Goal: Contribute content: Contribute content

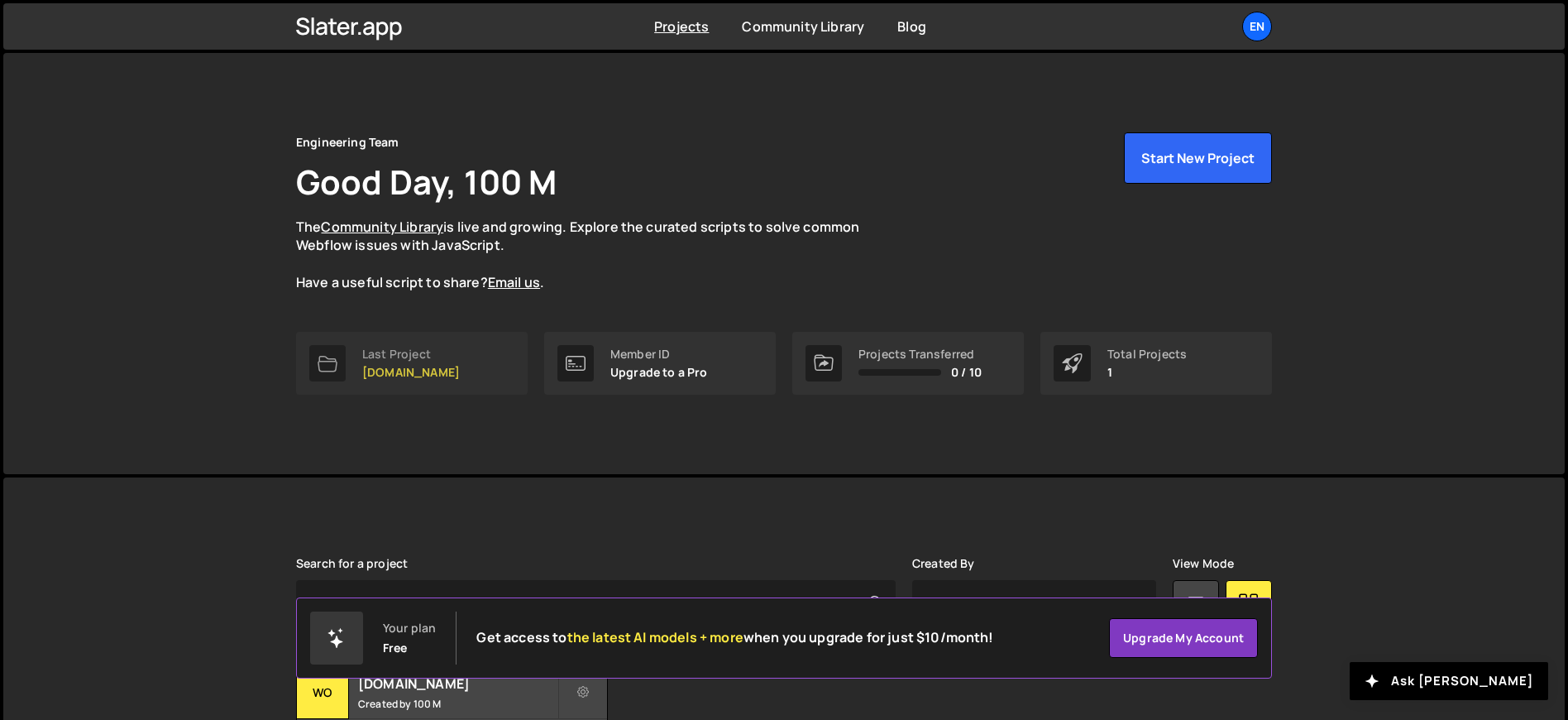
click at [452, 352] on link "Last Project [DOMAIN_NAME]" at bounding box center [412, 363] width 232 height 63
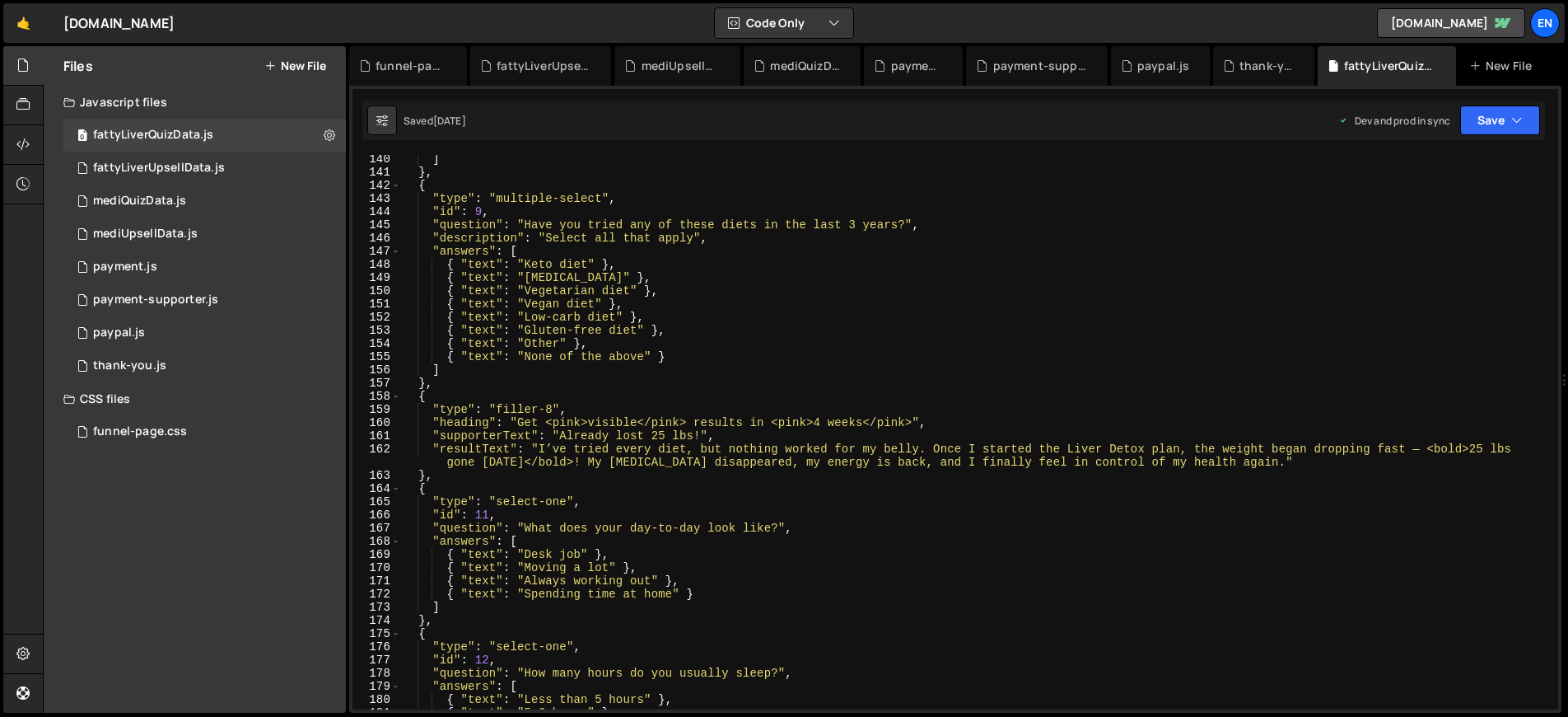
scroll to position [1816, 0]
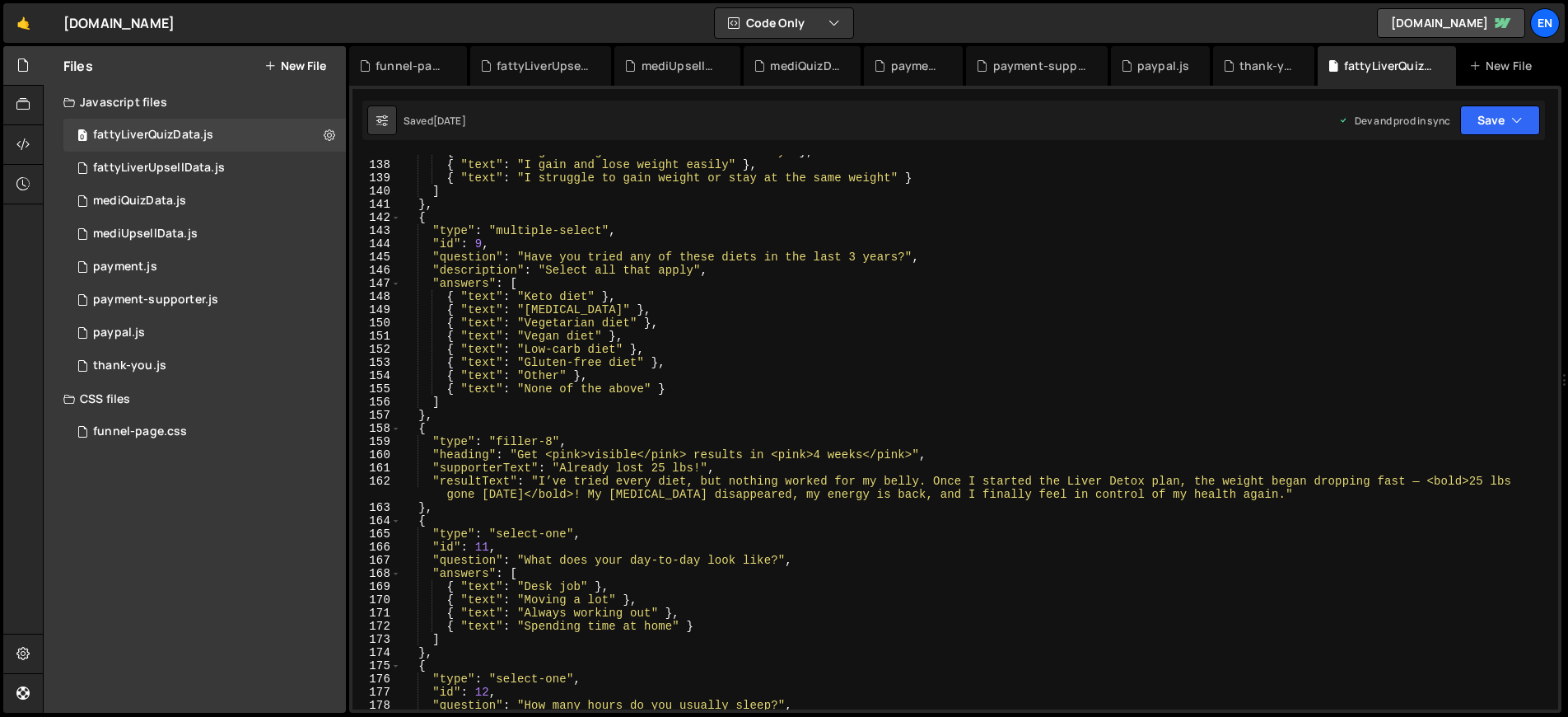
click at [558, 466] on div "{ "text" : "I gain weight fast but lose it slowly" } , { "text" : "I gain and l…" at bounding box center [975, 435] width 1150 height 581
click at [539, 476] on div "{ "text" : "I gain weight fast but lose it slowly" } , { "text" : "I gain and l…" at bounding box center [975, 435] width 1150 height 581
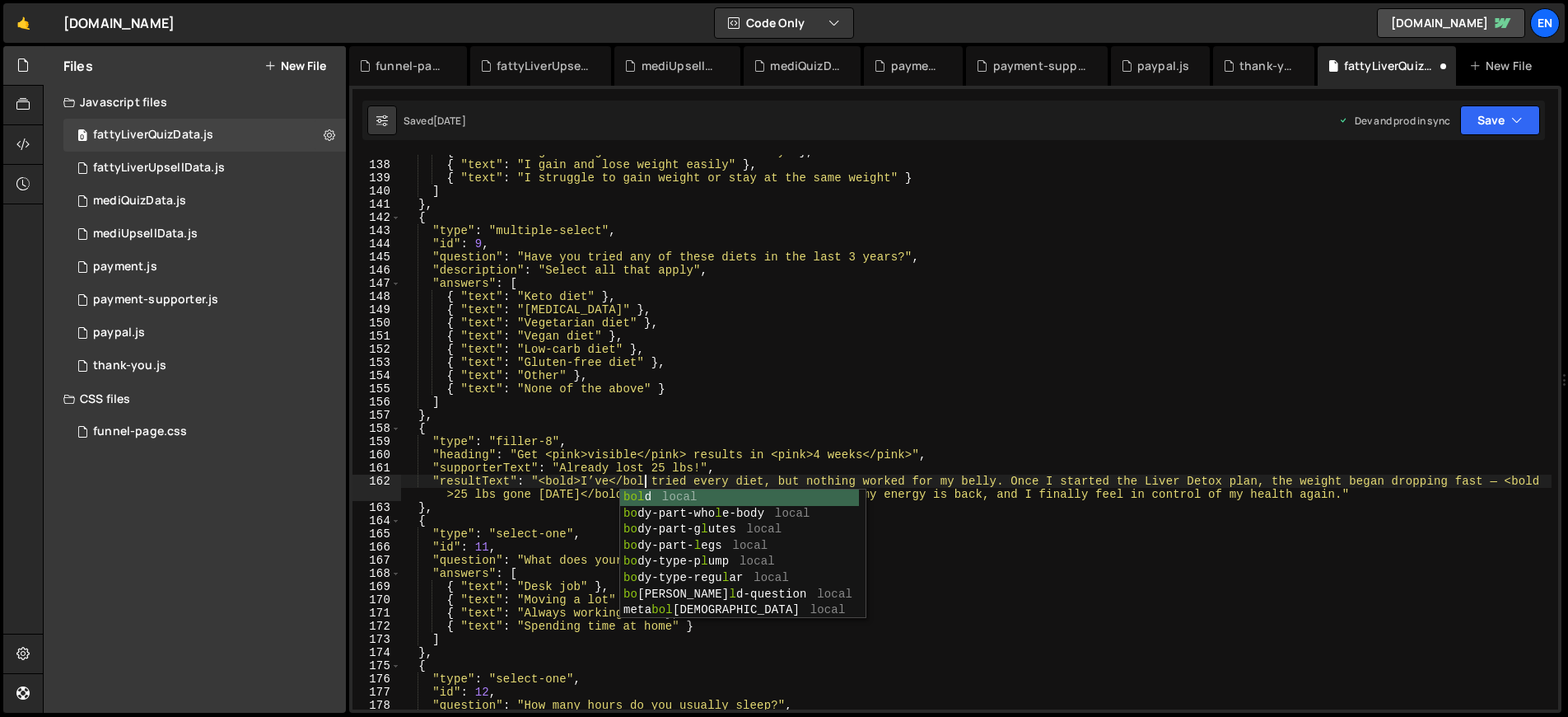
scroll to position [0, 17]
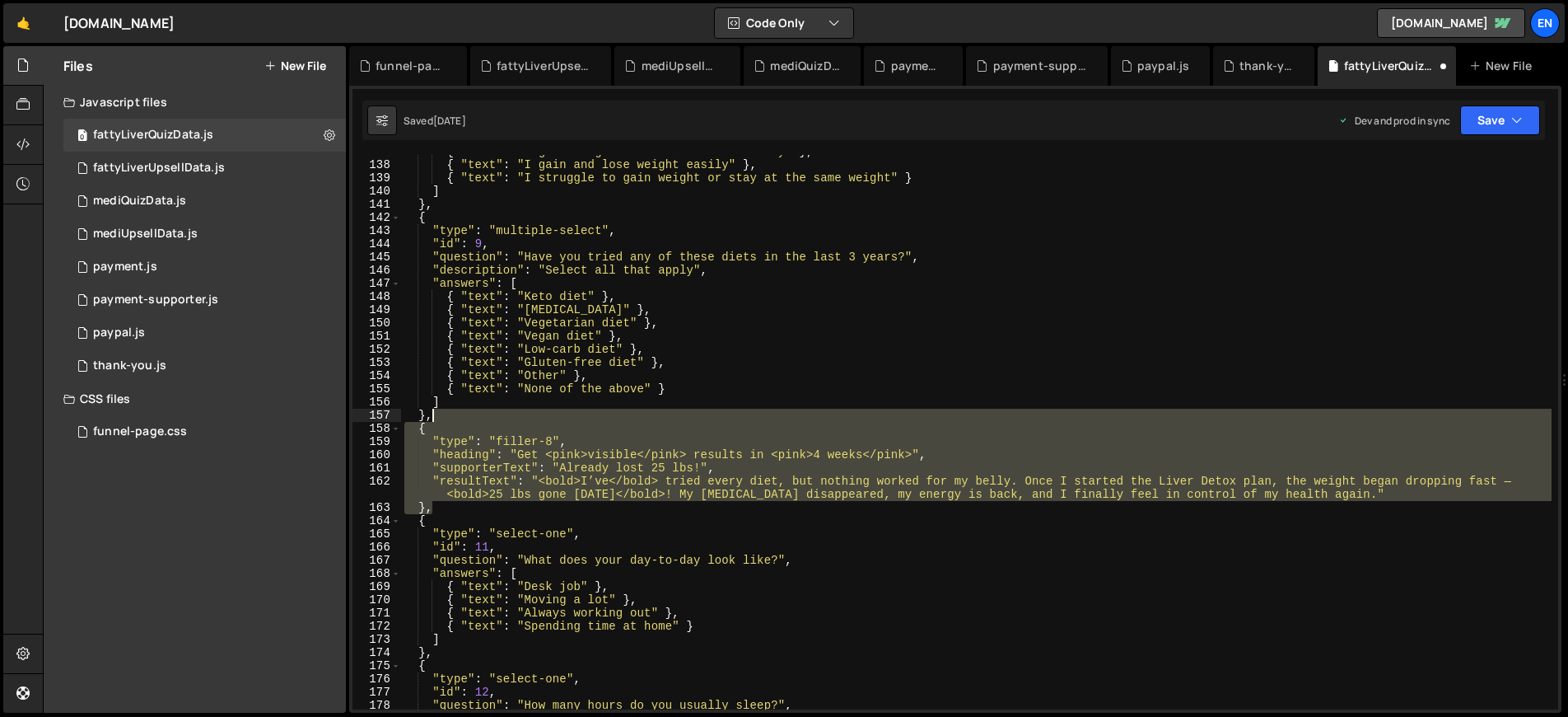
drag, startPoint x: 441, startPoint y: 508, endPoint x: 453, endPoint y: 421, distance: 87.8
click at [453, 421] on div "{ "text" : "I gain weight fast but lose it slowly" } , { "text" : "I gain and l…" at bounding box center [975, 435] width 1150 height 581
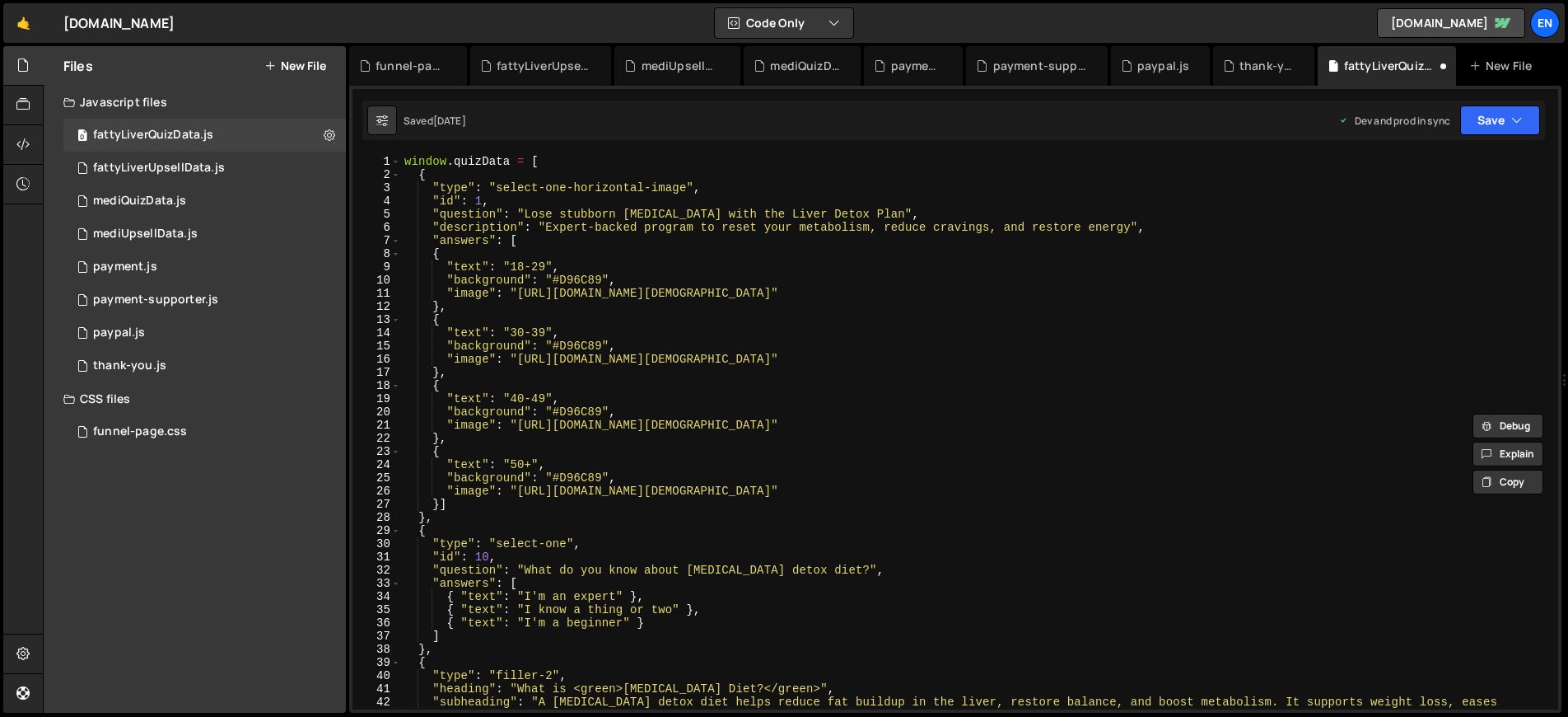
scroll to position [0, 0]
click at [470, 515] on div "window . quizData = [ { "type" : "select-one-horizontal-image" , "id" : 1 , "qu…" at bounding box center [975, 445] width 1150 height 581
paste textarea
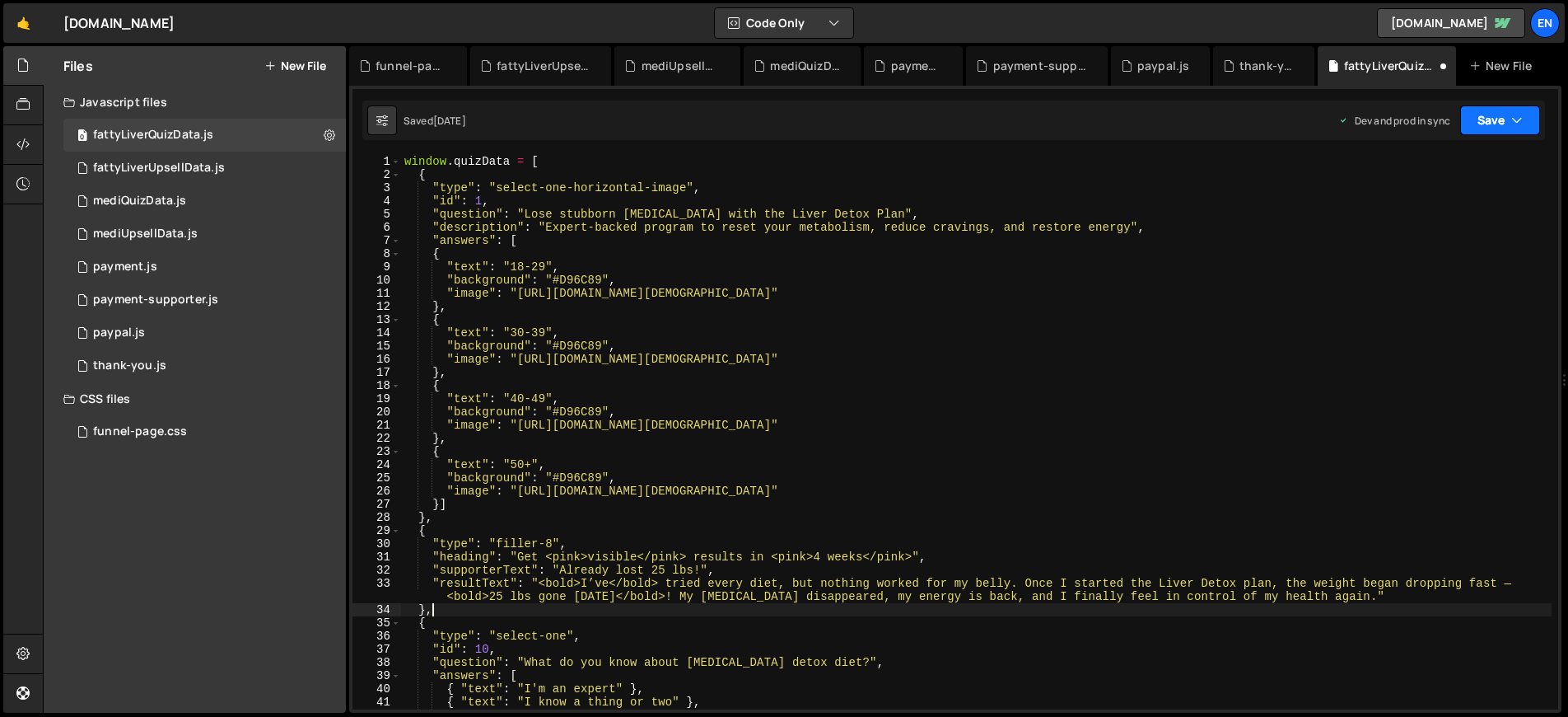
click at [1501, 118] on button "Save" at bounding box center [1500, 120] width 80 height 30
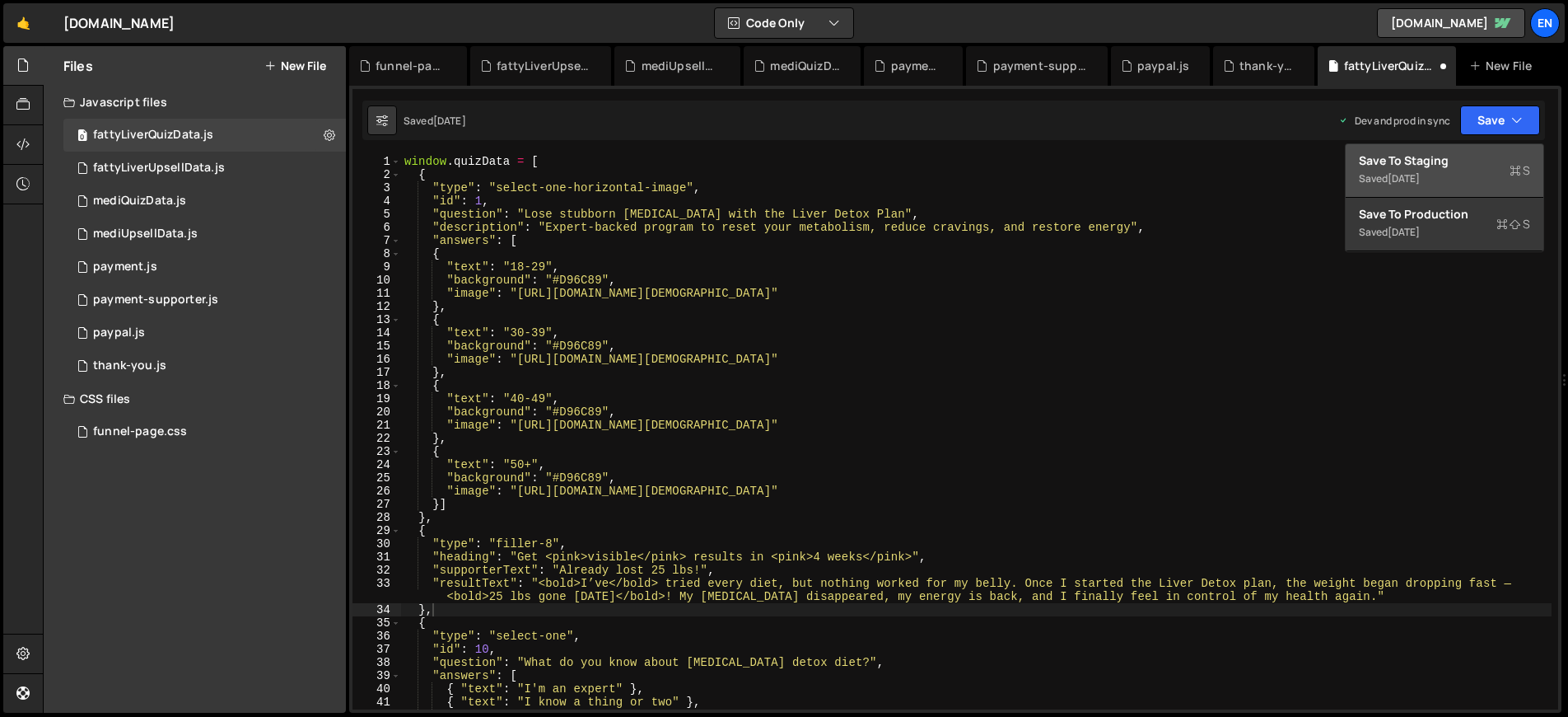
click at [1426, 157] on div "Save to Staging S" at bounding box center [1444, 161] width 171 height 16
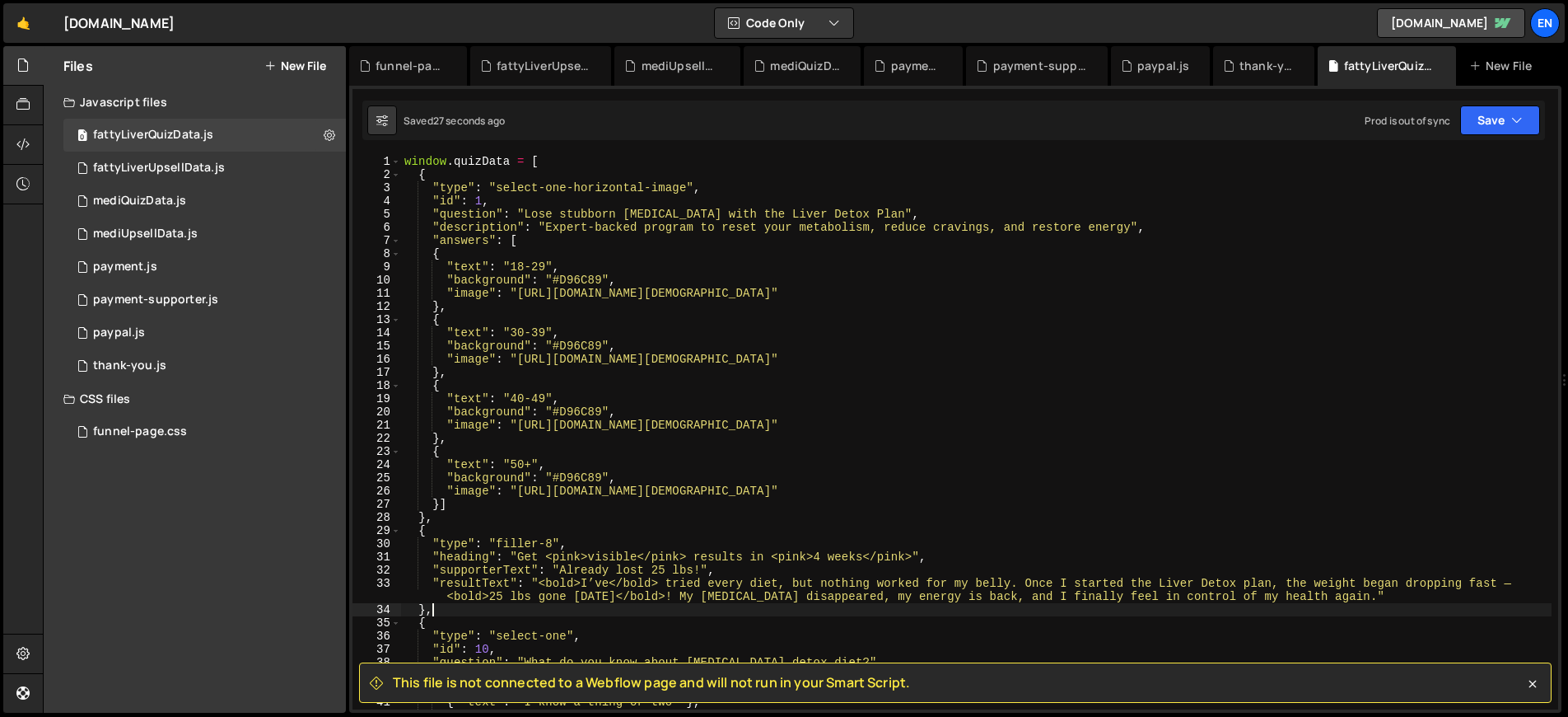
click at [502, 608] on div "window . quizData = [ { "type" : "select-one-horizontal-image" , "id" : 1 , "qu…" at bounding box center [975, 445] width 1150 height 581
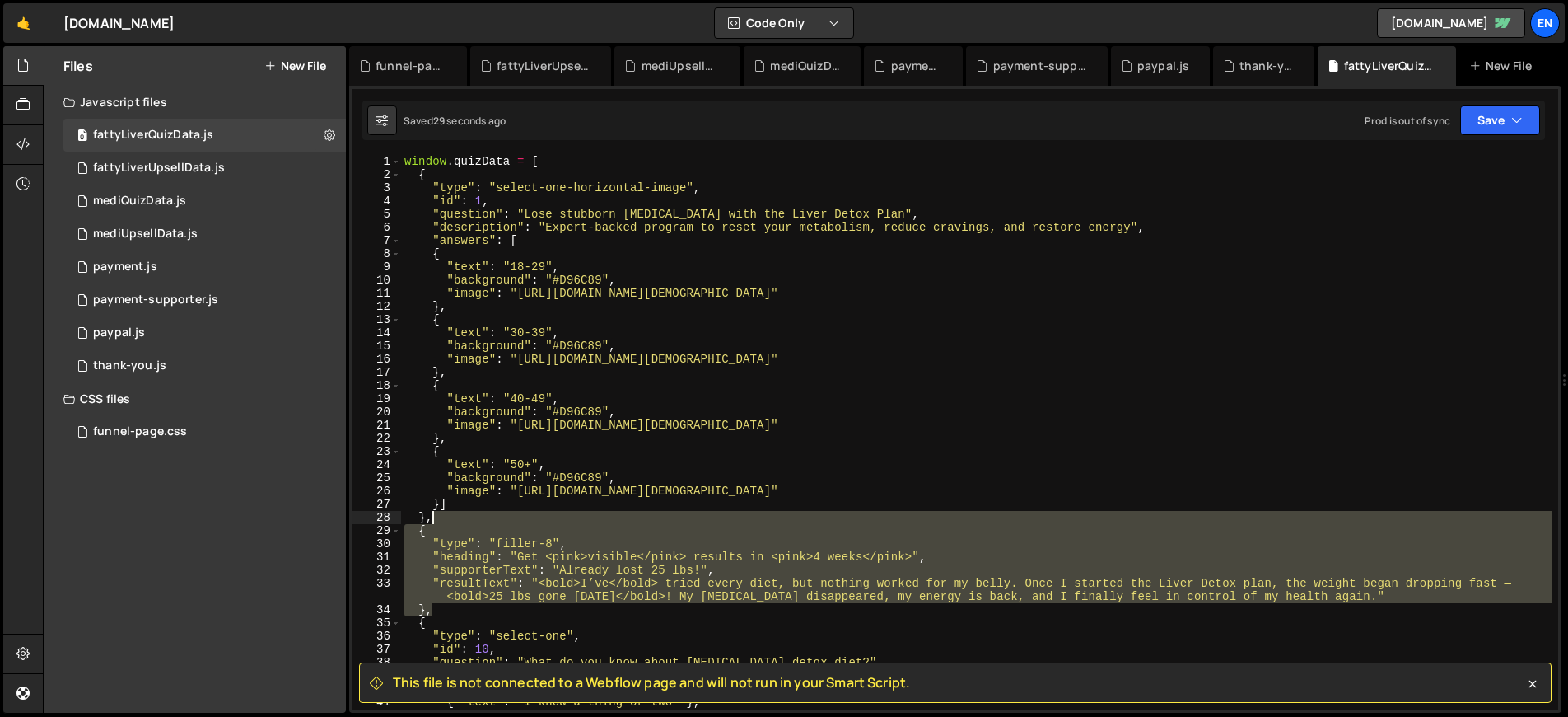
drag, startPoint x: 441, startPoint y: 607, endPoint x: 453, endPoint y: 521, distance: 86.8
click at [453, 521] on div "window . quizData = [ { "type" : "select-one-horizontal-image" , "id" : 1 , "qu…" at bounding box center [975, 445] width 1150 height 581
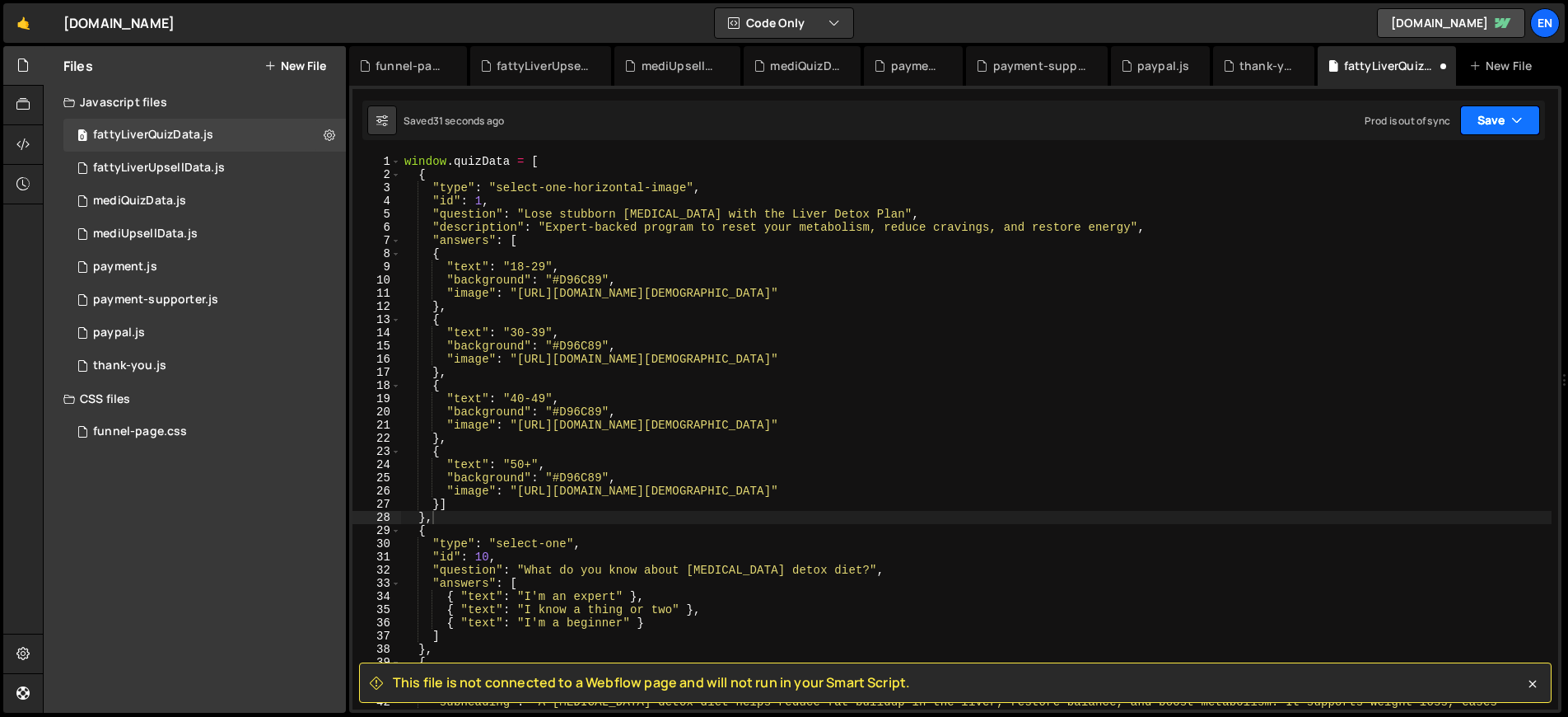
click at [1516, 118] on icon "button" at bounding box center [1517, 120] width 12 height 16
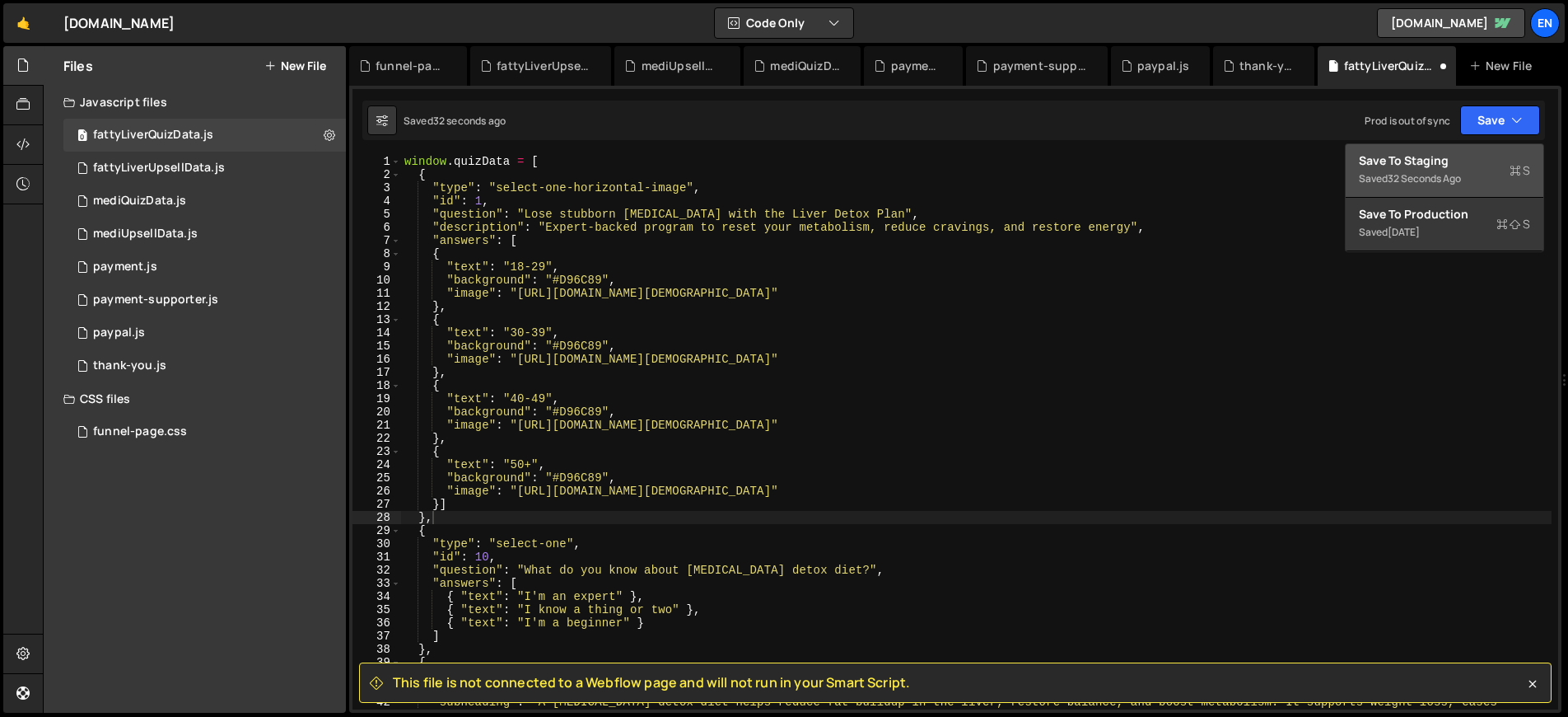
click at [1472, 159] on div "Save to Staging S" at bounding box center [1444, 161] width 171 height 16
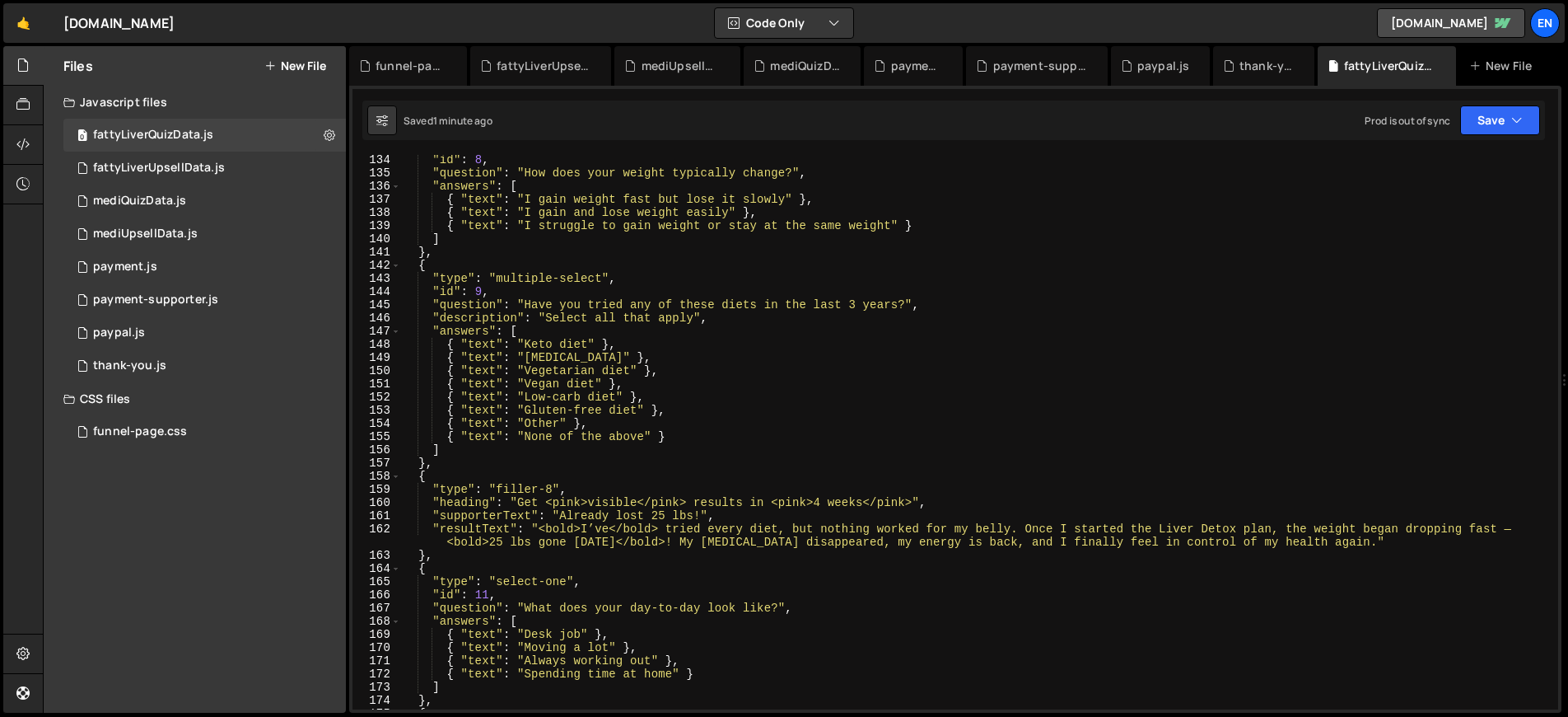
scroll to position [1768, 0]
click at [559, 516] on div ""id" : 8 , "question" : "How does your weight typically change?" , "answers" : …" at bounding box center [975, 443] width 1150 height 581
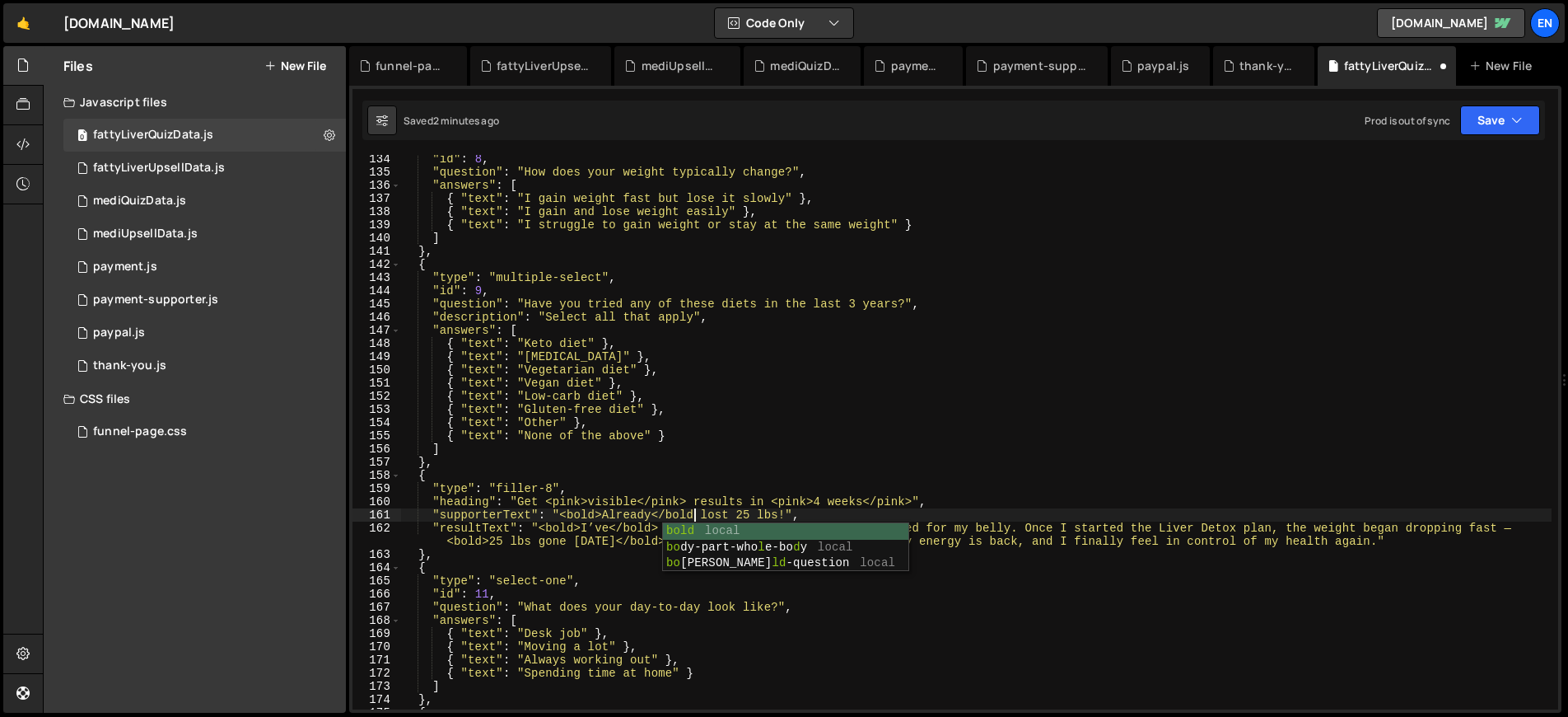
scroll to position [0, 20]
click at [1488, 116] on button "Save" at bounding box center [1500, 120] width 80 height 30
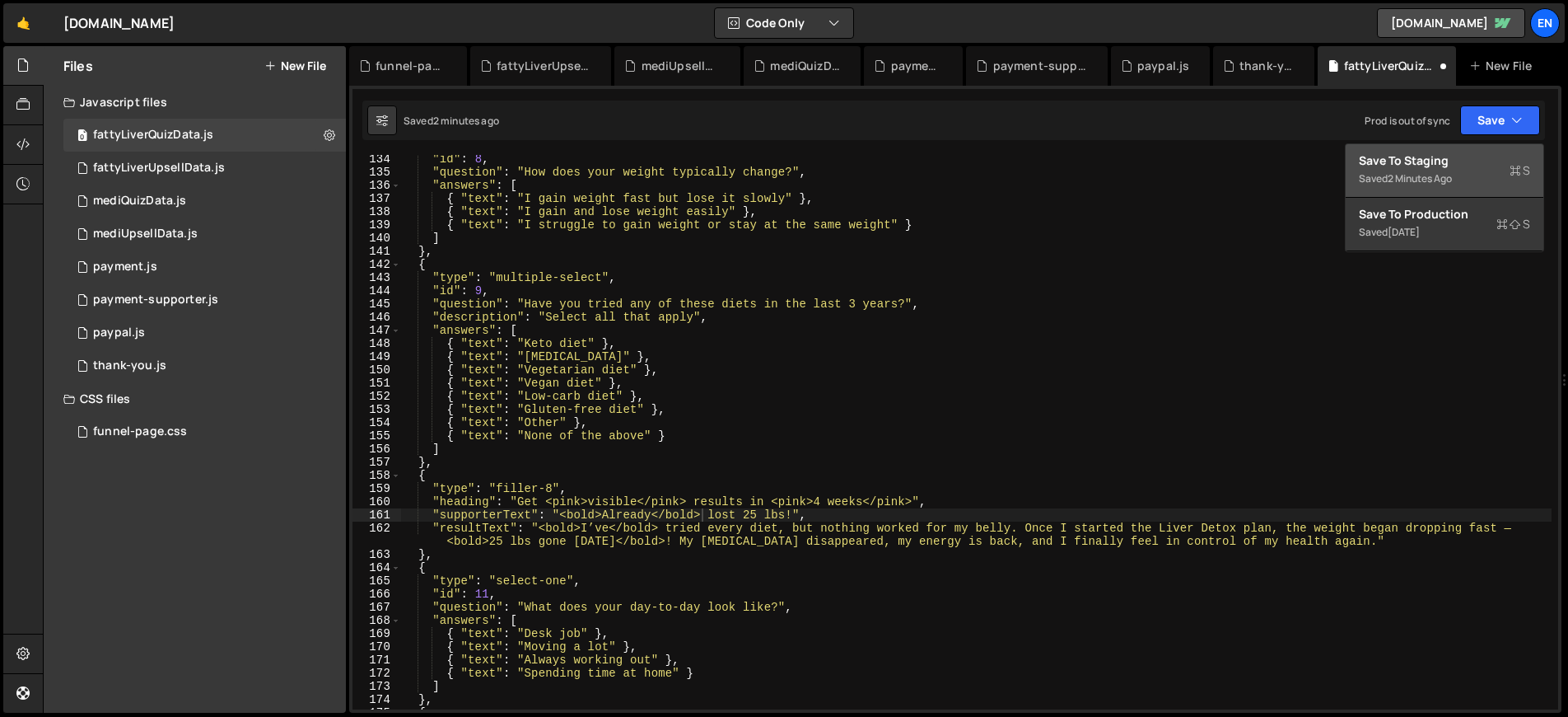
click at [1417, 169] on div "Saved 2 minutes ago" at bounding box center [1444, 179] width 171 height 20
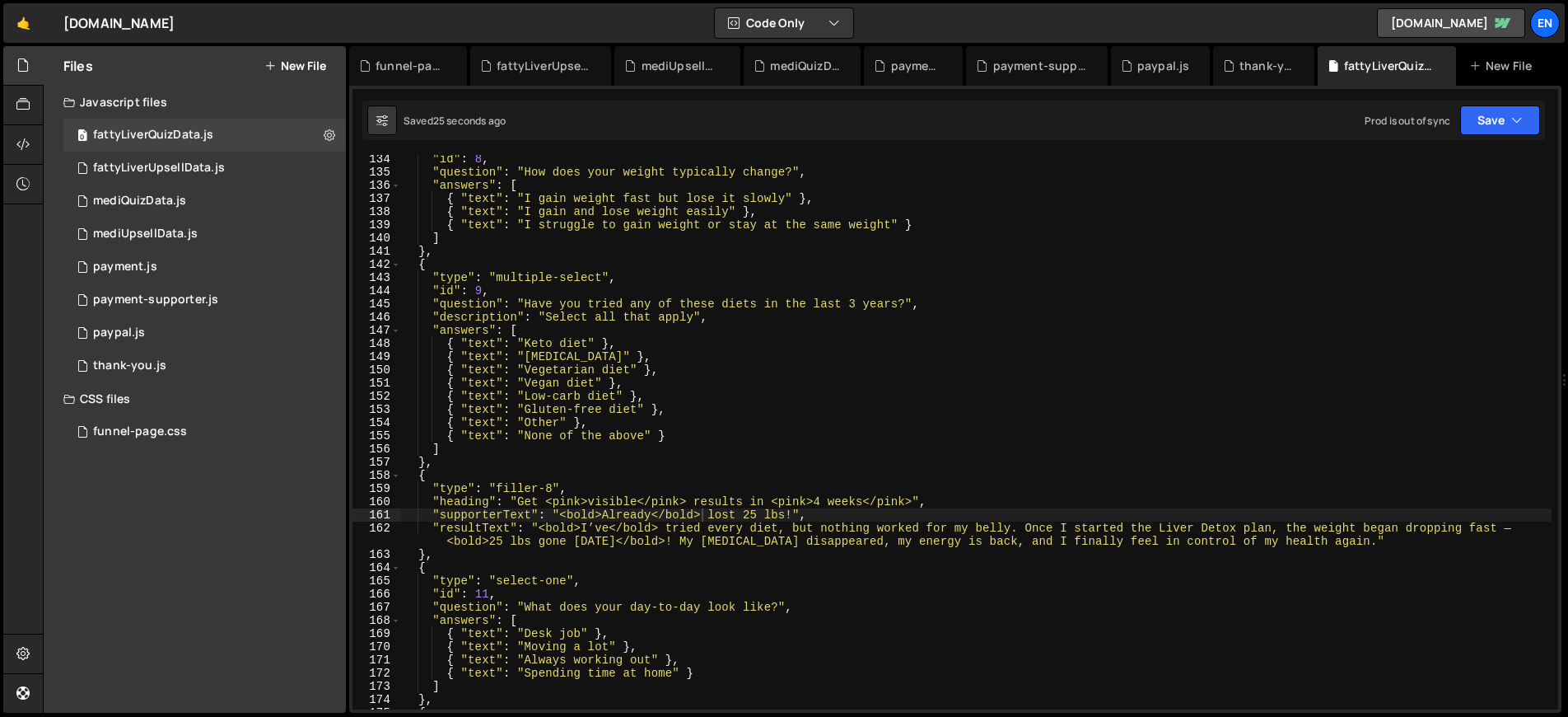
click at [560, 523] on div ""id" : 8 , "question" : "How does your weight typically change?" , "answers" : …" at bounding box center [975, 443] width 1150 height 581
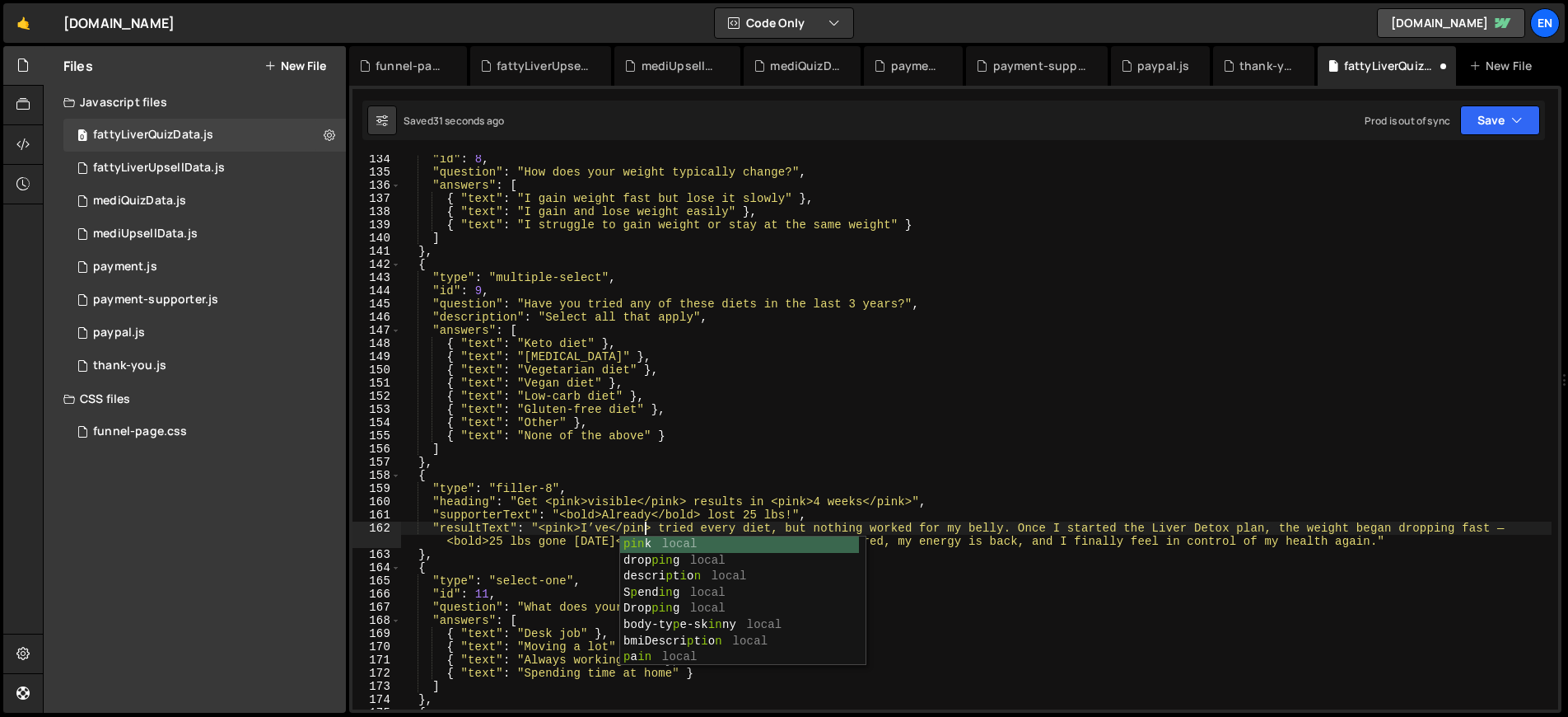
scroll to position [0, 17]
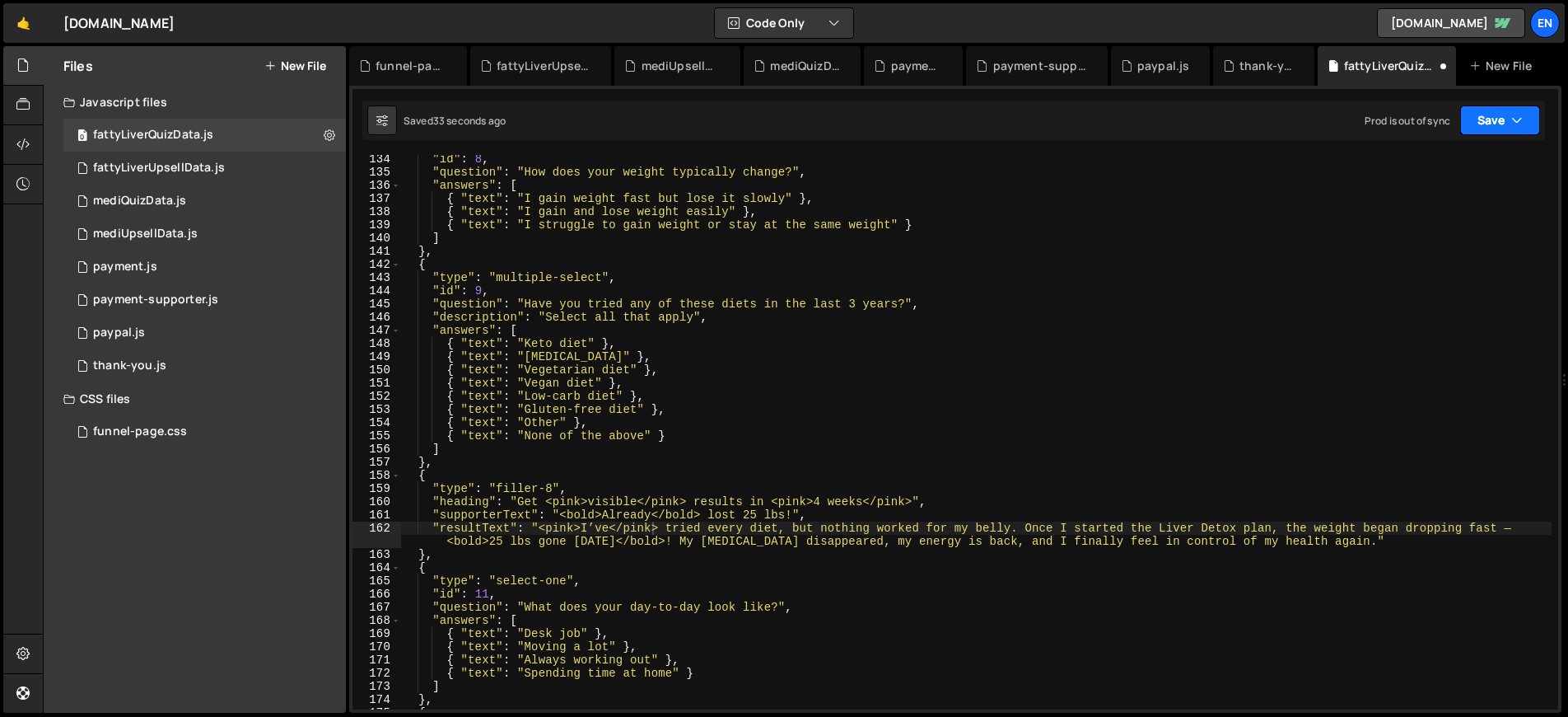
click at [1500, 108] on button "Save" at bounding box center [1500, 120] width 80 height 30
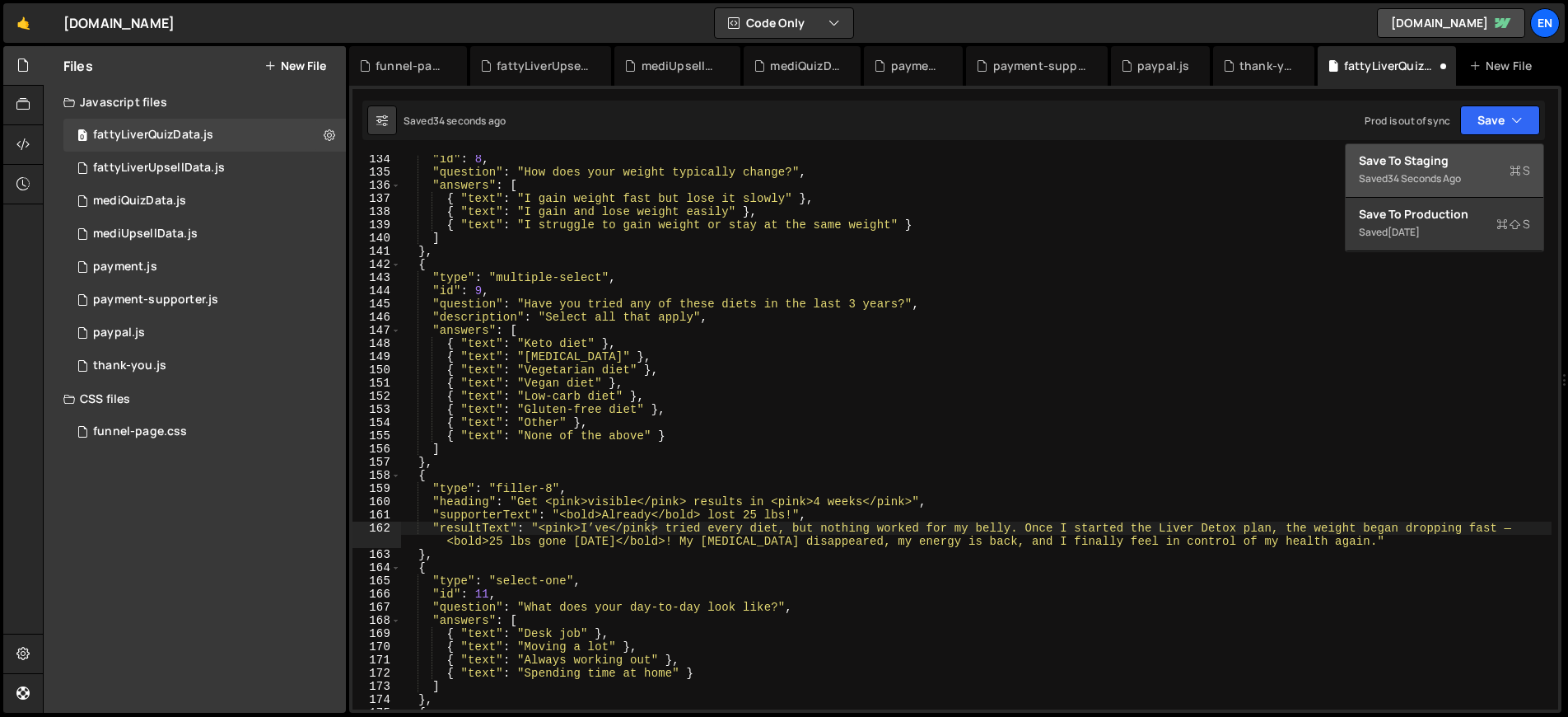
click at [1417, 161] on div "Save to Staging S" at bounding box center [1444, 161] width 171 height 16
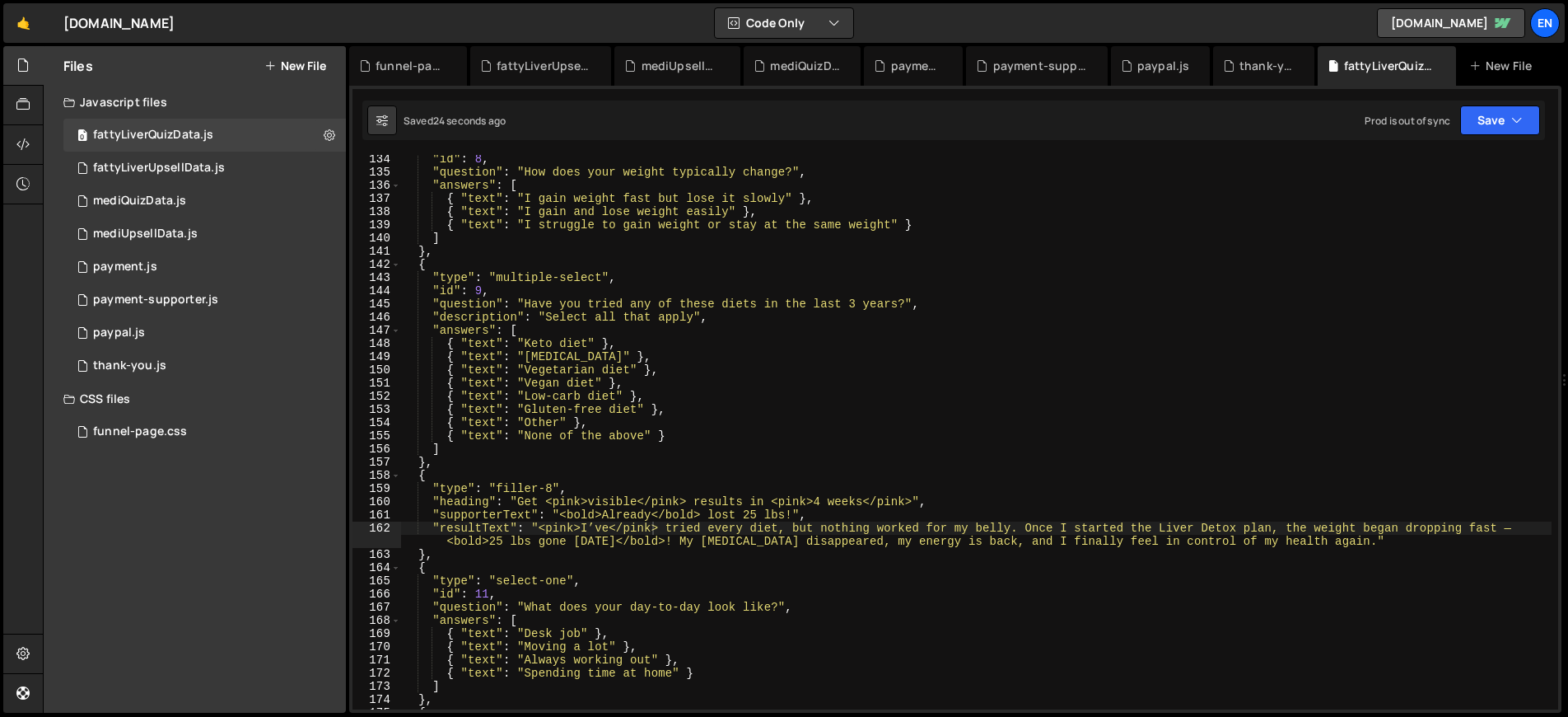
click at [569, 500] on div ""id" : 8 , "question" : "How does your weight typically change?" , "answers" : …" at bounding box center [975, 443] width 1150 height 581
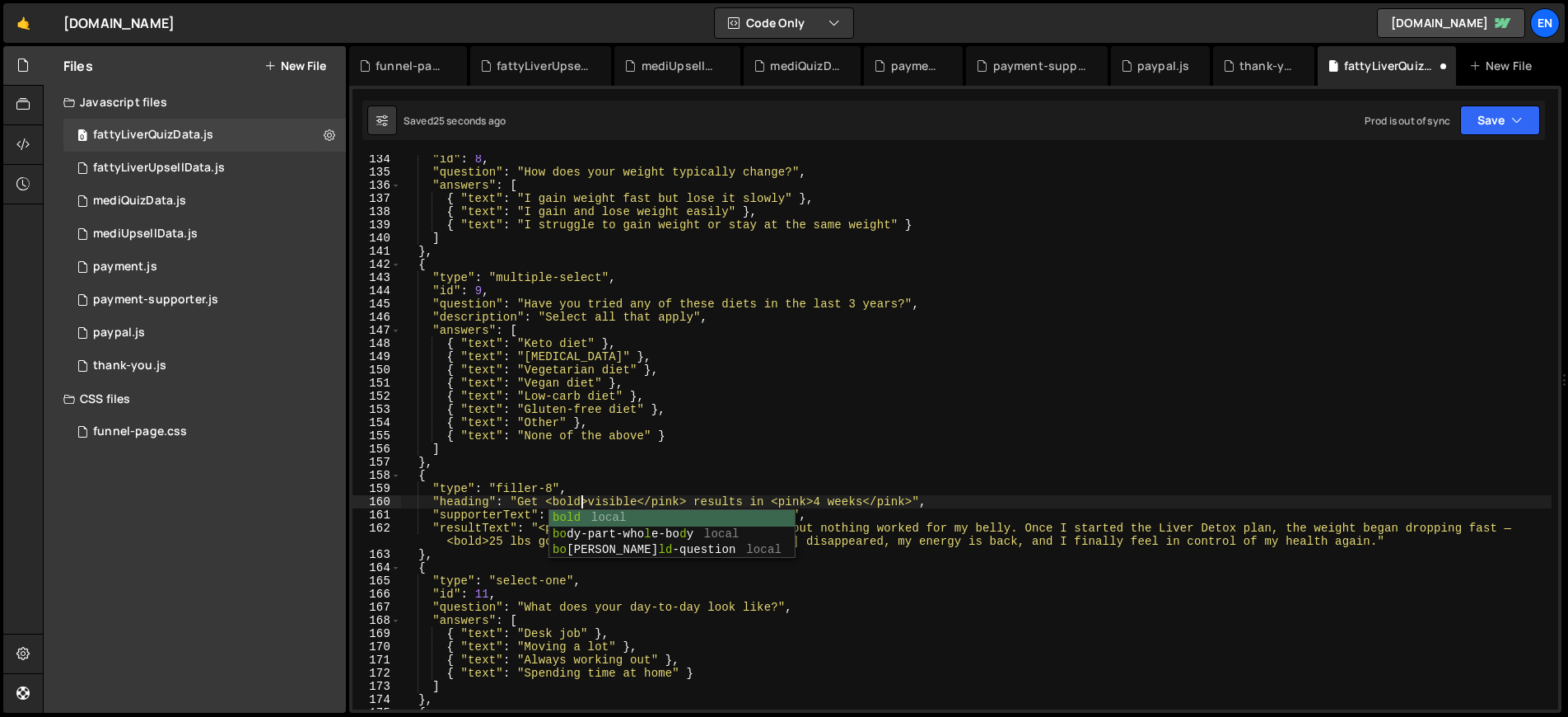
scroll to position [0, 12]
click at [569, 500] on div ""id" : 8 , "question" : "How does your weight typically change?" , "answers" : …" at bounding box center [975, 443] width 1150 height 581
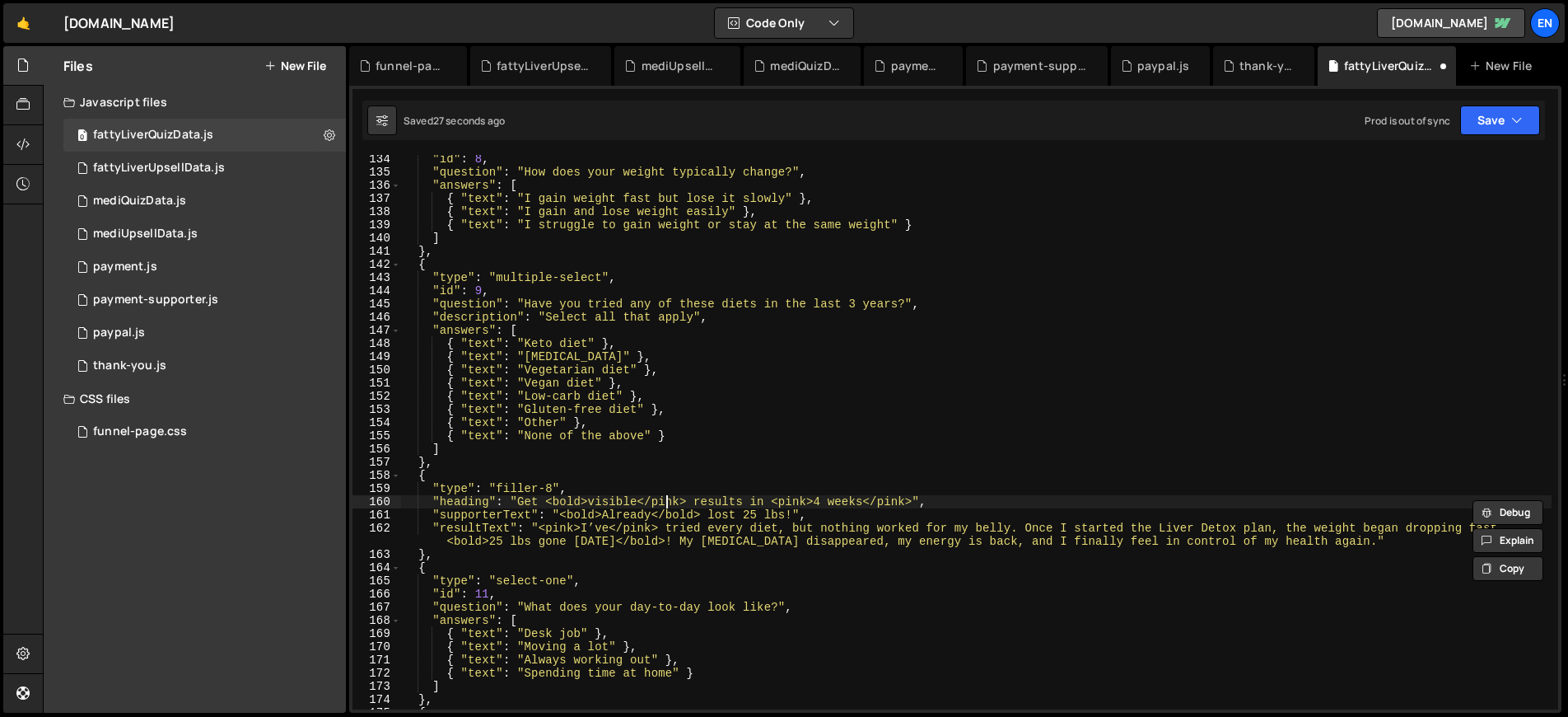
click at [670, 502] on div ""id" : 8 , "question" : "How does your weight typically change?" , "answers" : …" at bounding box center [975, 443] width 1150 height 581
paste textarea "bold"
click at [1501, 123] on button "Save" at bounding box center [1500, 120] width 80 height 30
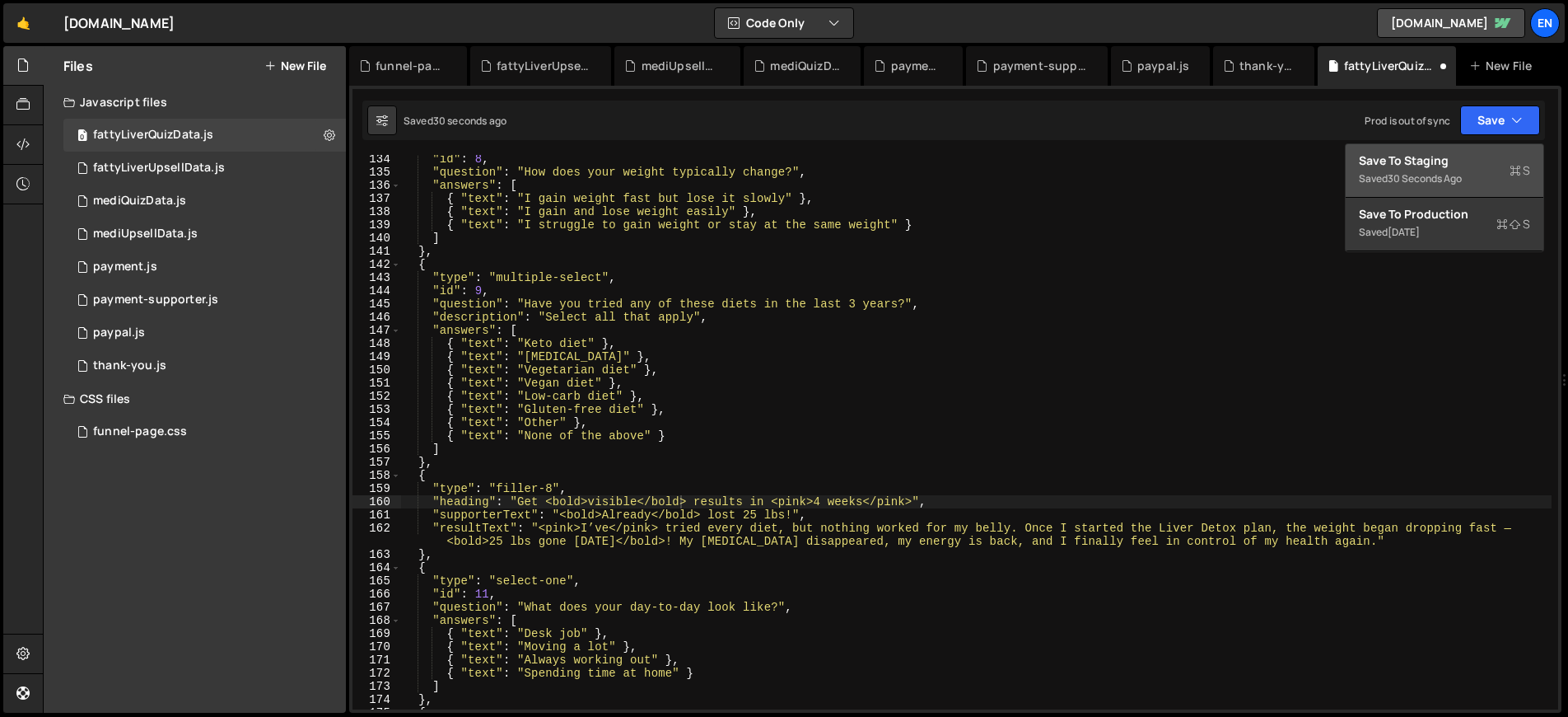
click at [1435, 169] on div "Saved 30 seconds ago" at bounding box center [1444, 179] width 171 height 20
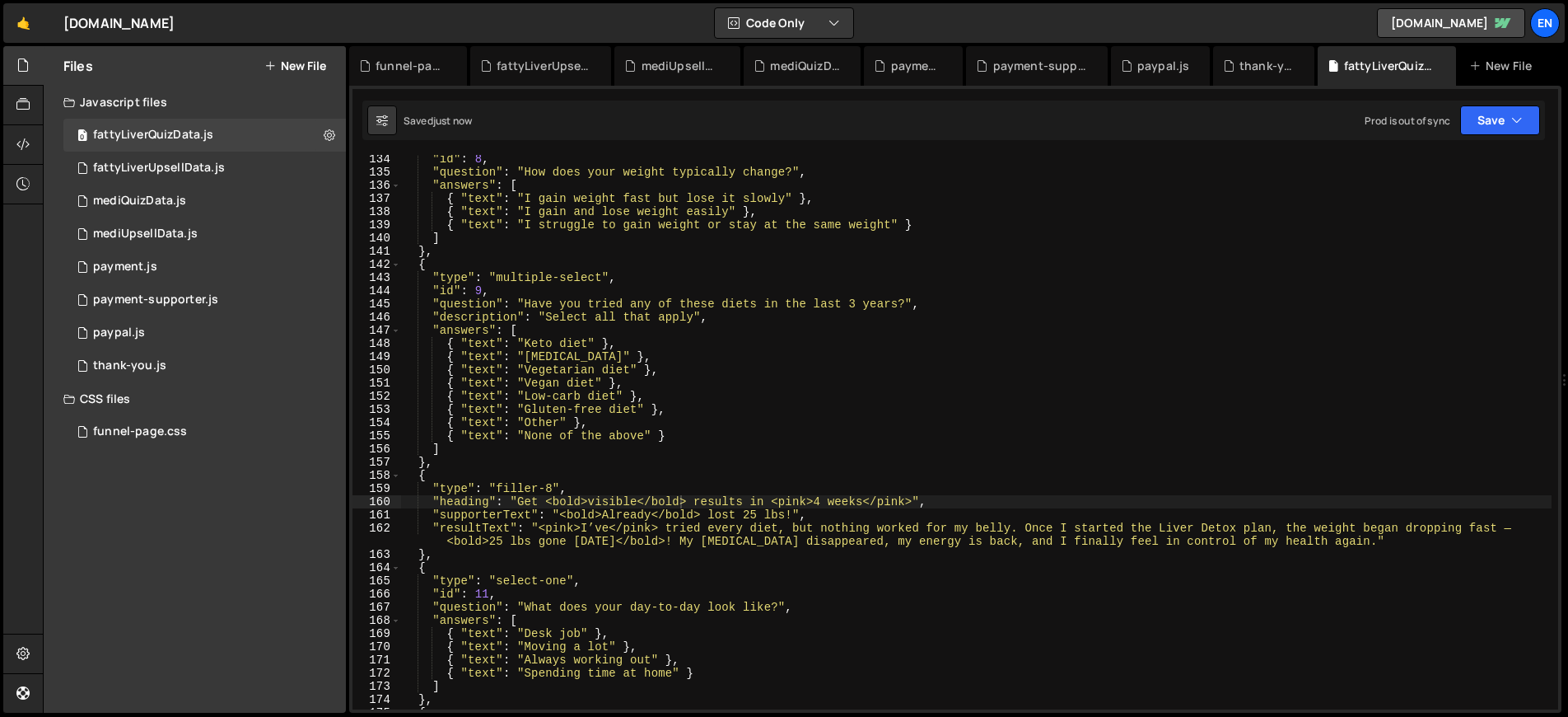
click at [558, 496] on div ""id" : 8 , "question" : "How does your weight typically change?" , "answers" : …" at bounding box center [975, 443] width 1150 height 581
click at [581, 497] on div ""id" : 8 , "question" : "How does your weight typically change?" , "answers" : …" at bounding box center [975, 443] width 1150 height 581
click at [674, 501] on div ""id" : 8 , "question" : "How does your weight typically change?" , "answers" : …" at bounding box center [975, 443] width 1150 height 581
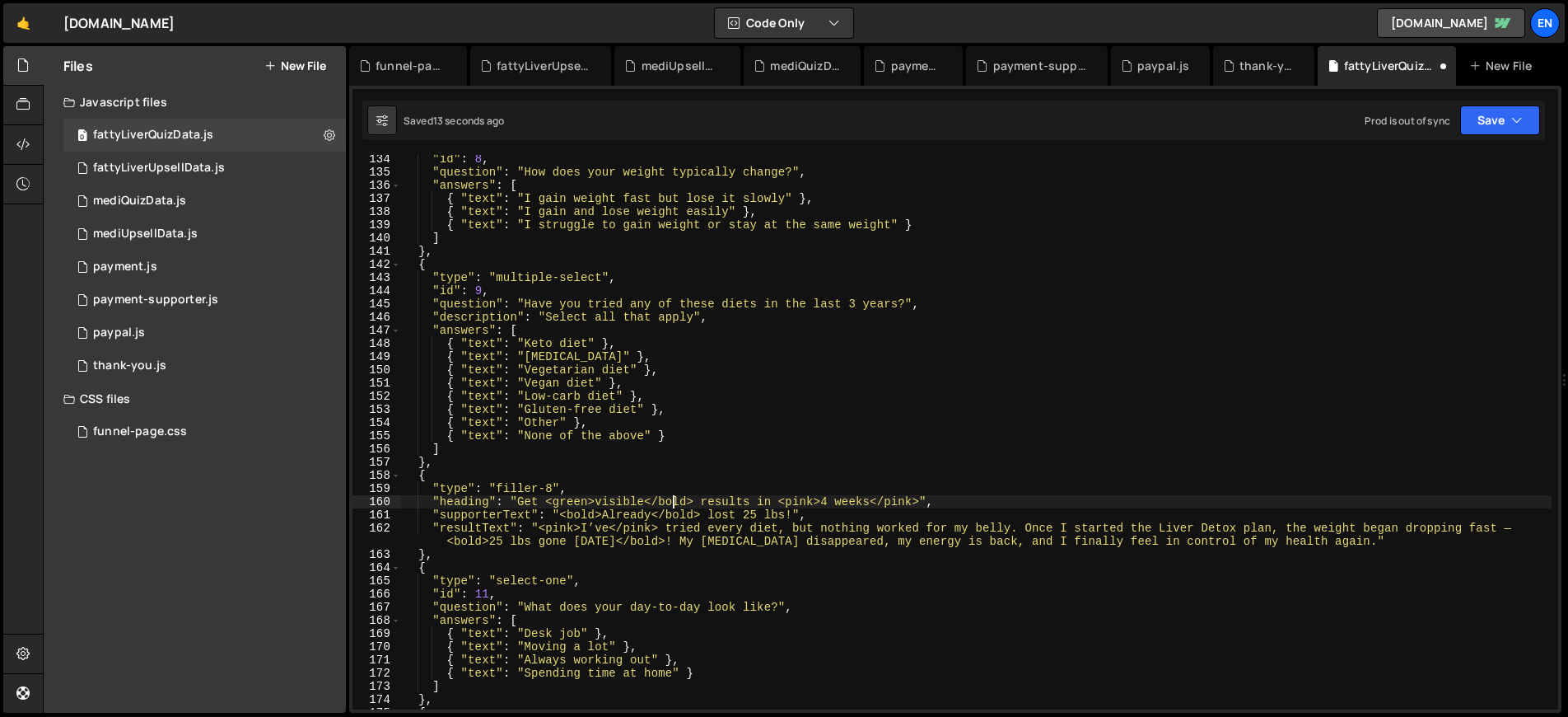
click at [674, 501] on div ""id" : 8 , "question" : "How does your weight typically change?" , "answers" : …" at bounding box center [975, 443] width 1150 height 581
paste textarea "green"
click at [1482, 124] on button "Save" at bounding box center [1500, 120] width 80 height 30
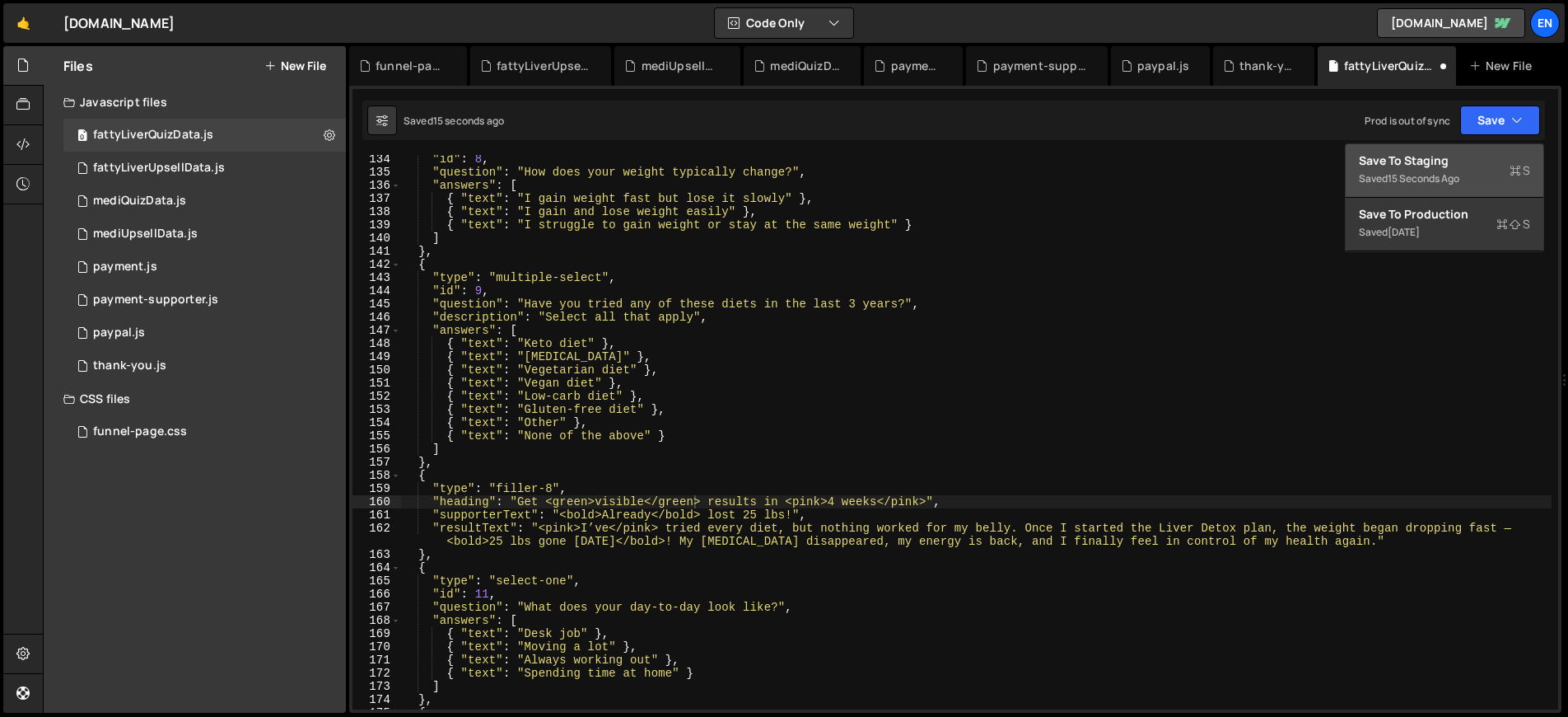
click at [1449, 151] on button "Save to Staging S Saved 15 seconds ago" at bounding box center [1444, 171] width 198 height 54
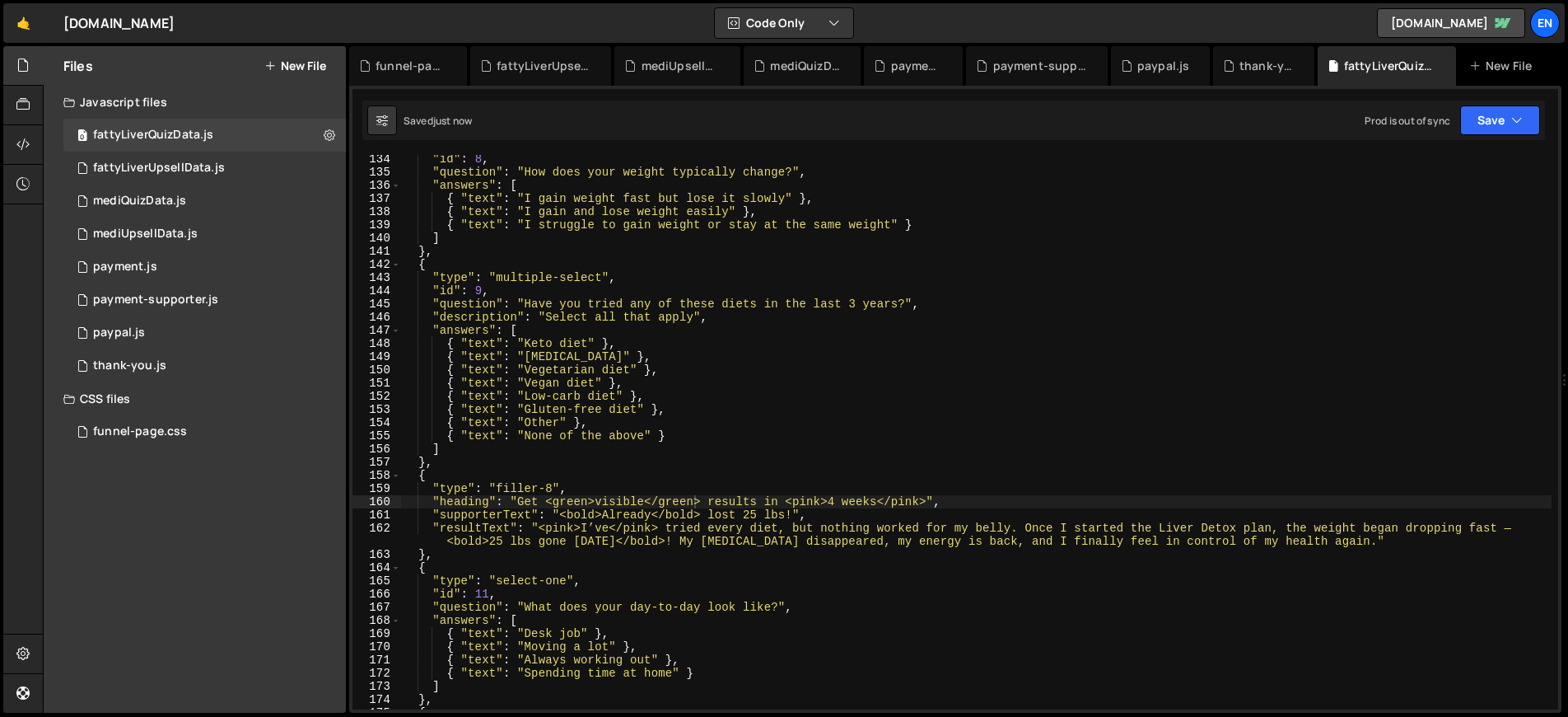
click at [559, 531] on div ""id" : 8 , "question" : "How does your weight typically change?" , "answers" : …" at bounding box center [975, 443] width 1150 height 581
paste textarea "green"
click at [643, 528] on div ""id" : 8 , "question" : "How does your weight typically change?" , "answers" : …" at bounding box center [975, 443] width 1150 height 581
click at [641, 528] on div ""id" : 8 , "question" : "How does your weight typically change?" , "answers" : …" at bounding box center [975, 443] width 1150 height 581
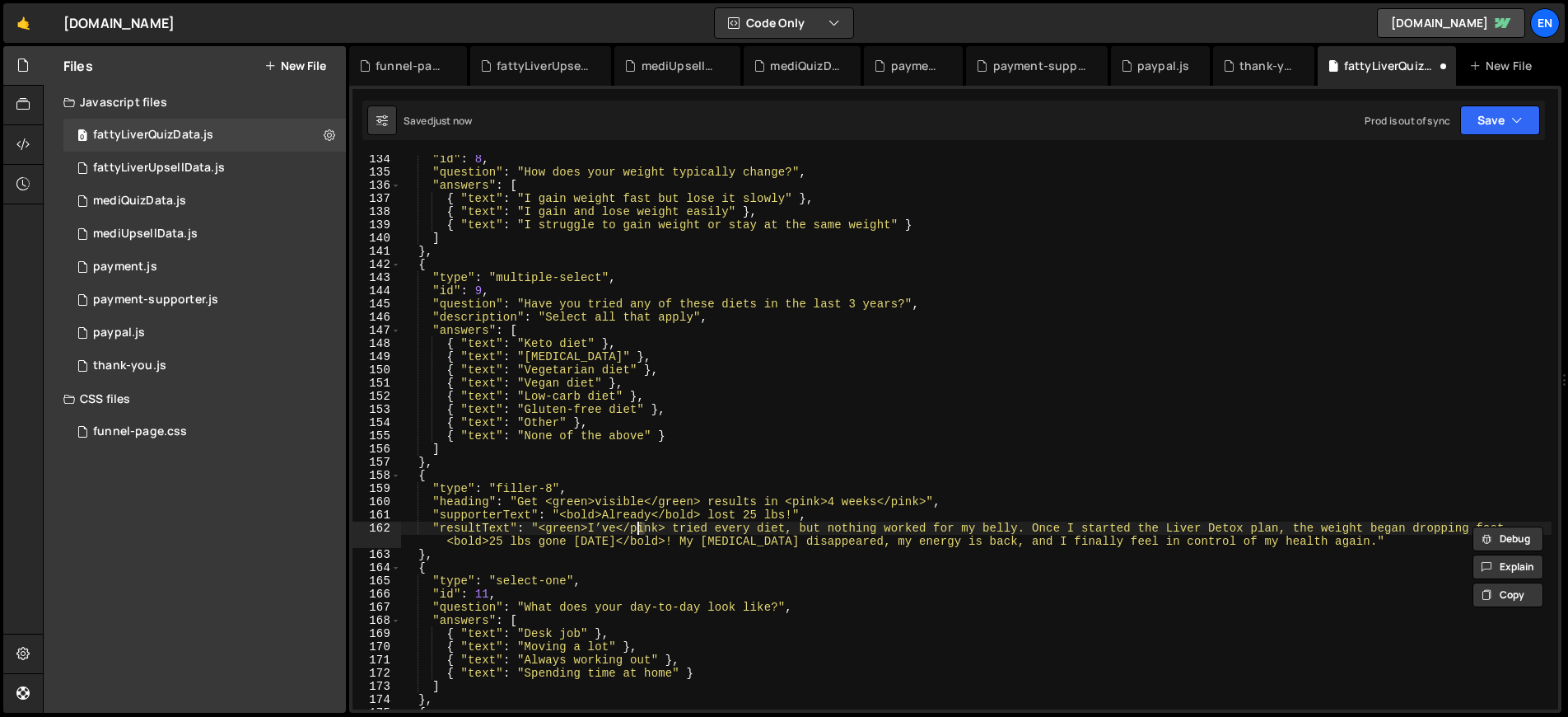
paste textarea "green"
click at [671, 531] on div ""id" : 8 , "question" : "How does your weight typically change?" , "answers" : …" at bounding box center [975, 443] width 1150 height 581
paste textarea "green"
click at [1489, 123] on button "Save" at bounding box center [1500, 120] width 80 height 30
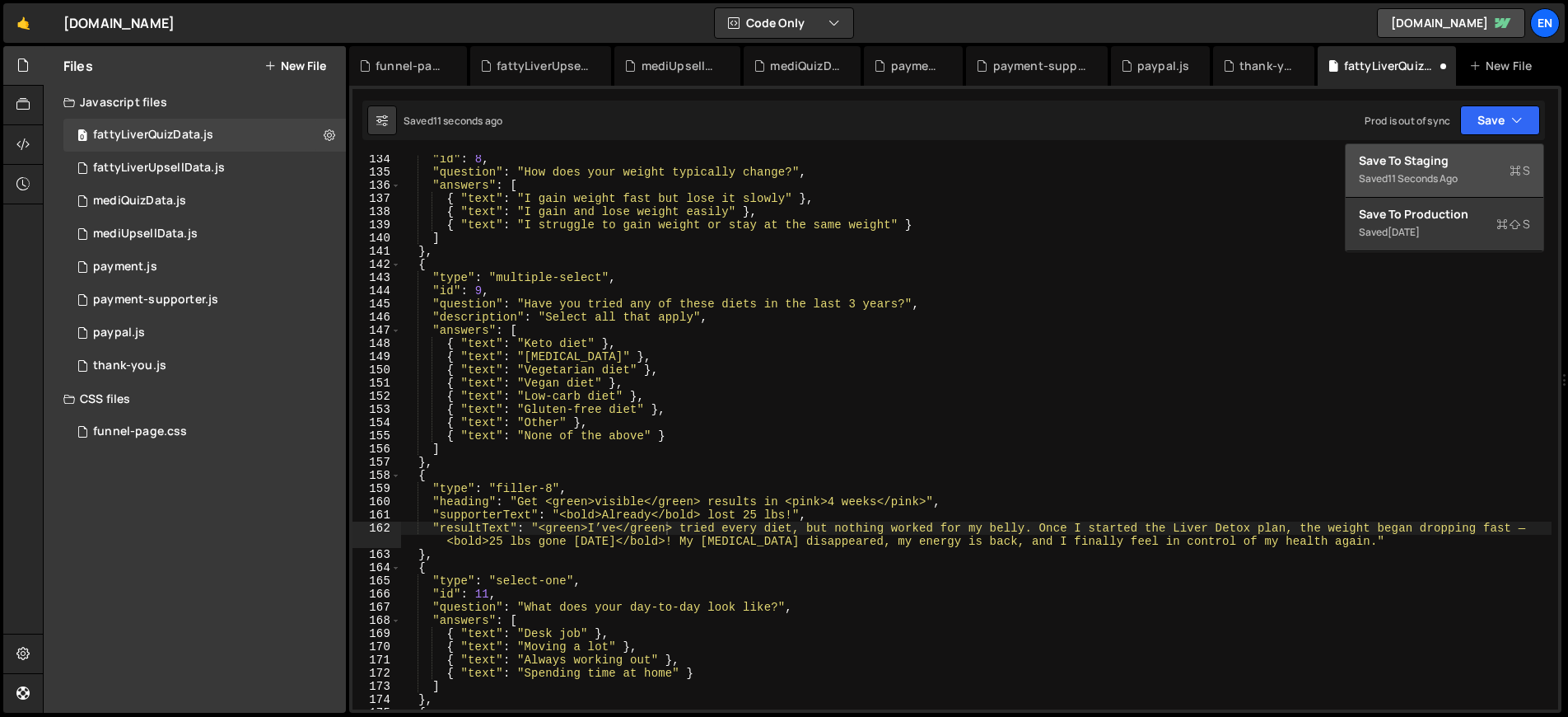
click at [1432, 160] on div "Save to Staging S" at bounding box center [1444, 161] width 171 height 16
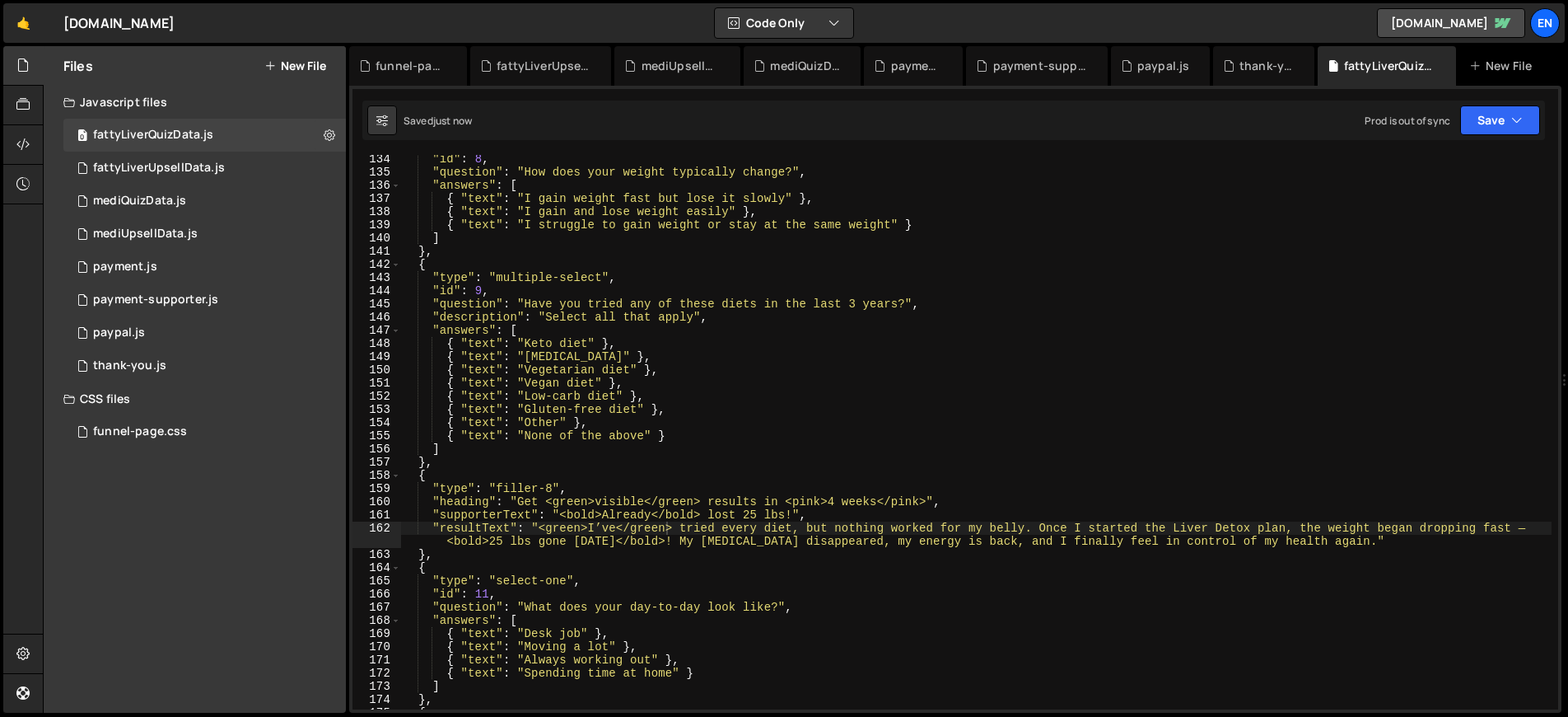
click at [810, 500] on div ""id" : 8 , "question" : "How does your weight typically change?" , "answers" : …" at bounding box center [975, 443] width 1150 height 581
click at [564, 503] on div ""id" : 8 , "question" : "How does your weight typically change?" , "answers" : …" at bounding box center [975, 443] width 1150 height 581
paste textarea "pink"
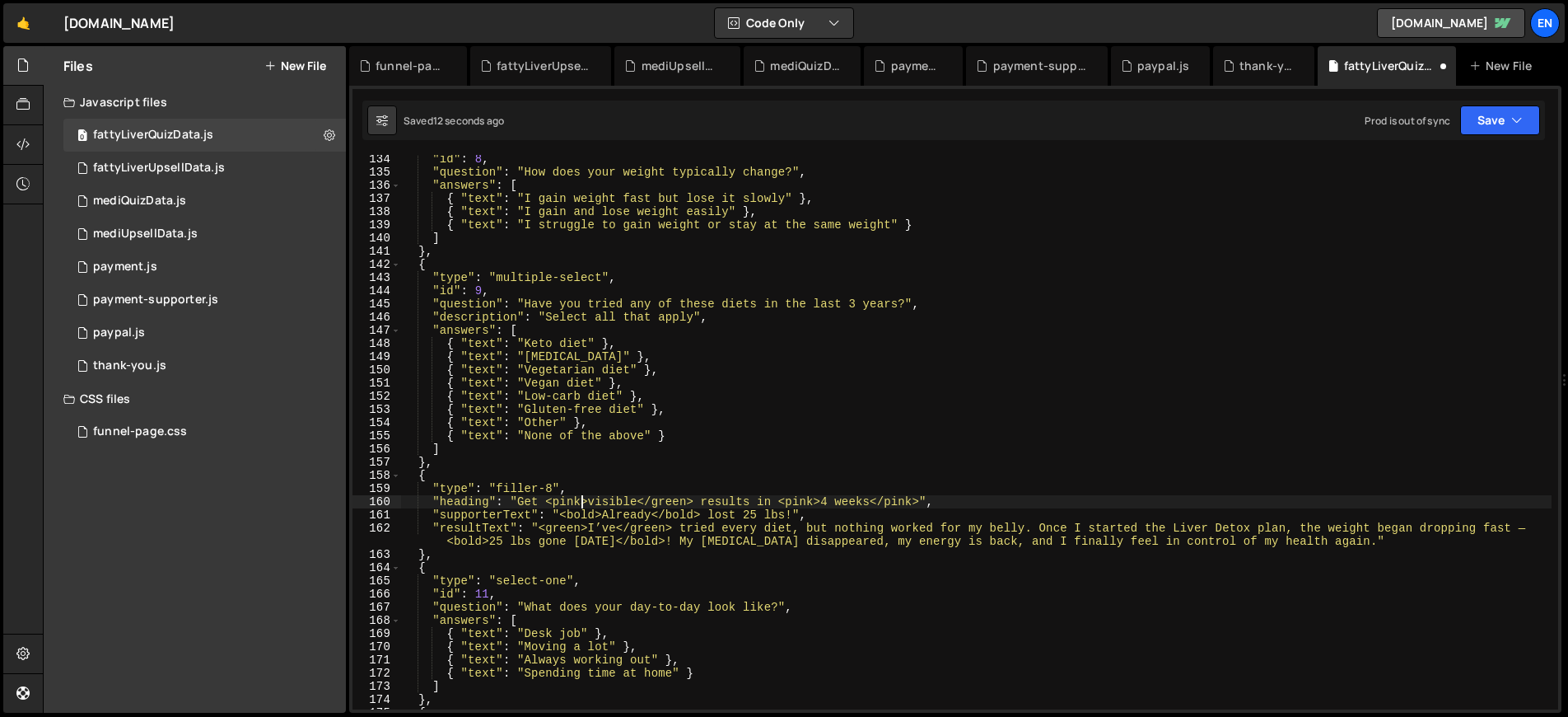
click at [663, 504] on div ""id" : 8 , "question" : "How does your weight typically change?" , "answers" : …" at bounding box center [975, 443] width 1150 height 581
paste textarea "pink"
drag, startPoint x: 700, startPoint y: 514, endPoint x: 652, endPoint y: 514, distance: 48.0
click at [652, 514] on div ""id" : 8 , "question" : "How does your weight typically change?" , "answers" : …" at bounding box center [975, 443] width 1150 height 581
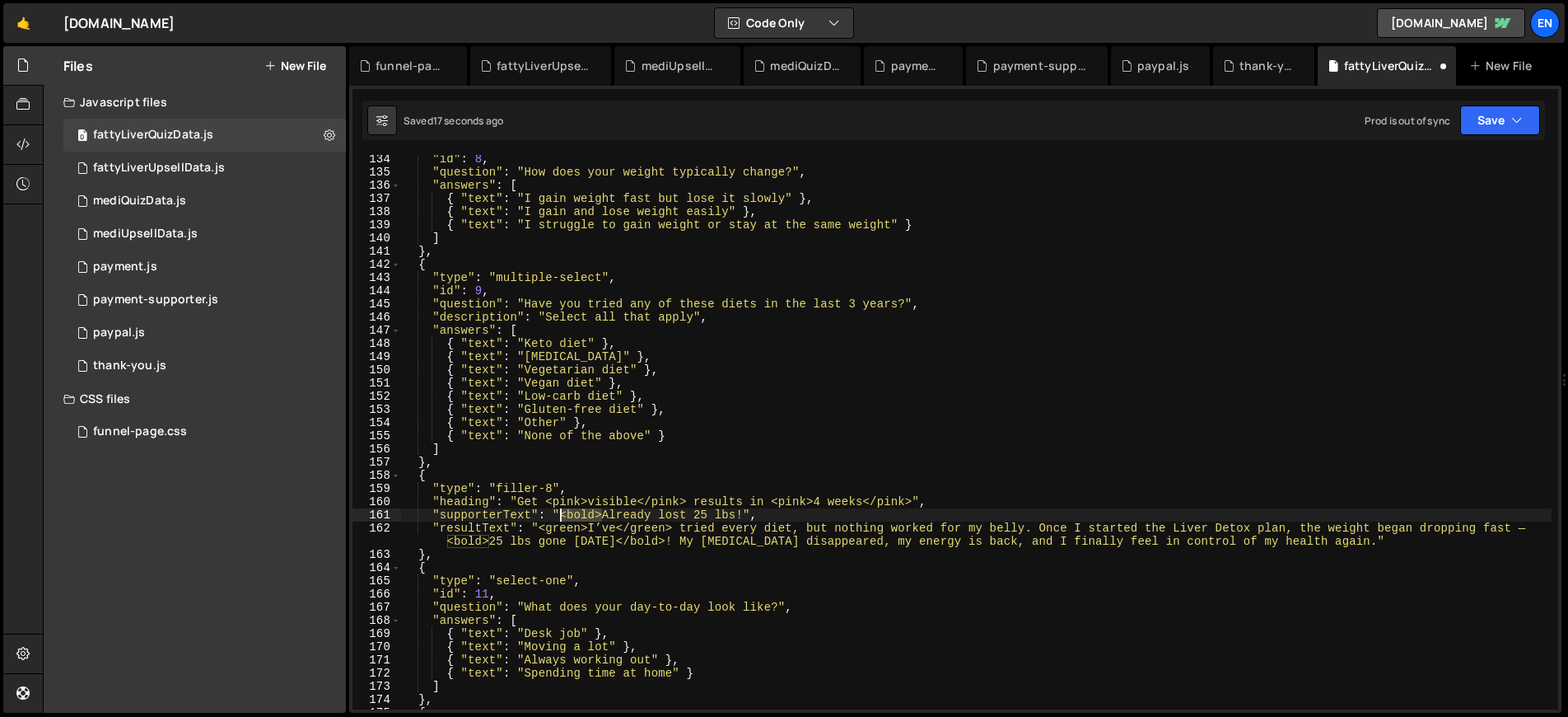
drag, startPoint x: 602, startPoint y: 514, endPoint x: 558, endPoint y: 511, distance: 44.1
click at [558, 511] on div ""id" : 8 , "question" : "How does your weight typically change?" , "answers" : …" at bounding box center [975, 443] width 1150 height 581
drag, startPoint x: 672, startPoint y: 526, endPoint x: 615, endPoint y: 525, distance: 57.0
click at [615, 525] on div ""id" : 8 , "question" : "How does your weight typically change?" , "answers" : …" at bounding box center [975, 443] width 1150 height 581
drag, startPoint x: 587, startPoint y: 530, endPoint x: 538, endPoint y: 529, distance: 49.0
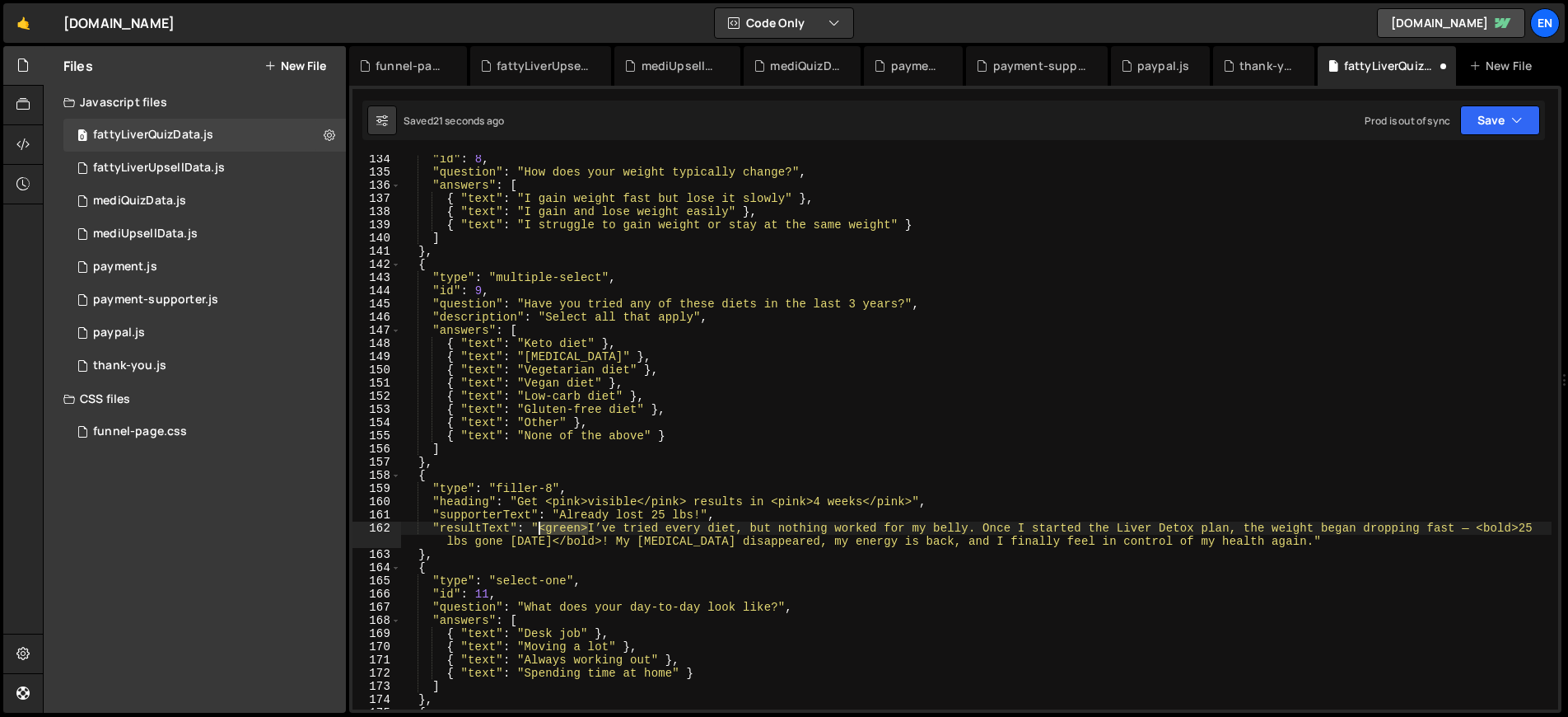
click at [538, 529] on div ""id" : 8 , "question" : "How does your weight typically change?" , "answers" : …" at bounding box center [975, 443] width 1150 height 581
type textarea ""resultText": "I’ve tried every diet, but nothing worked for my belly. Once I s…"
click at [1478, 124] on button "Save" at bounding box center [1500, 120] width 80 height 30
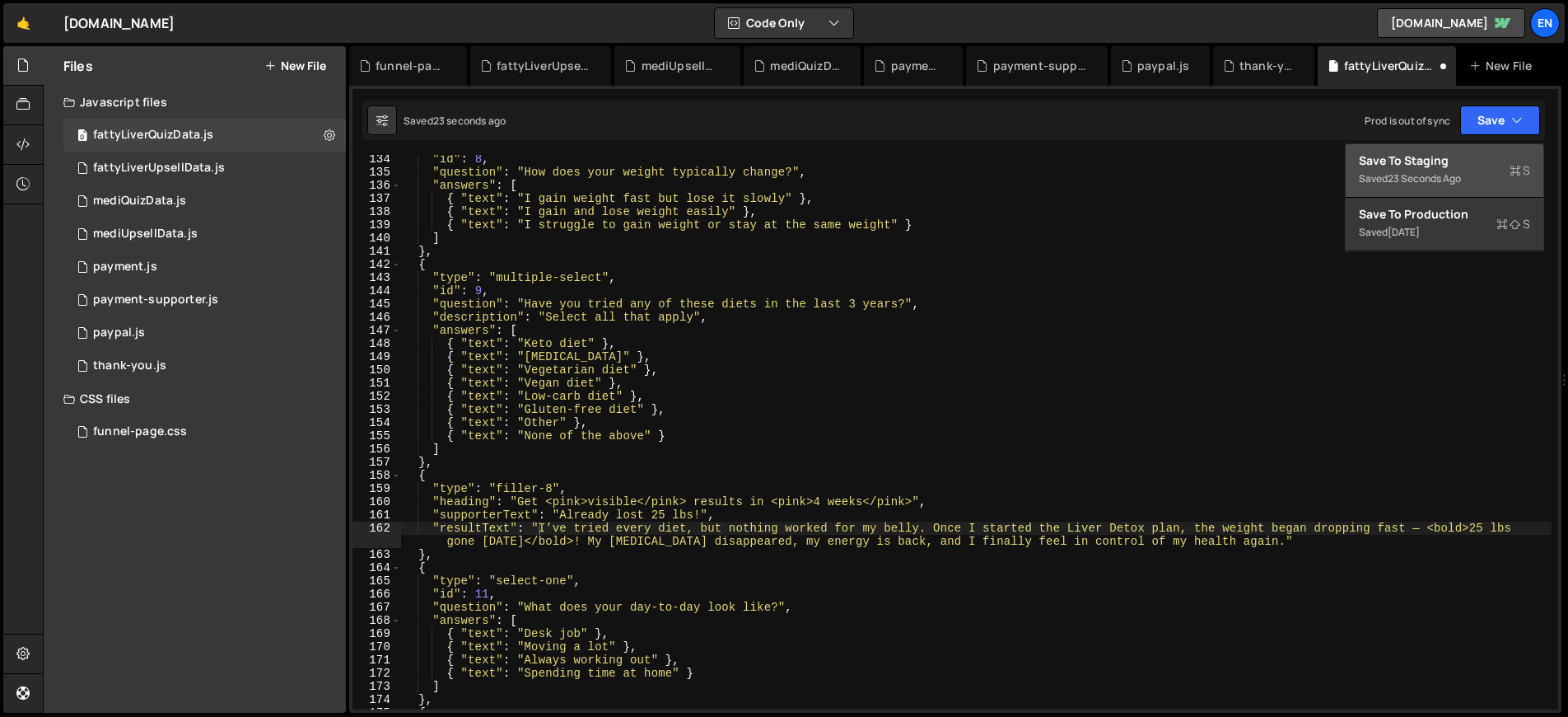
click at [1402, 155] on div "Save to Staging S" at bounding box center [1444, 161] width 171 height 16
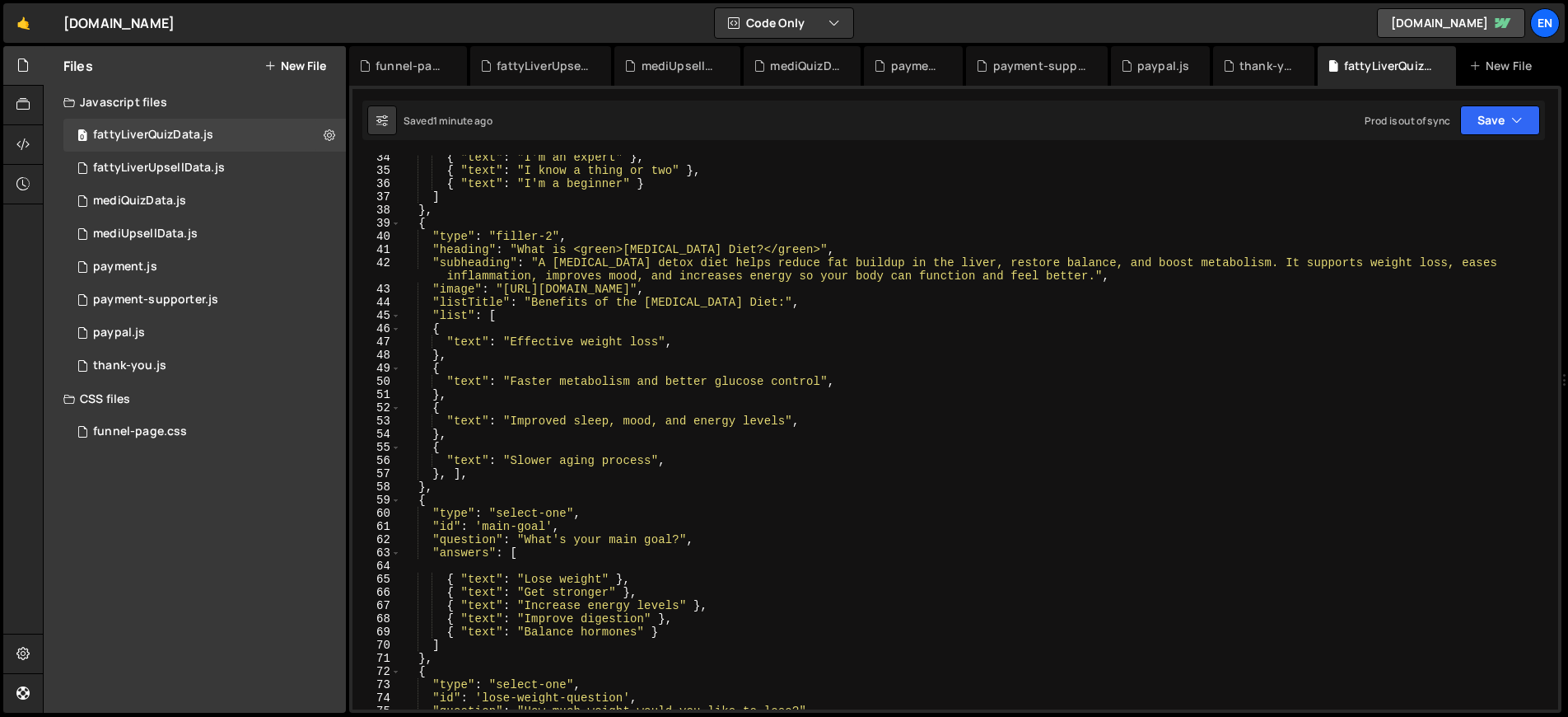
scroll to position [433, 0]
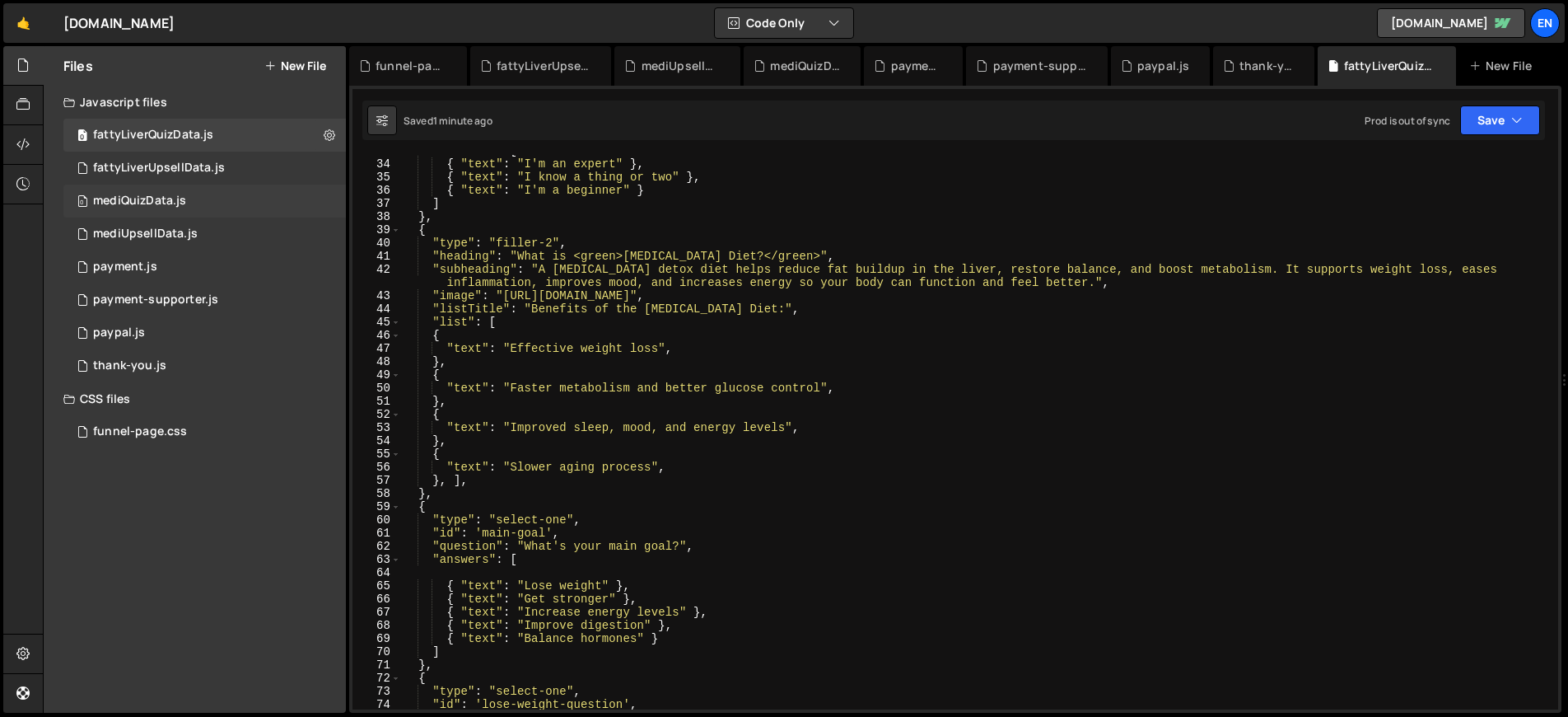
click at [191, 202] on div "0 mediQuizData.js 0" at bounding box center [205, 201] width 282 height 33
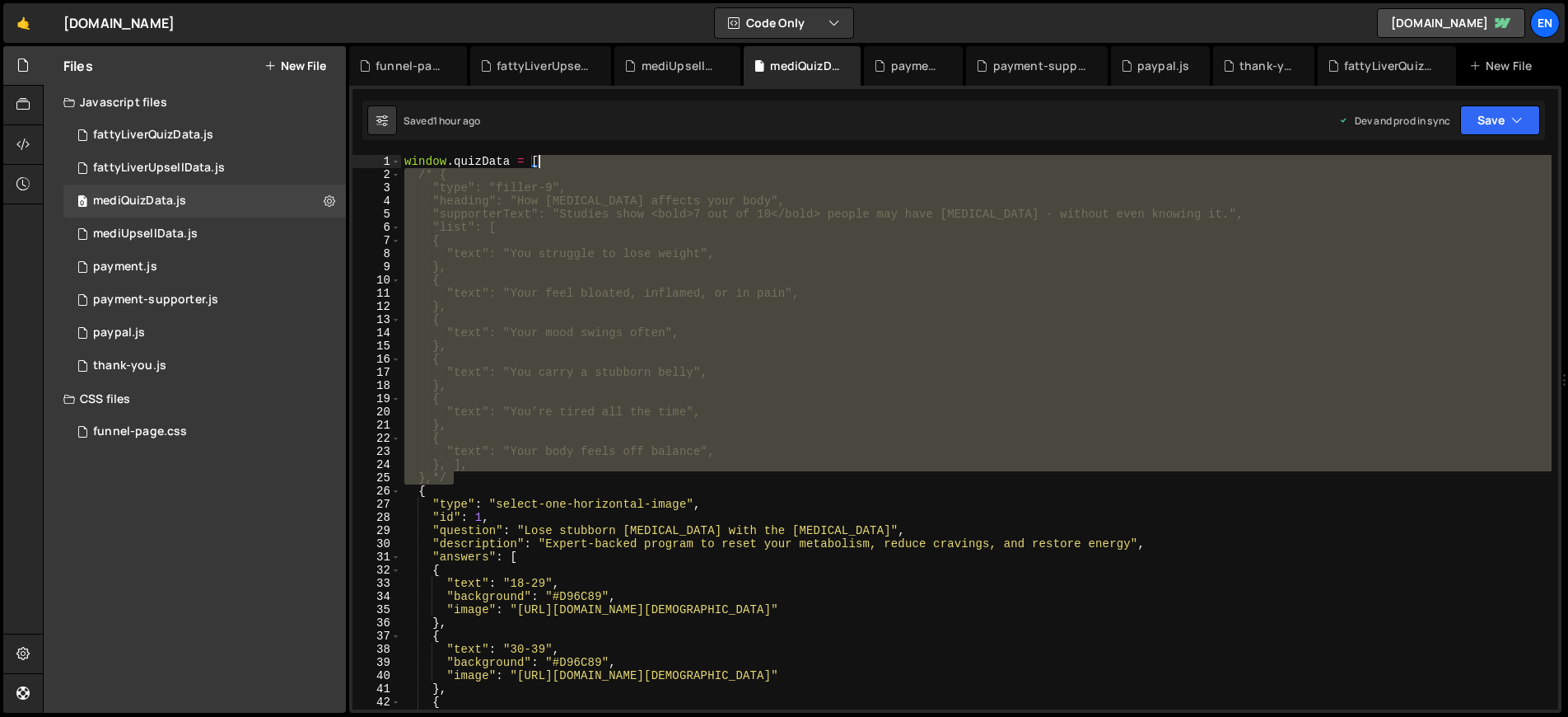
drag, startPoint x: 480, startPoint y: 476, endPoint x: 579, endPoint y: 161, distance: 330.2
click at [579, 161] on div "window . quizData = [ /* { "type": "filler-9", "heading": "How [MEDICAL_DATA] a…" at bounding box center [975, 445] width 1150 height 581
type textarea "window.quizData = [ /* {"
click at [228, 130] on div "0 fattyLiverQuizData.js 0" at bounding box center [205, 135] width 282 height 33
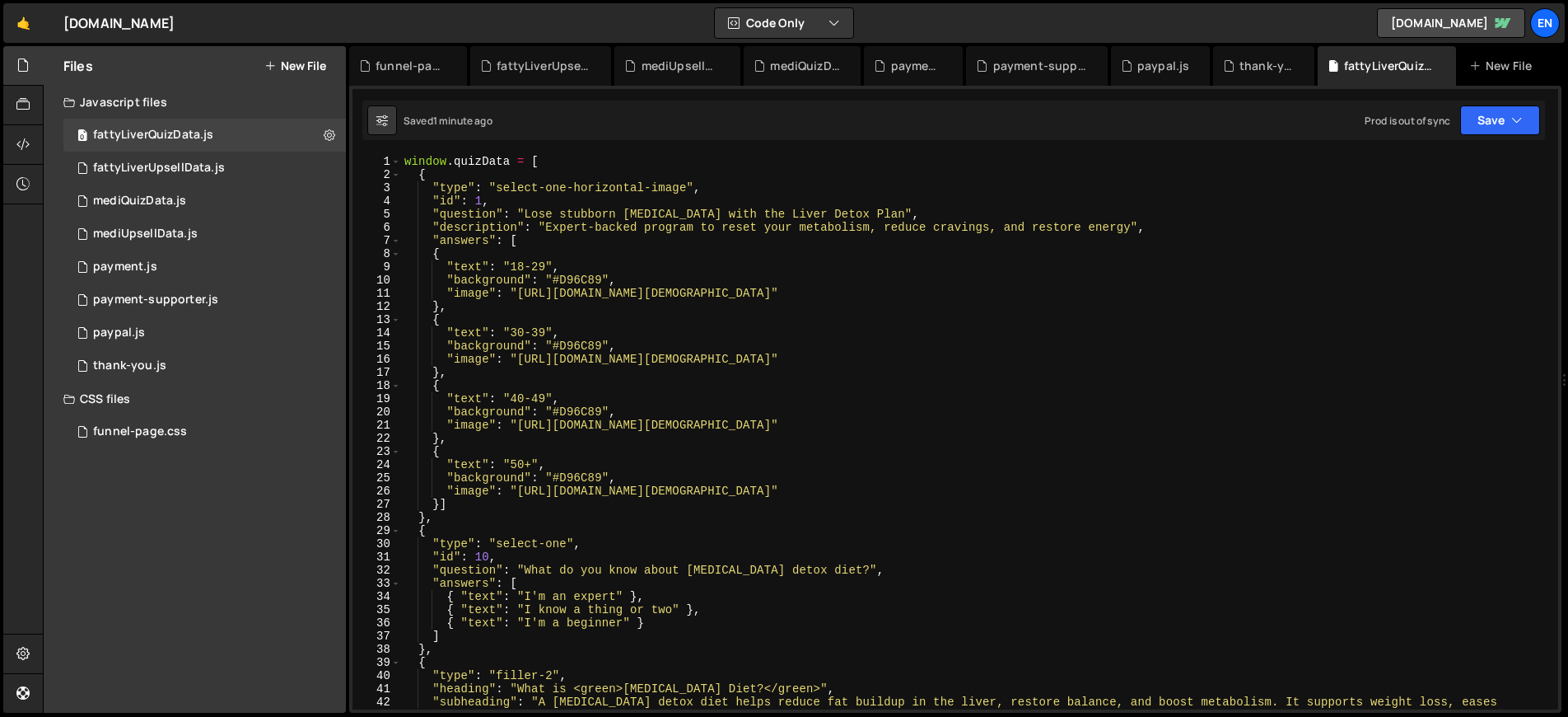
scroll to position [7, 0]
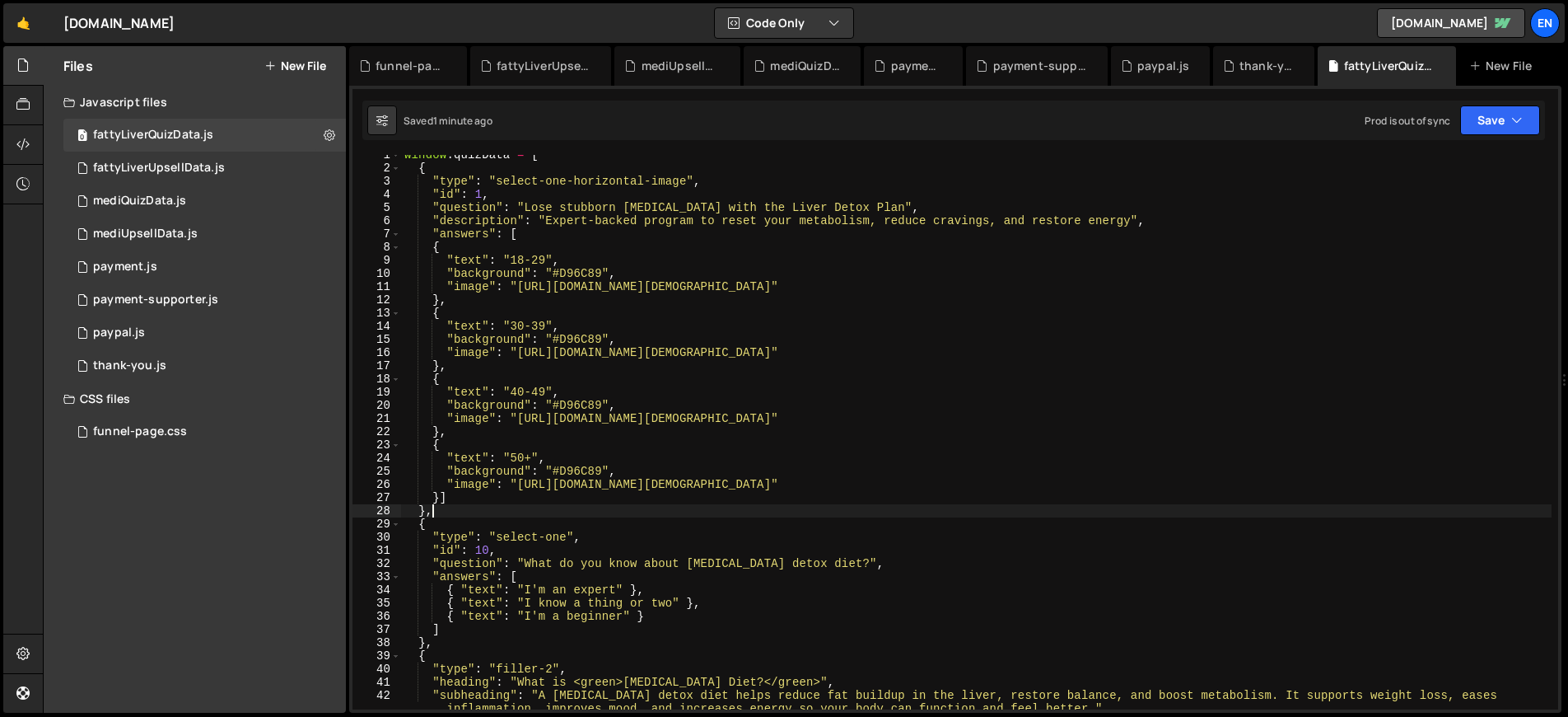
click at [486, 513] on div "window . quizData = [ { "type" : "select-one-horizontal-image" , "id" : 1 , "qu…" at bounding box center [975, 438] width 1150 height 581
paste textarea "},*/"
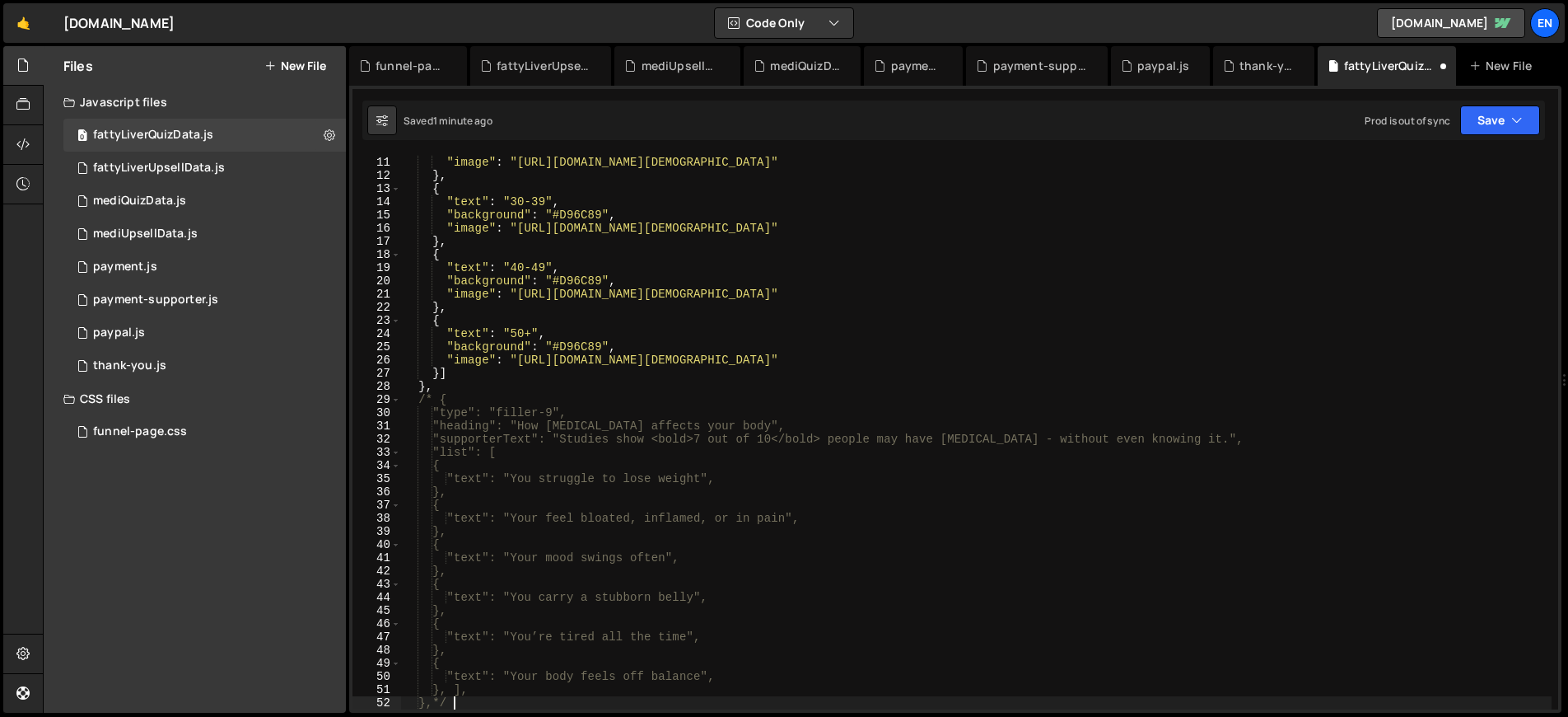
click at [439, 401] on div ""background" : "#D96C89" , "image" : "[URL][DOMAIN_NAME][DEMOGRAPHIC_DATA]" } ,…" at bounding box center [975, 433] width 1150 height 581
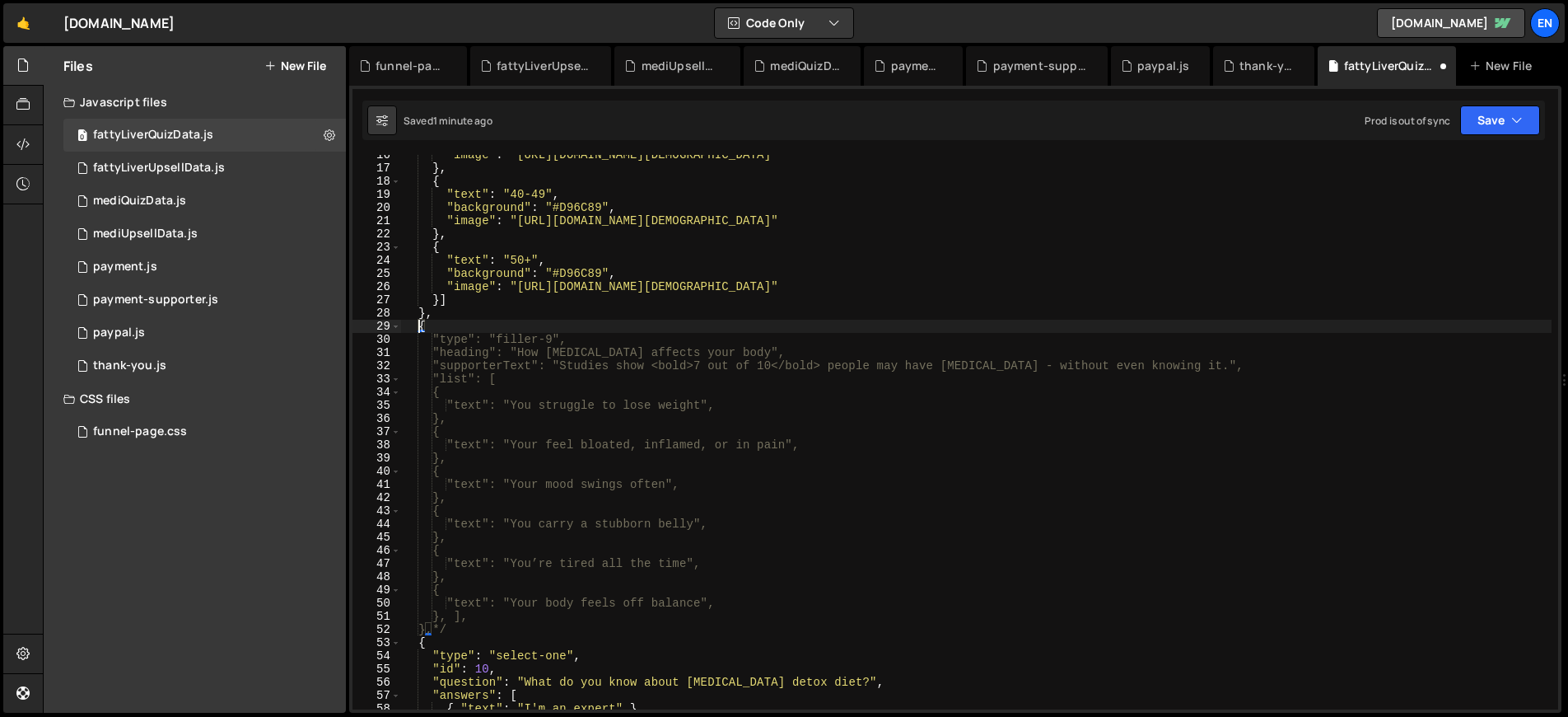
scroll to position [205, 0]
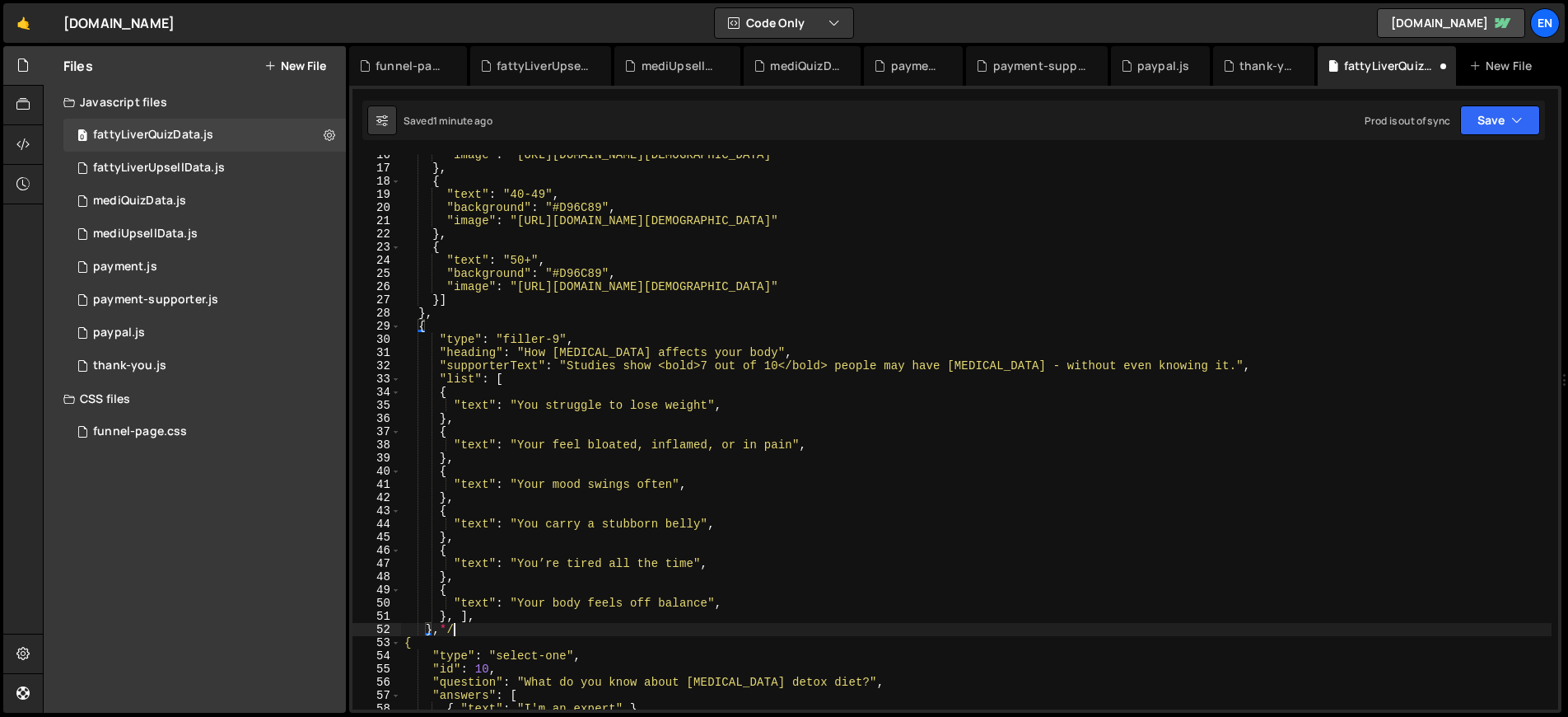
click at [474, 630] on div ""image" : "[URL][DOMAIN_NAME][DEMOGRAPHIC_DATA]" } , { "text" : "40-49" , "back…" at bounding box center [975, 438] width 1150 height 581
click at [1495, 117] on button "Save" at bounding box center [1500, 120] width 80 height 30
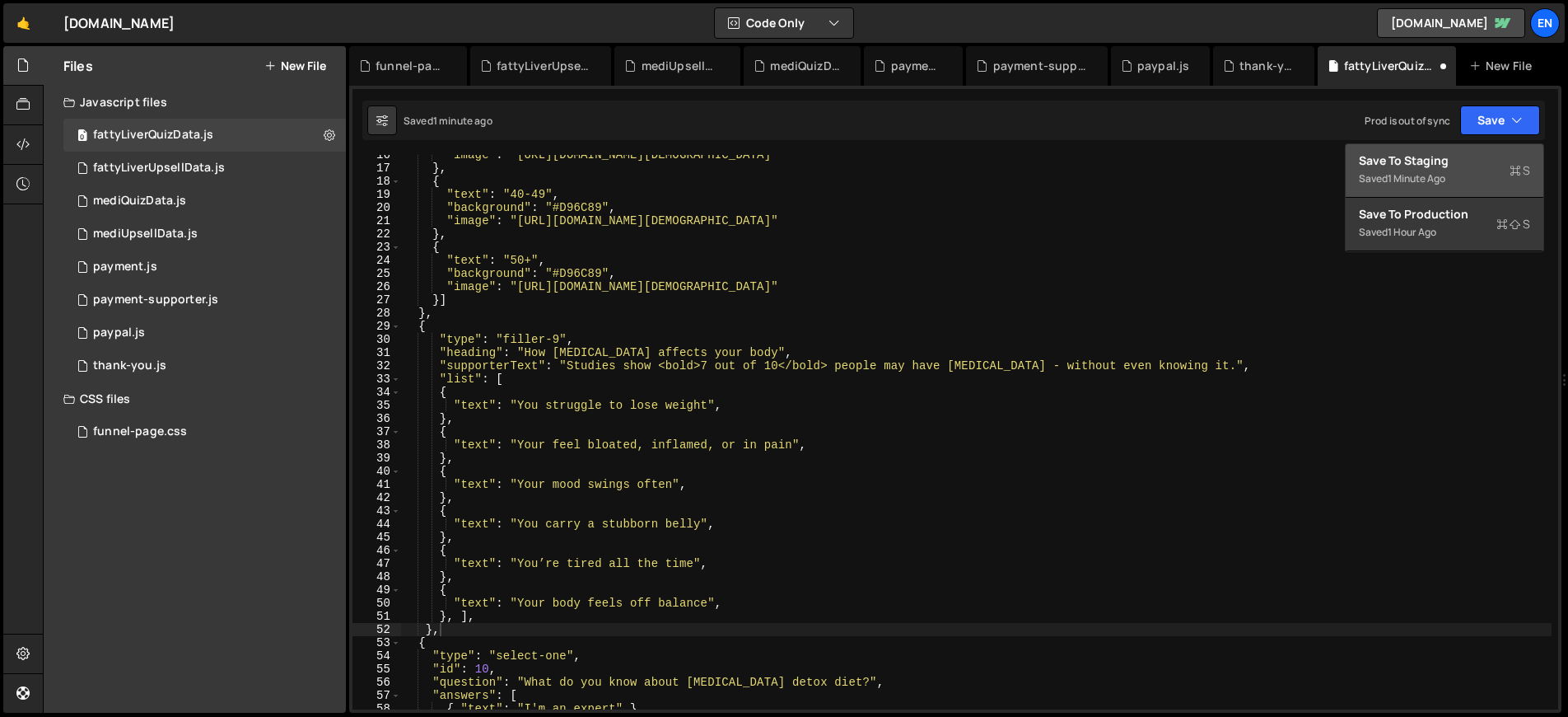
click at [1442, 169] on div "Saved 1 minute ago" at bounding box center [1444, 179] width 171 height 20
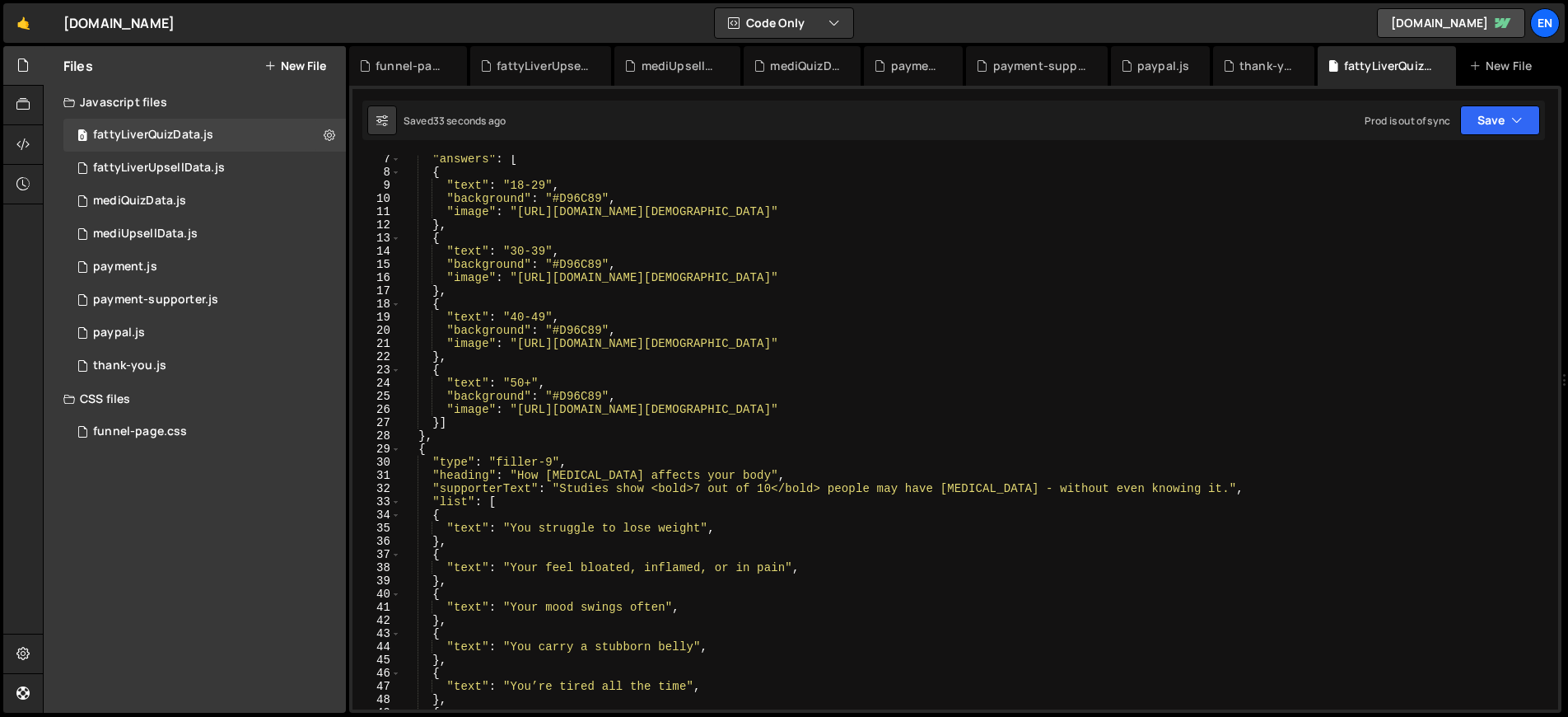
scroll to position [191, 0]
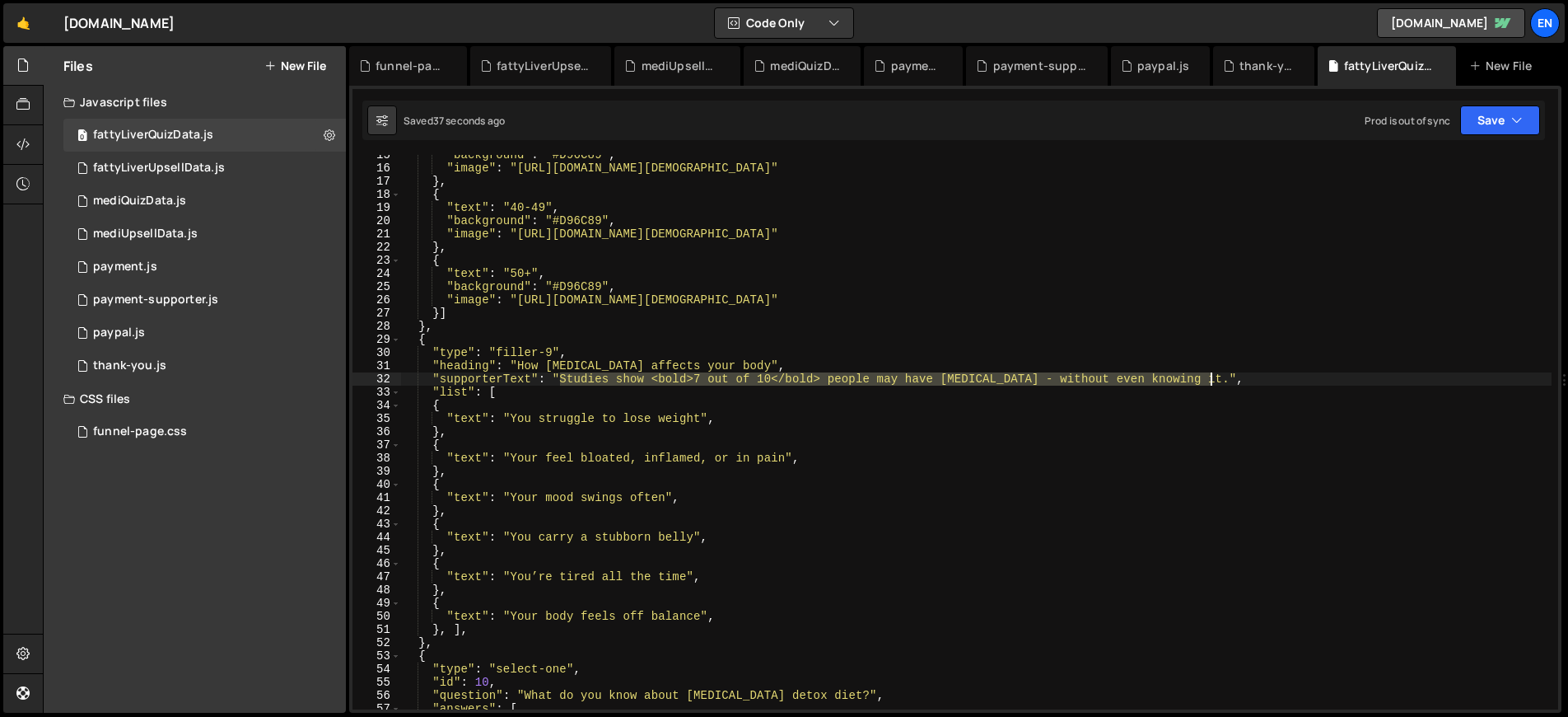
drag, startPoint x: 560, startPoint y: 379, endPoint x: 1212, endPoint y: 377, distance: 652.0
click at [1212, 377] on div ""background" : "#D96C89" , "image" : "[URL][DOMAIN_NAME][DEMOGRAPHIC_DATA]" } ,…" at bounding box center [975, 438] width 1150 height 581
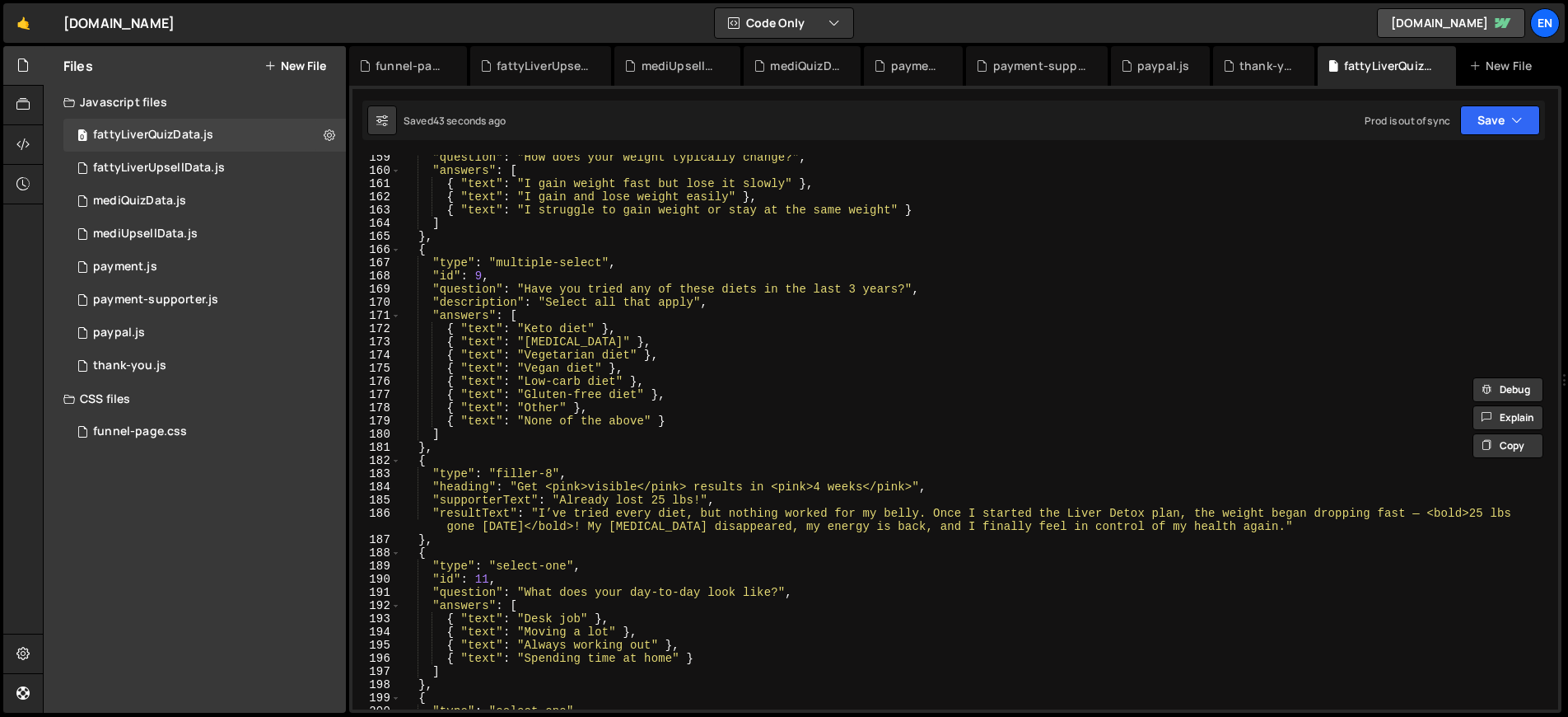
scroll to position [2101, 0]
click at [1275, 526] on div ""question" : "How does your weight typically change?" , "answers" : [ { "text" …" at bounding box center [975, 439] width 1150 height 581
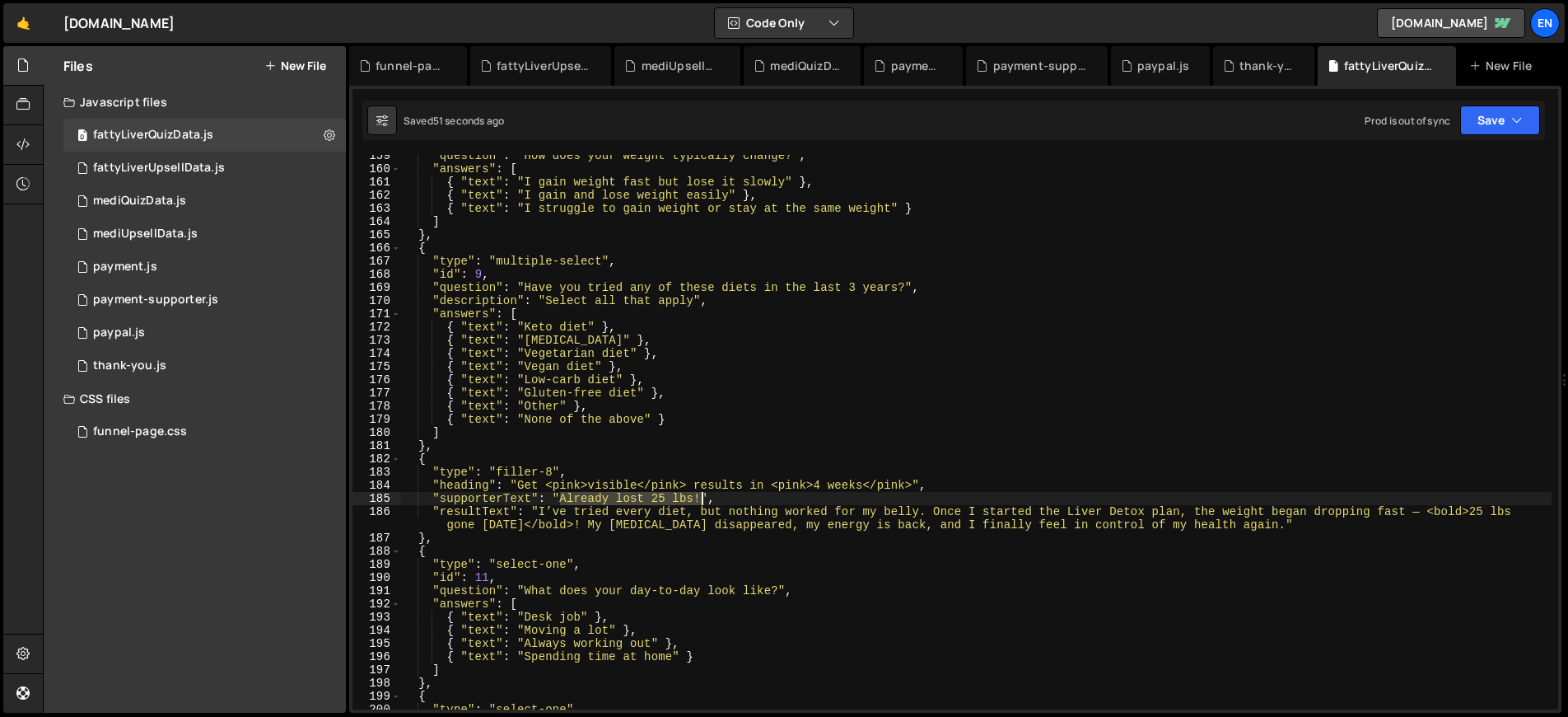
drag, startPoint x: 557, startPoint y: 498, endPoint x: 700, endPoint y: 498, distance: 143.0
click at [700, 498] on div ""question" : "How does your weight typically change?" , "answers" : [ { "text" …" at bounding box center [975, 439] width 1150 height 581
paste textarea "Studies show <bold>7 out of 10</bold> people may have [MEDICAL_DATA] - without …"
click at [1502, 122] on button "Save" at bounding box center [1500, 120] width 80 height 30
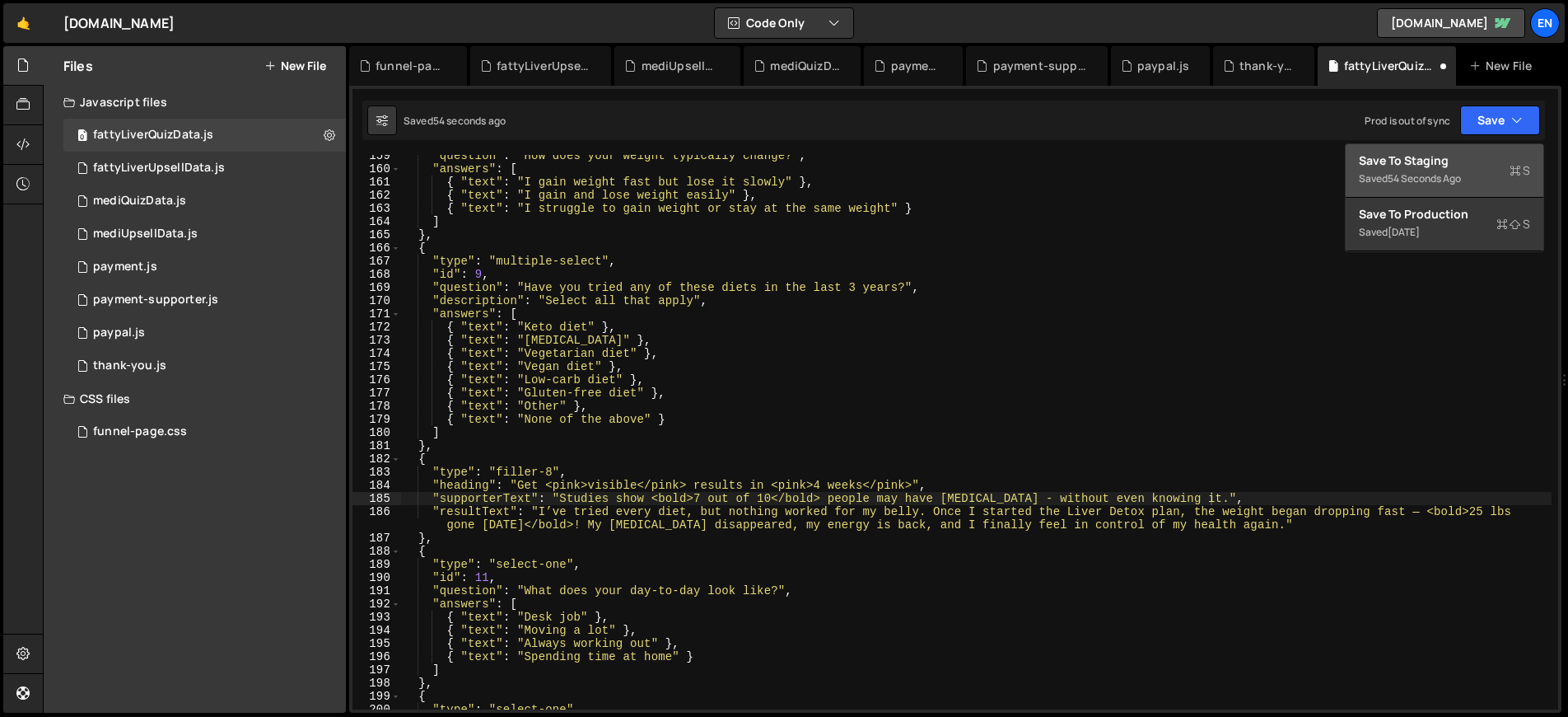
click at [1403, 153] on div "Save to Staging S" at bounding box center [1444, 161] width 171 height 16
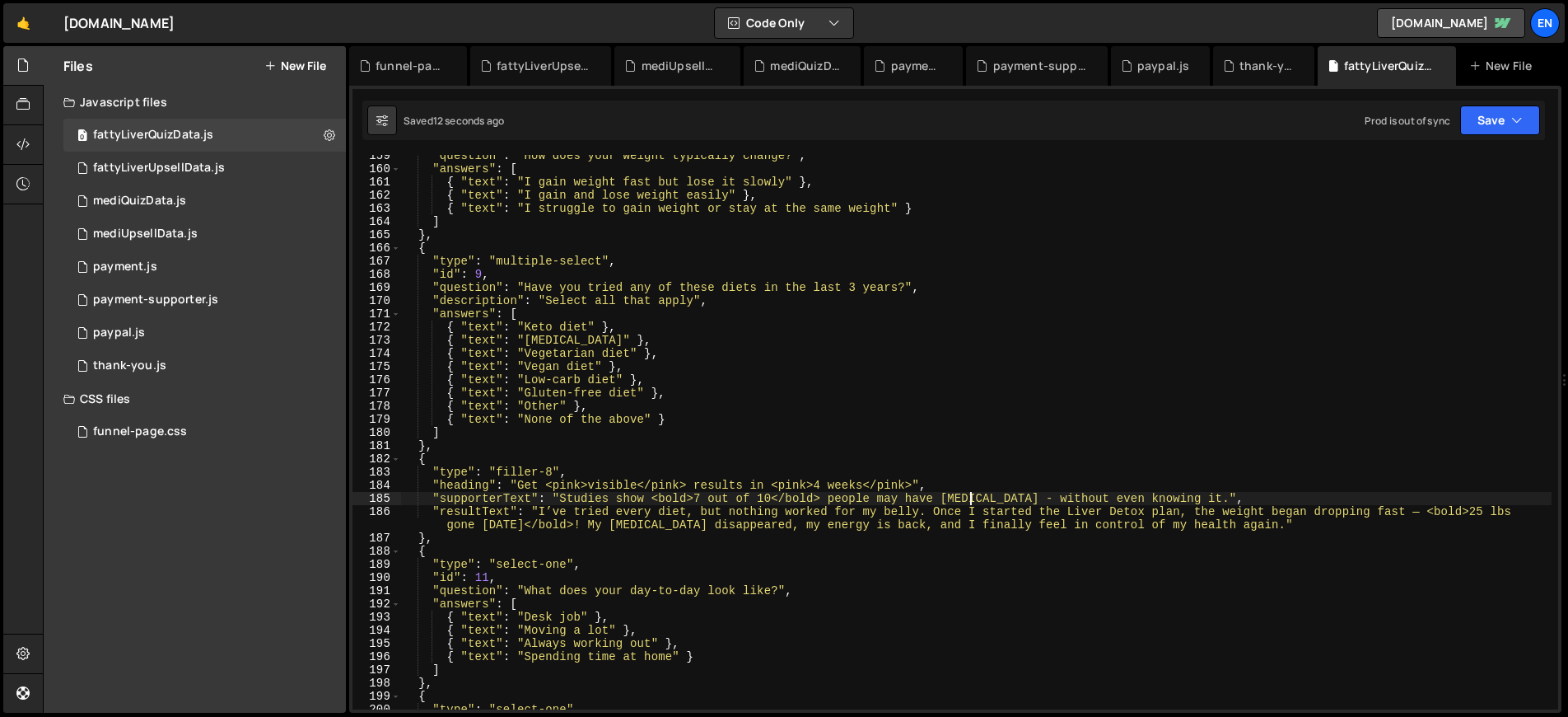
click at [970, 505] on div ""question" : "How does your weight typically change?" , "answers" : [ { "text" …" at bounding box center [975, 439] width 1150 height 581
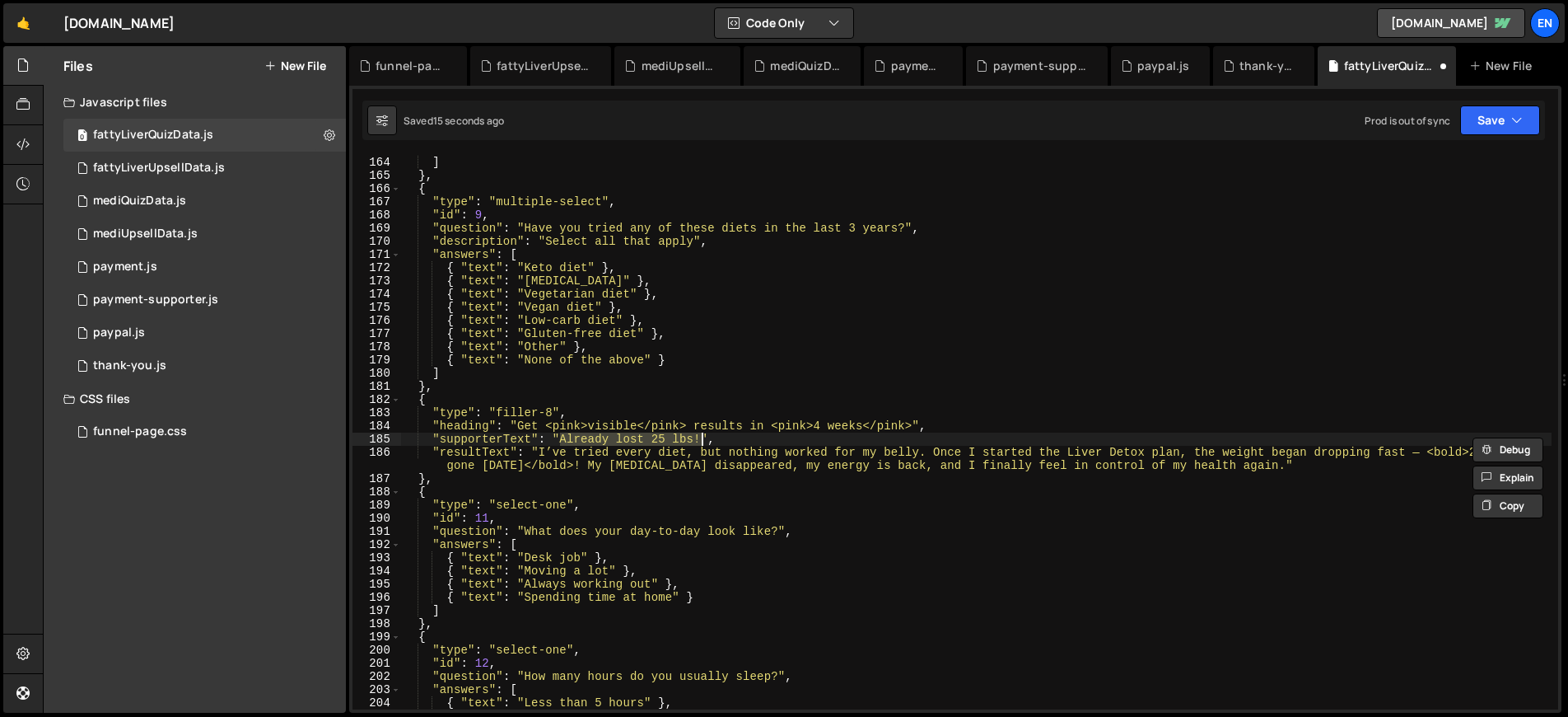
scroll to position [2162, 0]
click at [1479, 121] on button "Save" at bounding box center [1500, 120] width 80 height 30
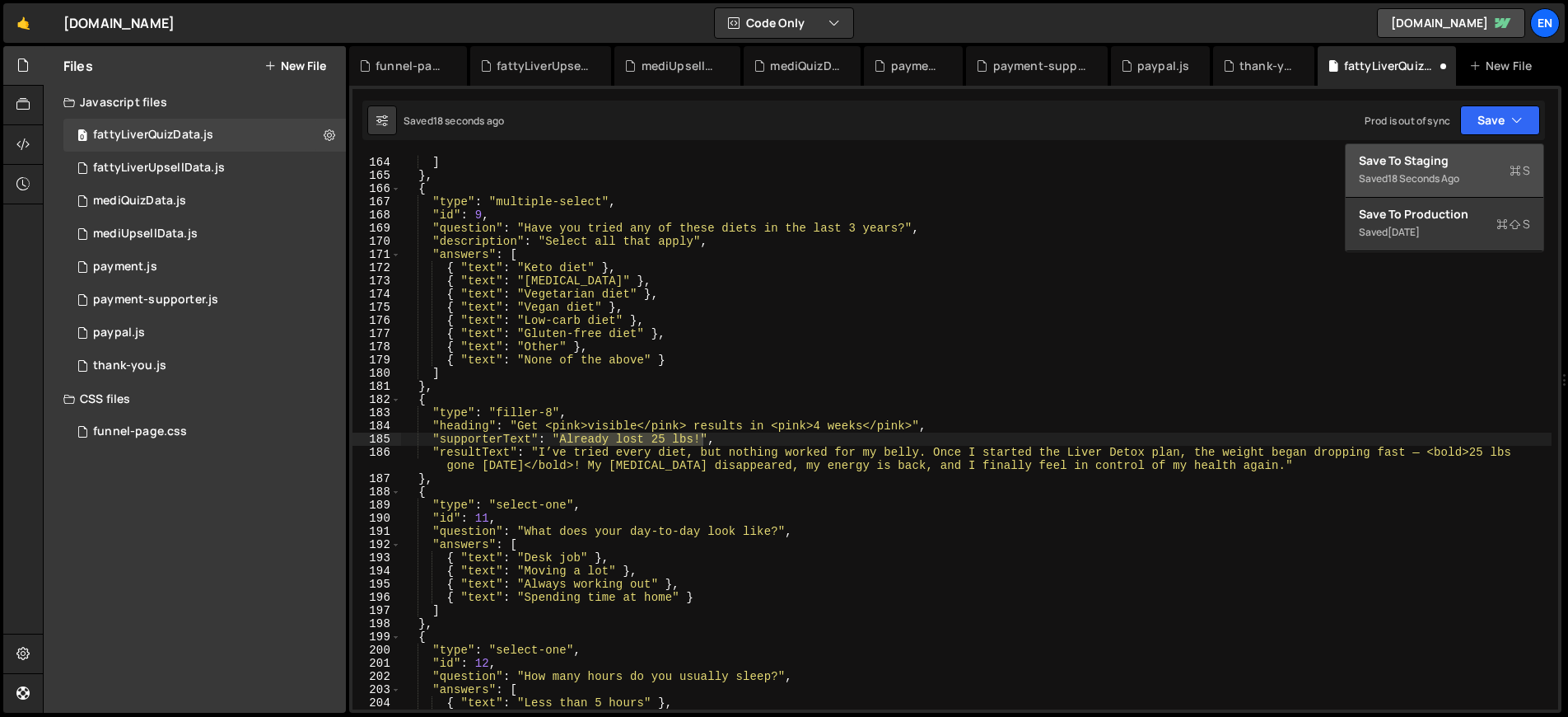
click at [1420, 160] on div "Save to Staging S" at bounding box center [1444, 161] width 171 height 16
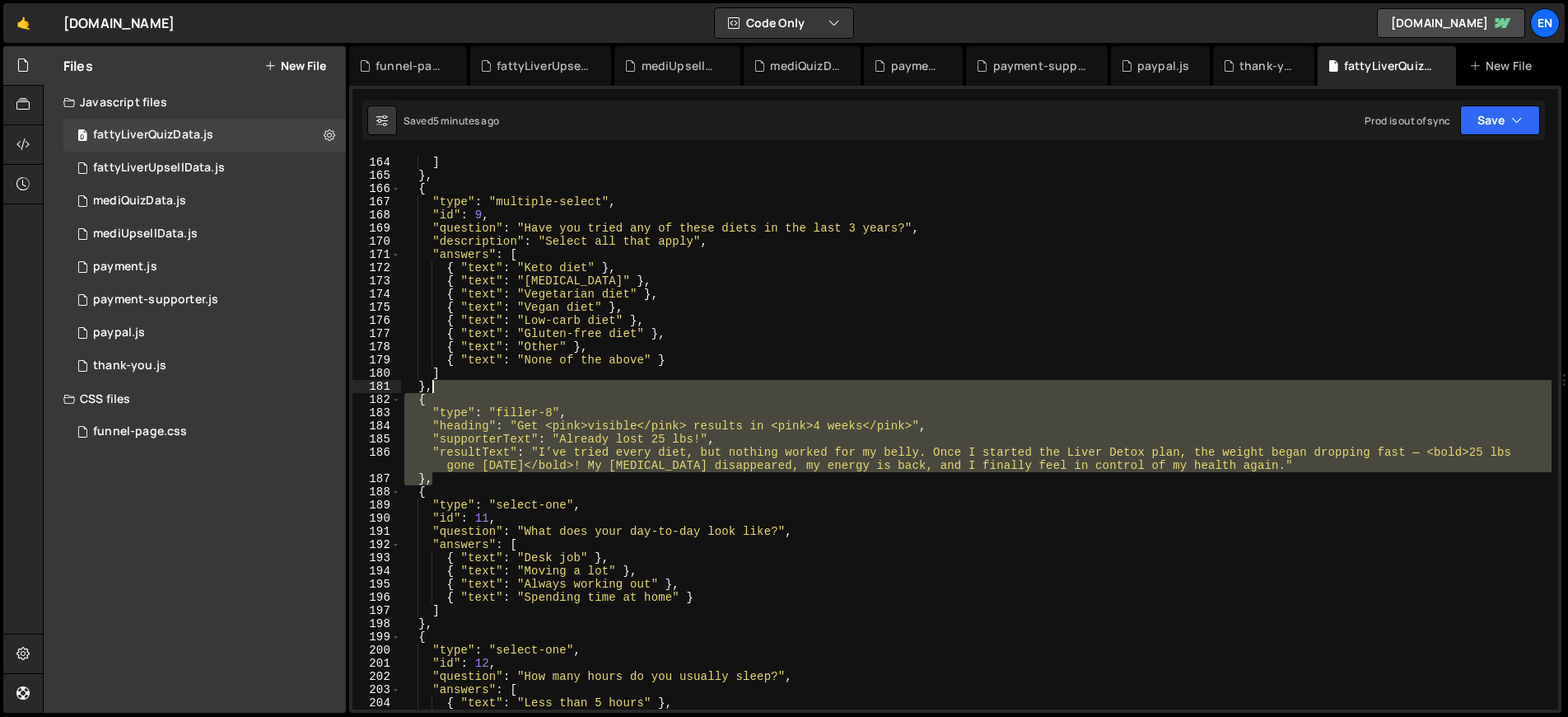
drag, startPoint x: 453, startPoint y: 482, endPoint x: 455, endPoint y: 389, distance: 93.0
click at [455, 389] on div "{ "text" : "I struggle to gain weight or stay at the same weight" } ] } , { "ty…" at bounding box center [975, 433] width 1150 height 581
type textarea "}, {"
click at [224, 207] on div "0 mediQuizData.js 0" at bounding box center [205, 201] width 282 height 33
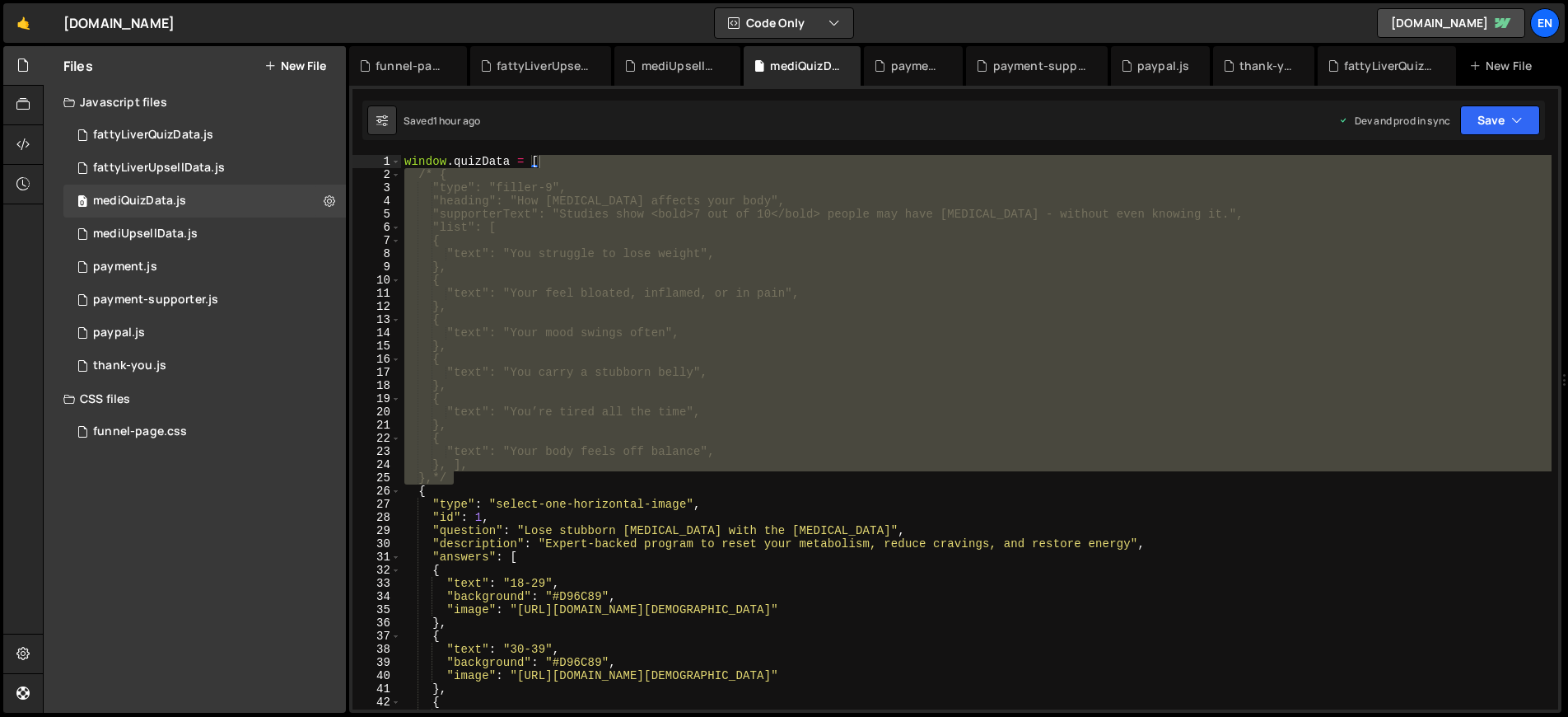
click at [625, 348] on div "window . quizData = [ /* { "type": "filler-9", "heading": "How [MEDICAL_DATA] a…" at bounding box center [975, 432] width 1150 height 555
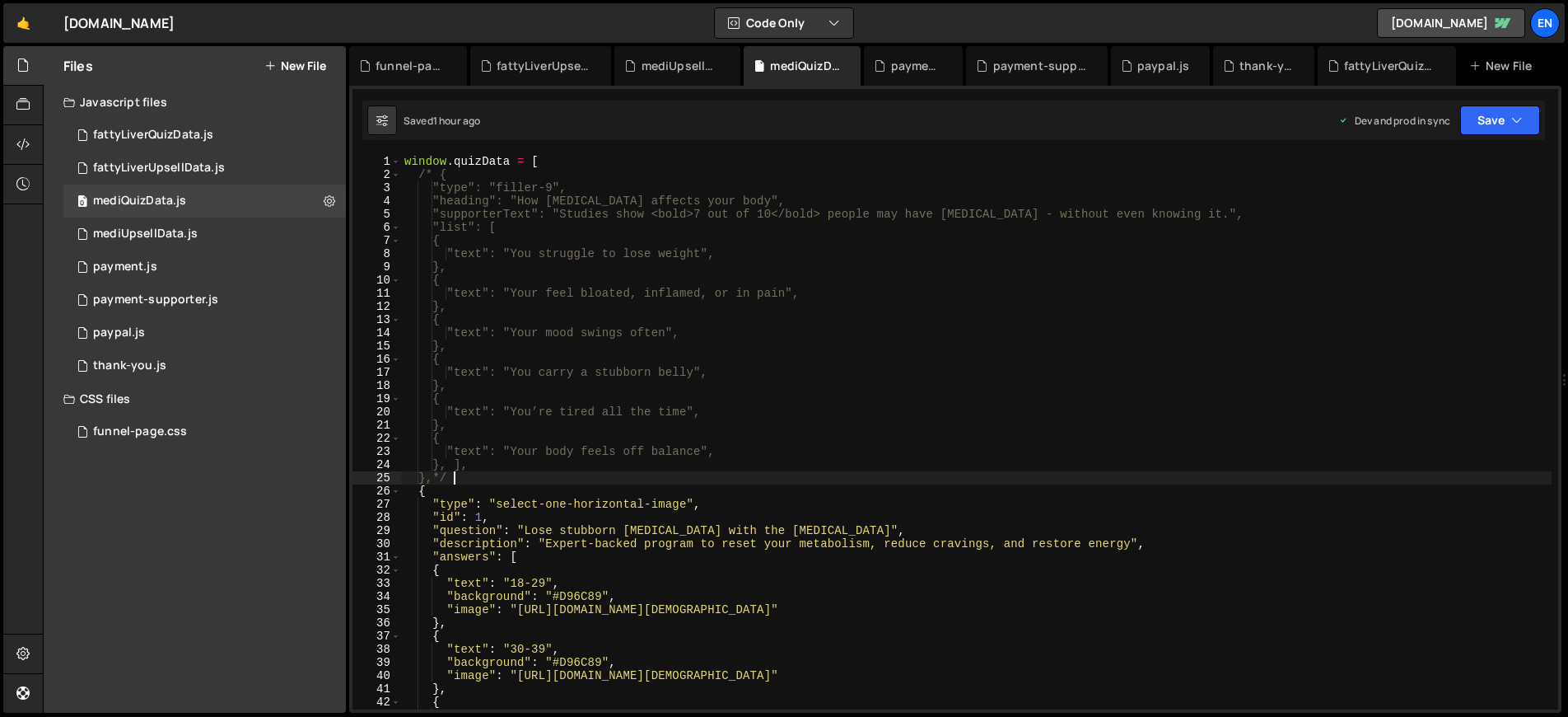
click at [468, 481] on div "window . quizData = [ /* { "type": "filler-9", "heading": "How [MEDICAL_DATA] a…" at bounding box center [975, 445] width 1150 height 581
paste textarea "},"
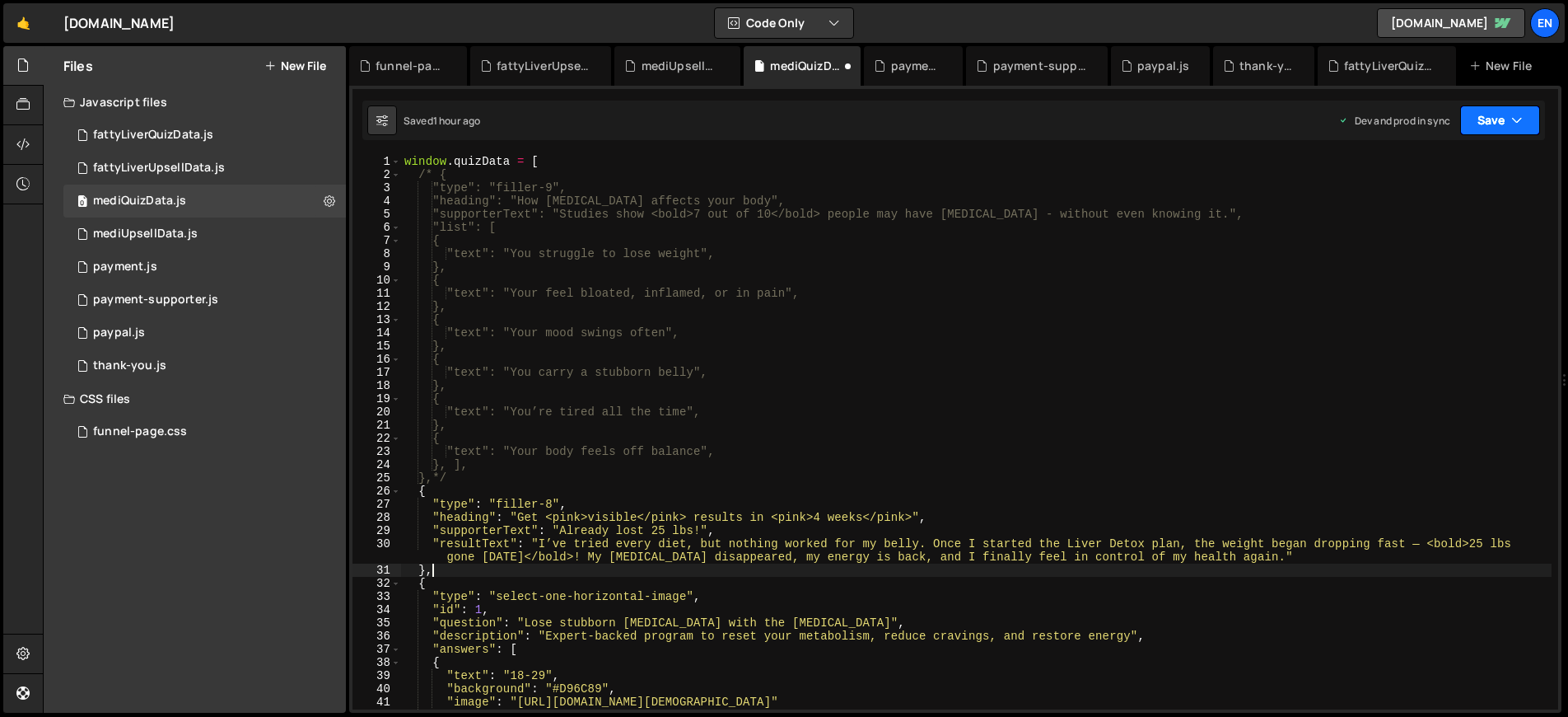
click at [1495, 108] on button "Save" at bounding box center [1500, 120] width 80 height 30
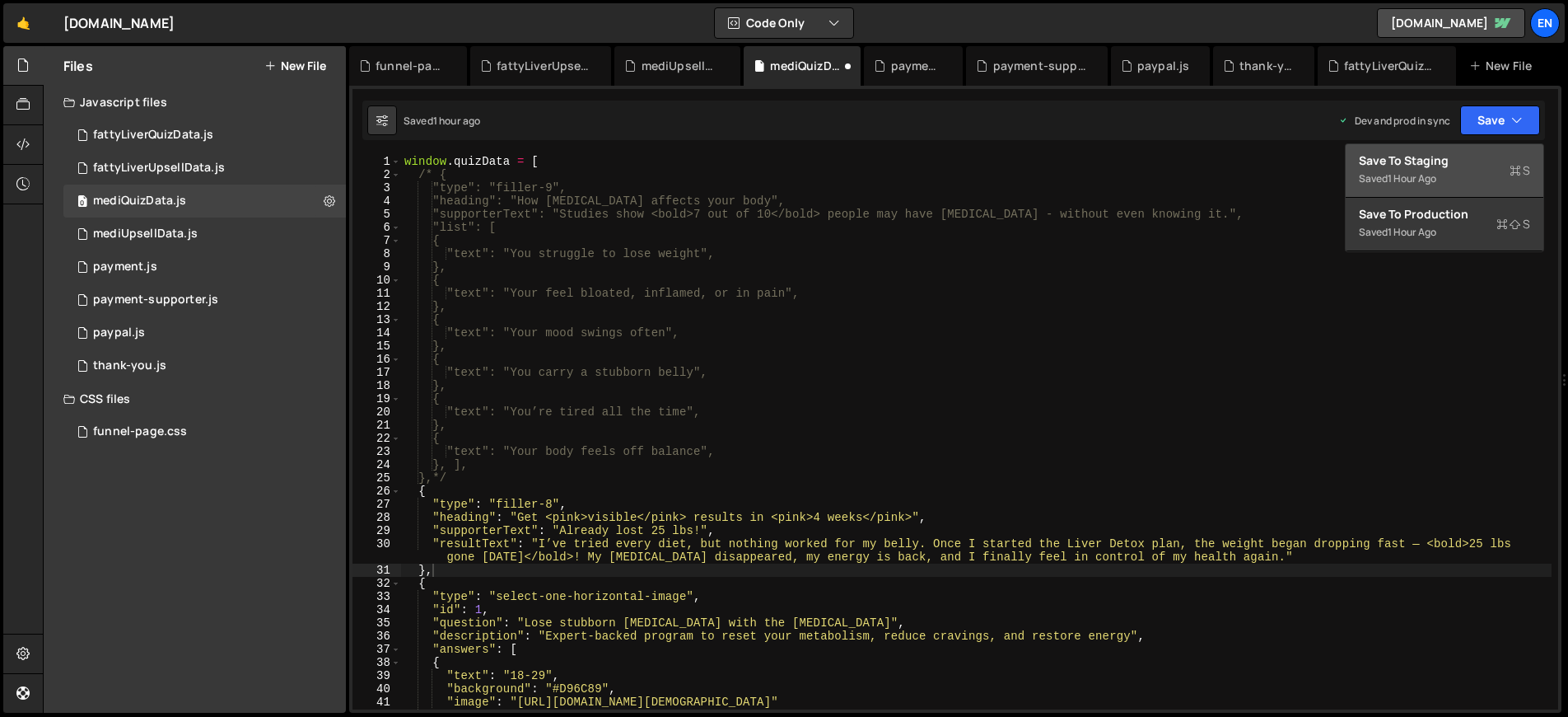
click at [1437, 159] on div "Save to Staging S" at bounding box center [1444, 161] width 171 height 16
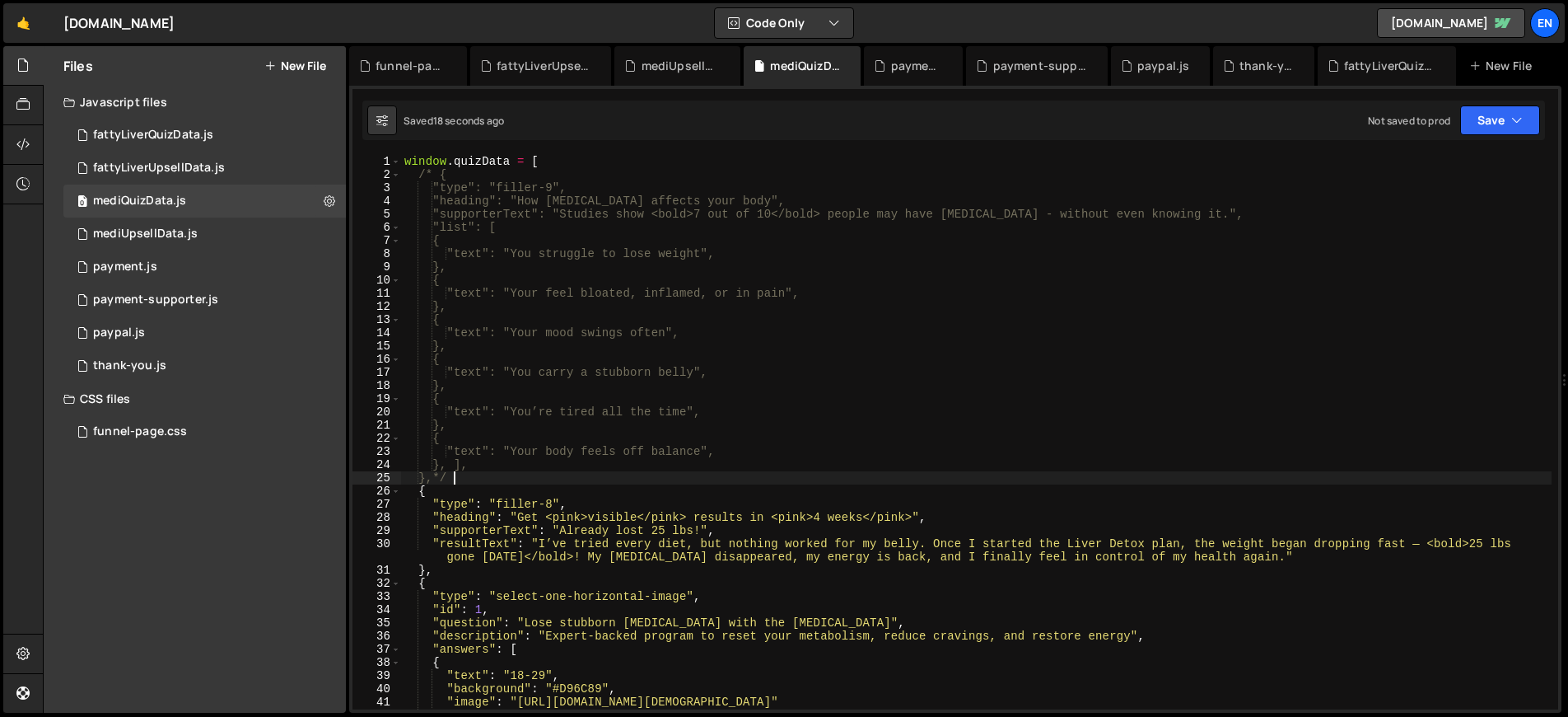
click at [595, 483] on div "window . quizData = [ /* { "type": "filler-9", "heading": "How [MEDICAL_DATA] a…" at bounding box center [975, 445] width 1150 height 581
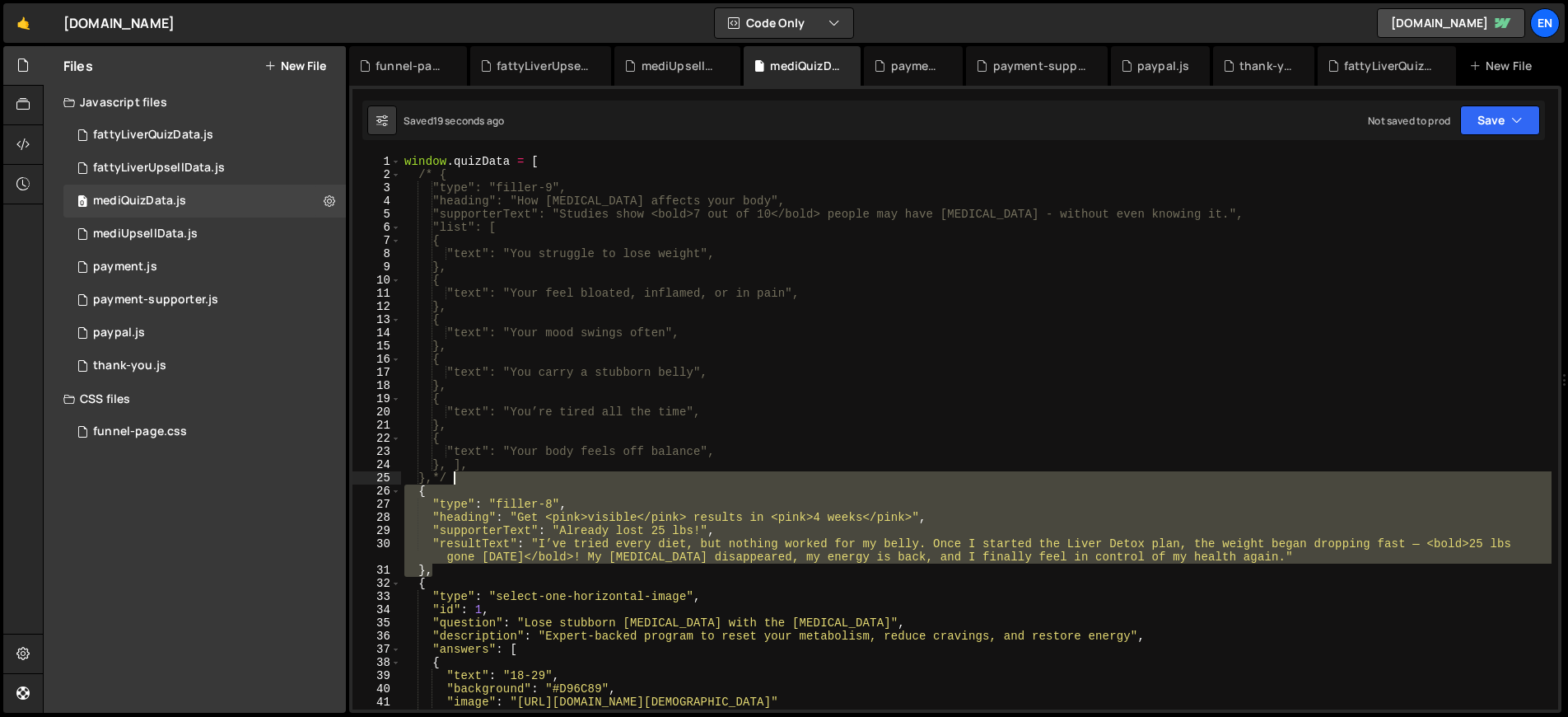
drag, startPoint x: 458, startPoint y: 571, endPoint x: 468, endPoint y: 483, distance: 88.6
click at [468, 483] on div "window . quizData = [ /* { "type": "filler-9", "heading": "How [MEDICAL_DATA] a…" at bounding box center [975, 445] width 1150 height 581
type textarea "},*/"
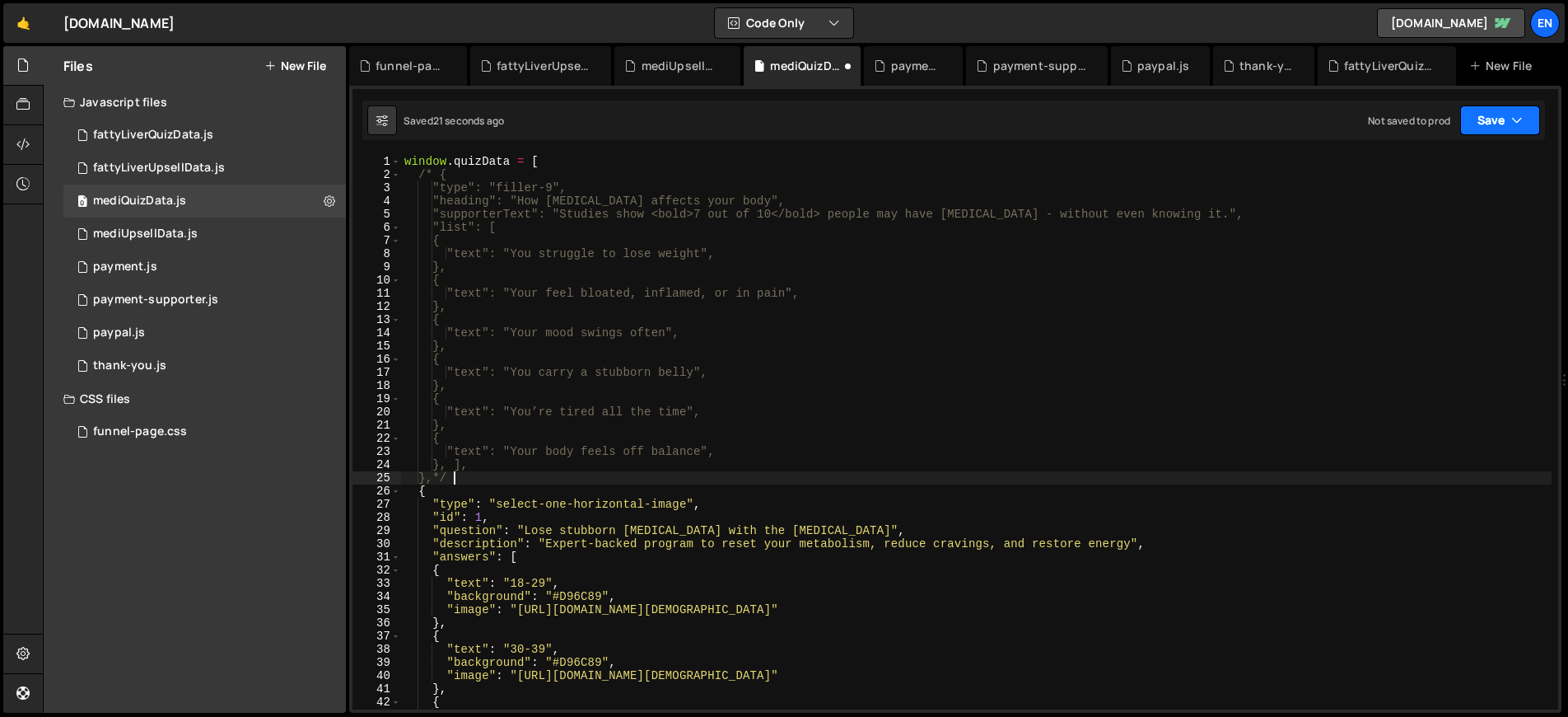
click at [1498, 120] on button "Save" at bounding box center [1500, 120] width 80 height 30
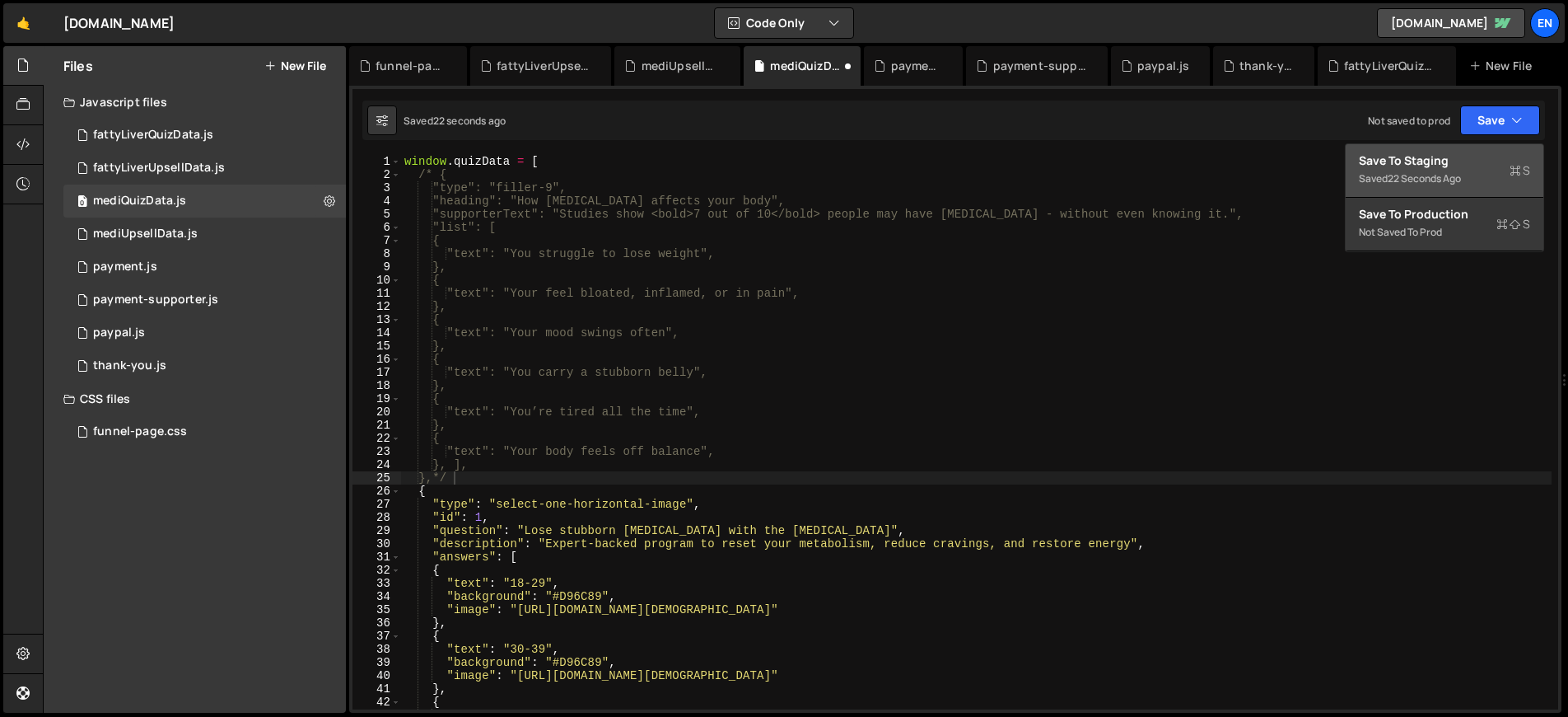
click at [1434, 154] on div "Save to Staging S" at bounding box center [1444, 161] width 171 height 16
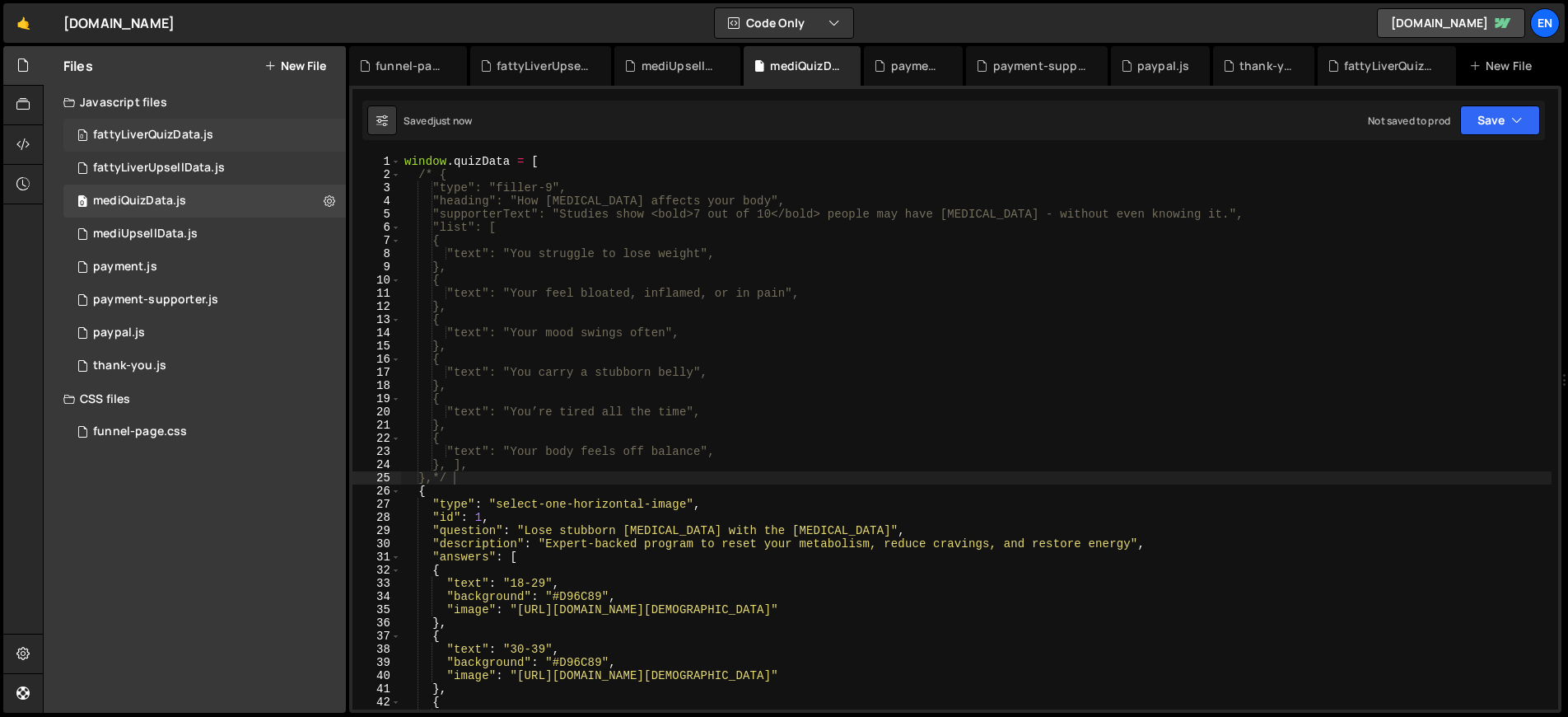
click at [226, 124] on div "0 fattyLiverQuizData.js 0" at bounding box center [205, 135] width 282 height 33
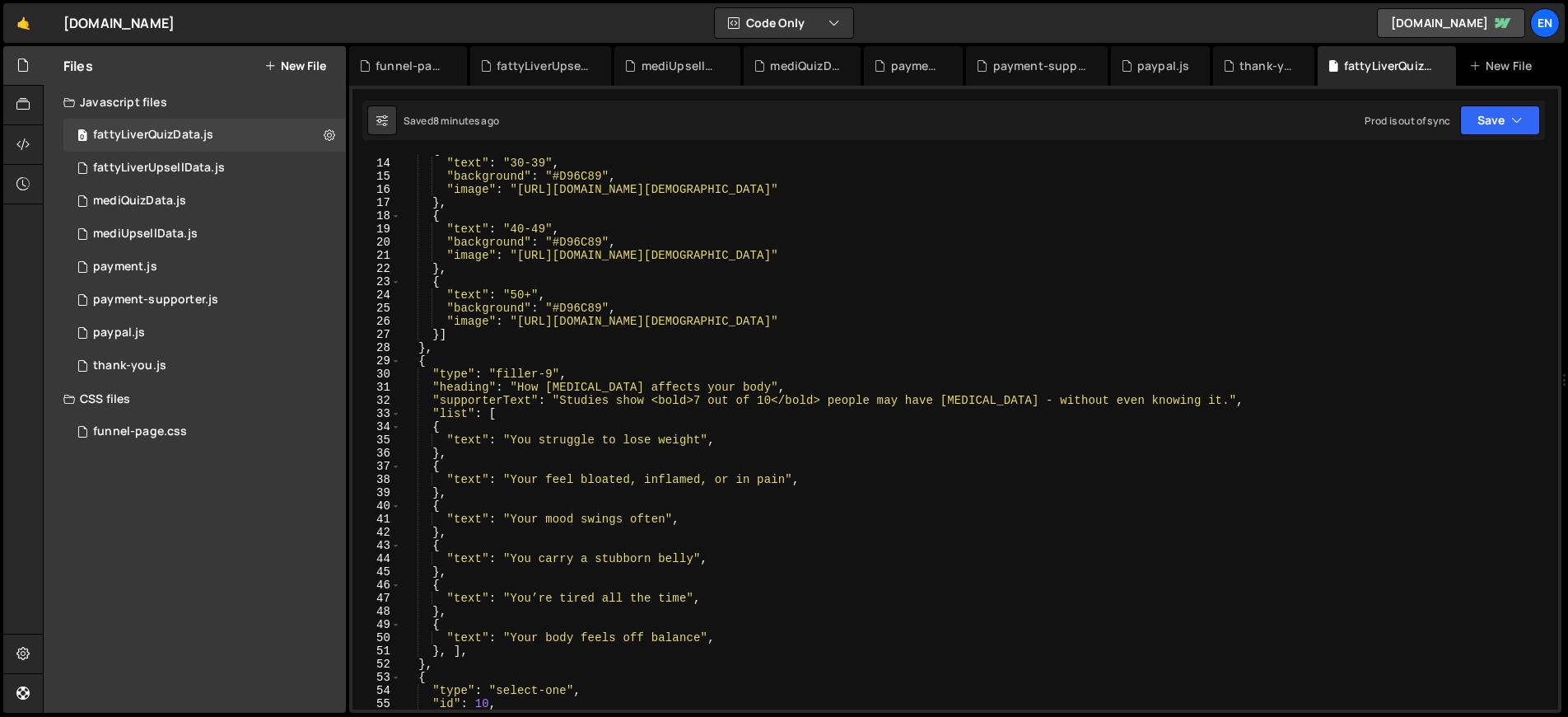
scroll to position [201, 0]
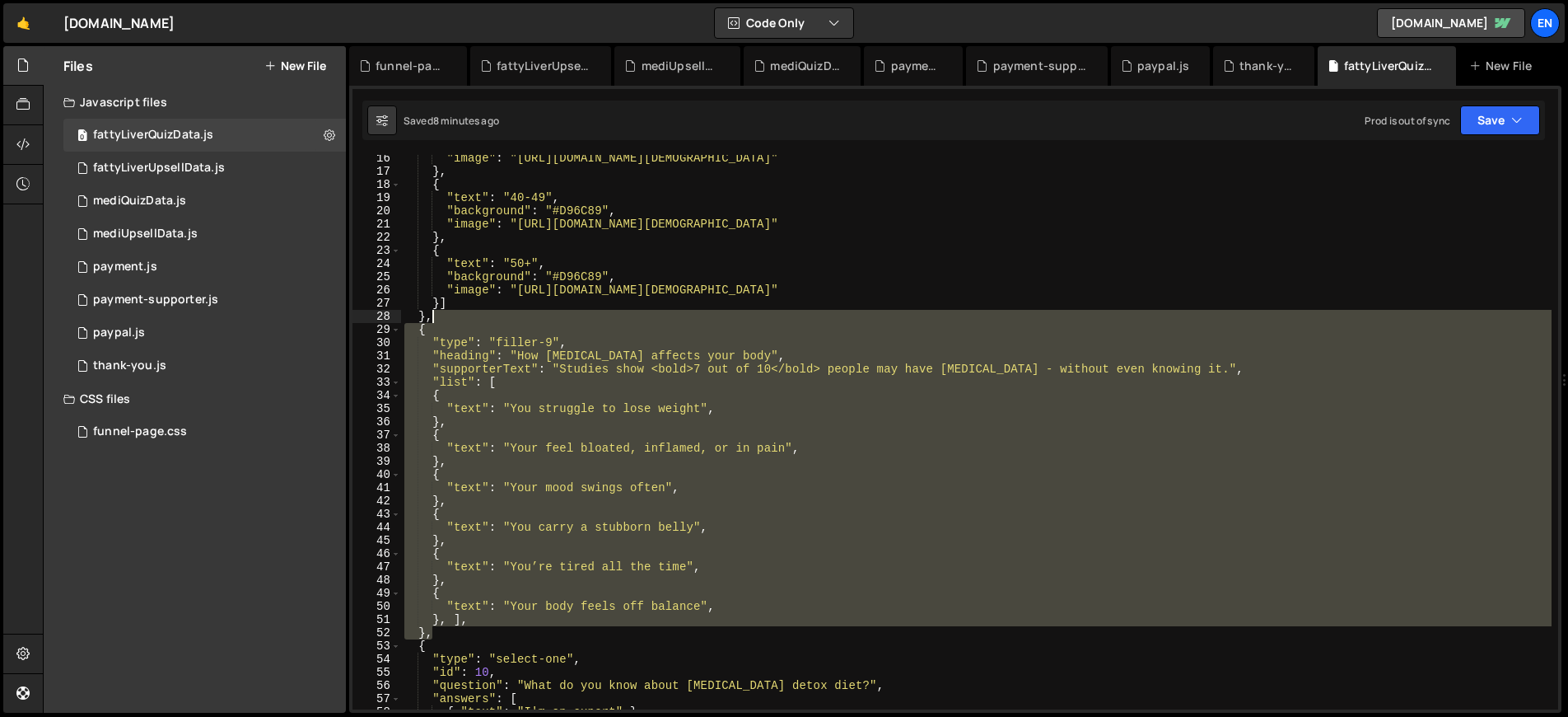
drag, startPoint x: 445, startPoint y: 635, endPoint x: 494, endPoint y: 317, distance: 321.8
click at [494, 317] on div ""image" : "[URL][DOMAIN_NAME][DEMOGRAPHIC_DATA]" } , { "text" : "40-49" , "back…" at bounding box center [975, 442] width 1150 height 581
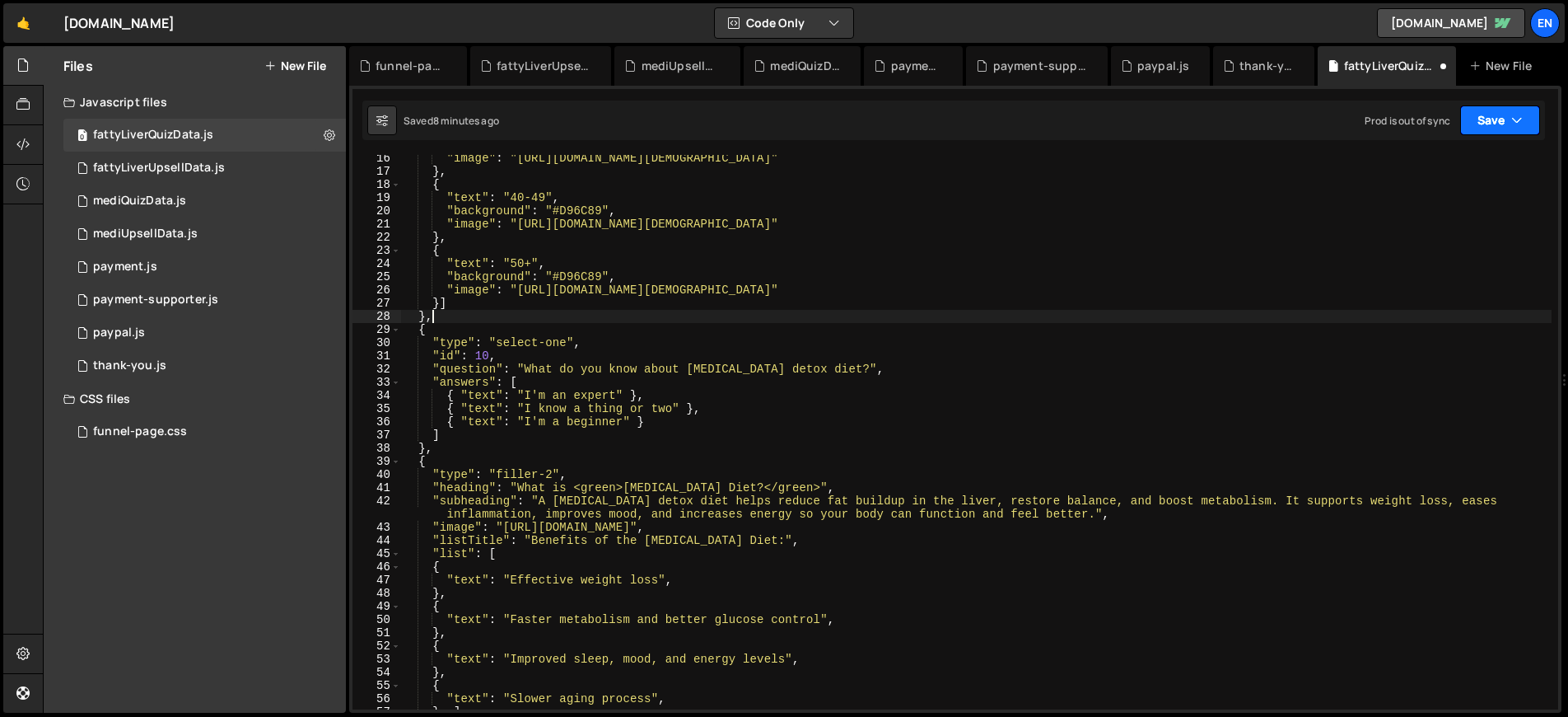
click at [1508, 118] on button "Save" at bounding box center [1500, 120] width 80 height 30
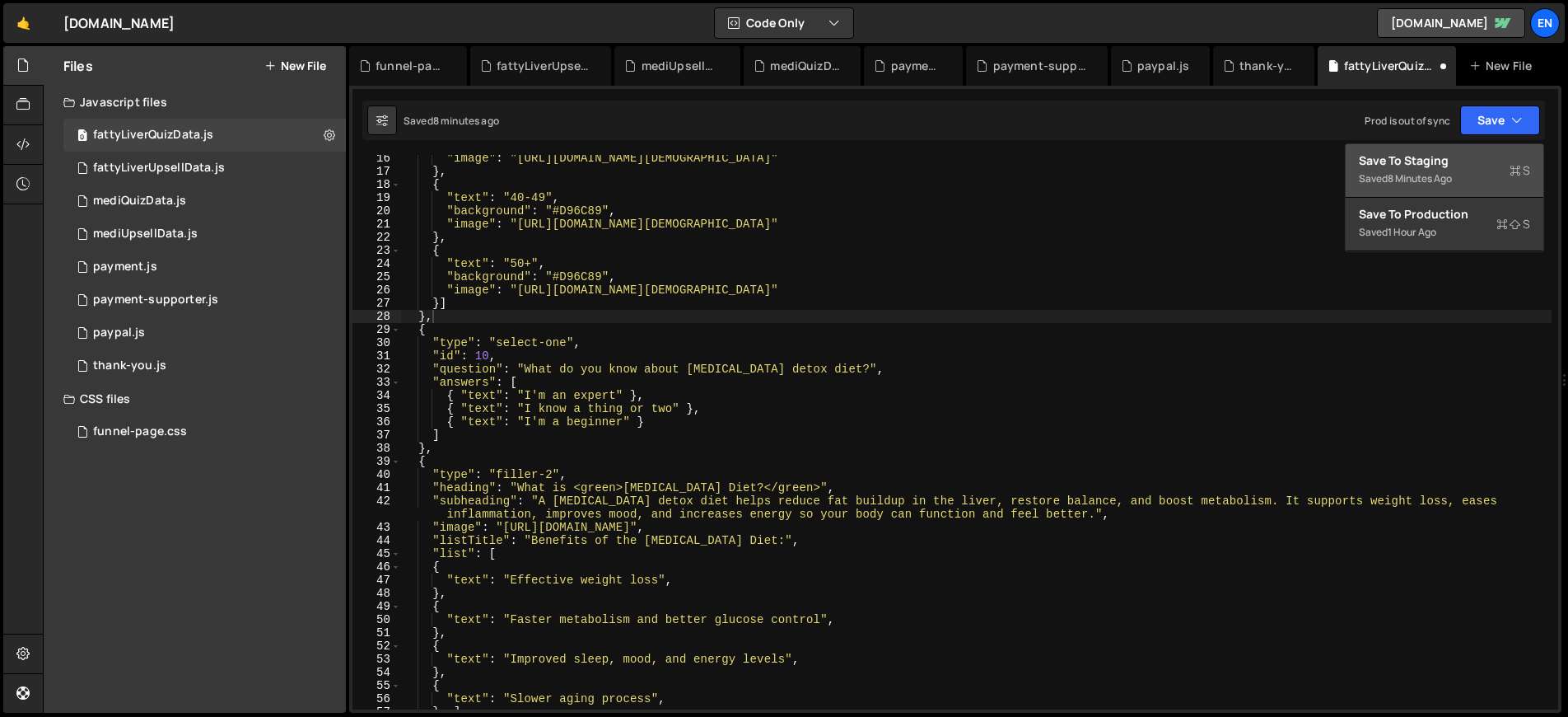
click at [1427, 170] on div "Saved 8 minutes ago" at bounding box center [1444, 179] width 171 height 20
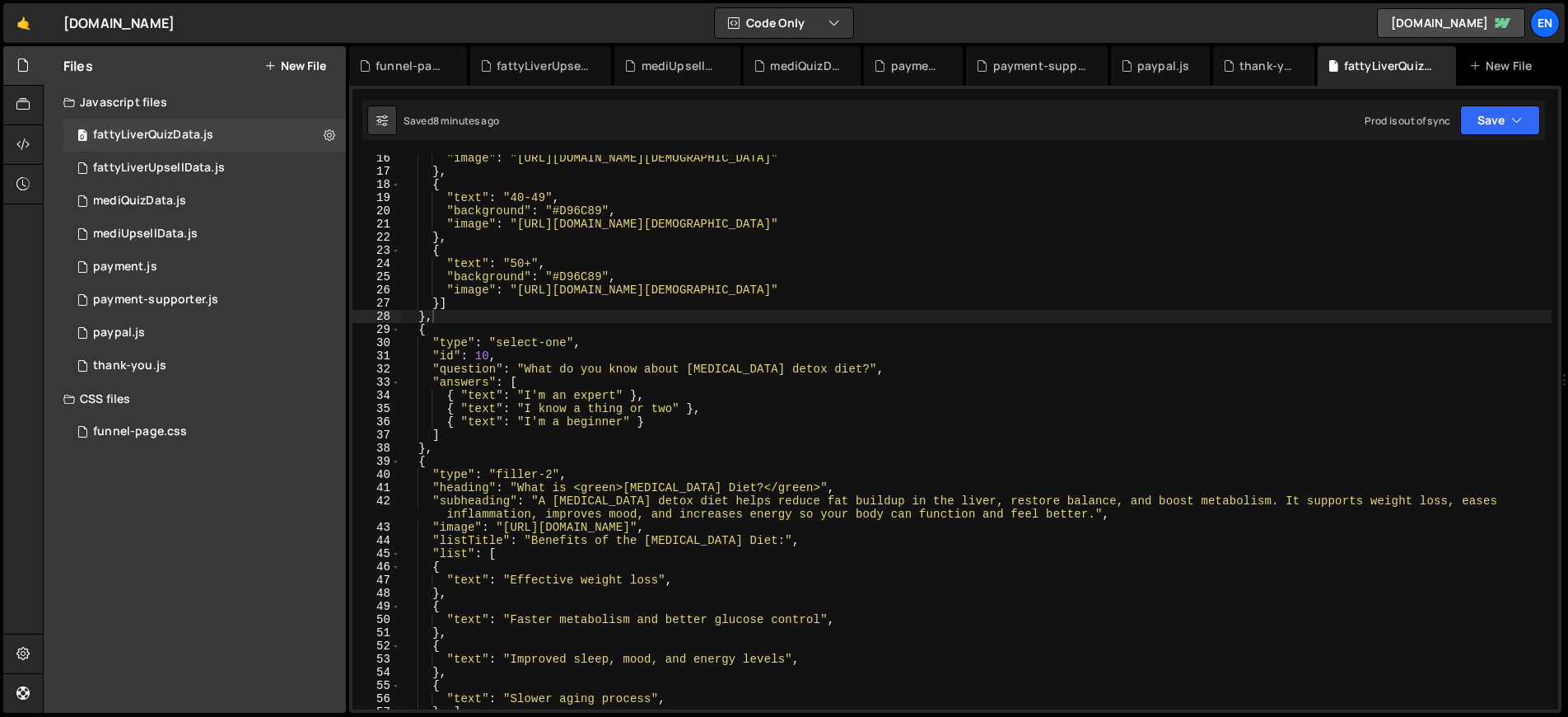
click at [446, 513] on div ""image" : "[URL][DOMAIN_NAME][DEMOGRAPHIC_DATA]" } , { "text" : "40-49" , "back…" at bounding box center [975, 442] width 1150 height 581
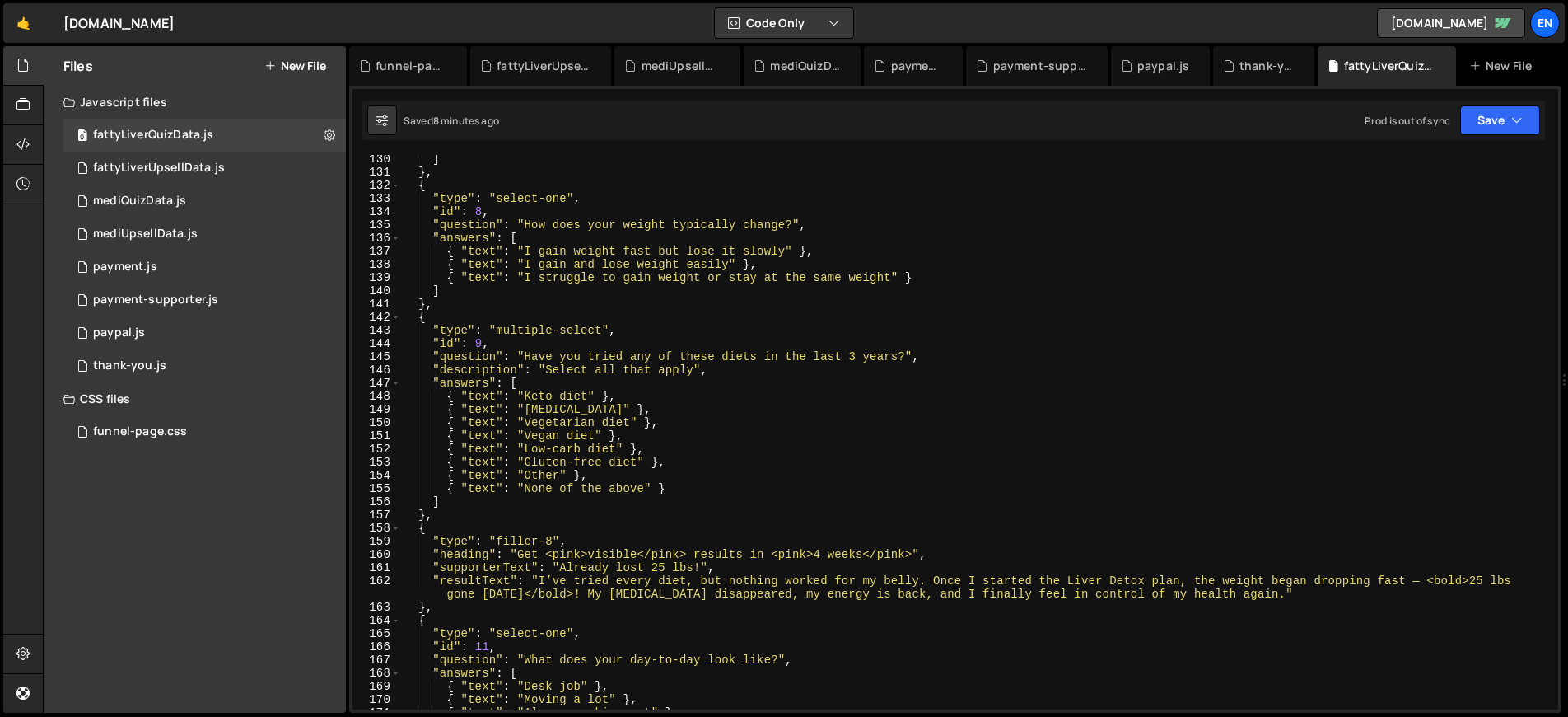
scroll to position [1717, 0]
click at [1440, 579] on div "] } , { "type" : "select-one" , "id" : 8 , "question" : "How does your weight t…" at bounding box center [975, 442] width 1150 height 581
click at [1432, 579] on div "] } , { "type" : "select-one" , "id" : 8 , "question" : "How does your weight t…" at bounding box center [975, 442] width 1150 height 581
paste textarea "&lt;"
click at [554, 591] on div "] } , { "type" : "select-one" , "id" : 8 , "question" : "How does your weight t…" at bounding box center [975, 442] width 1150 height 581
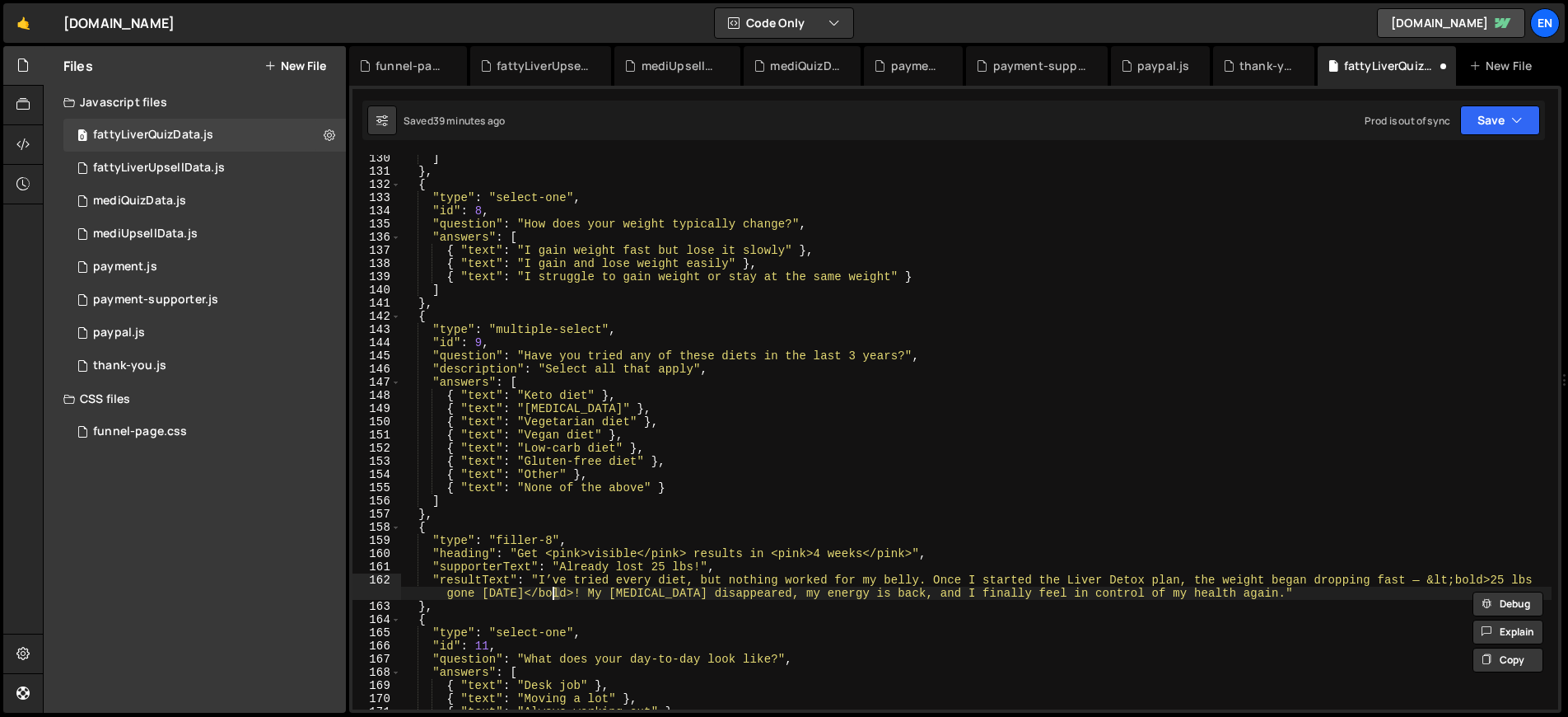
paste textarea "&lt;"
click at [617, 592] on div "] } , { "type" : "select-one" , "id" : 8 , "question" : "How does your weight t…" at bounding box center [975, 442] width 1150 height 581
paste textarea "&gt;"
click at [1487, 580] on div "] } , { "type" : "select-one" , "id" : 8 , "question" : "How does your weight t…" at bounding box center [975, 442] width 1150 height 581
paste textarea "&gt;"
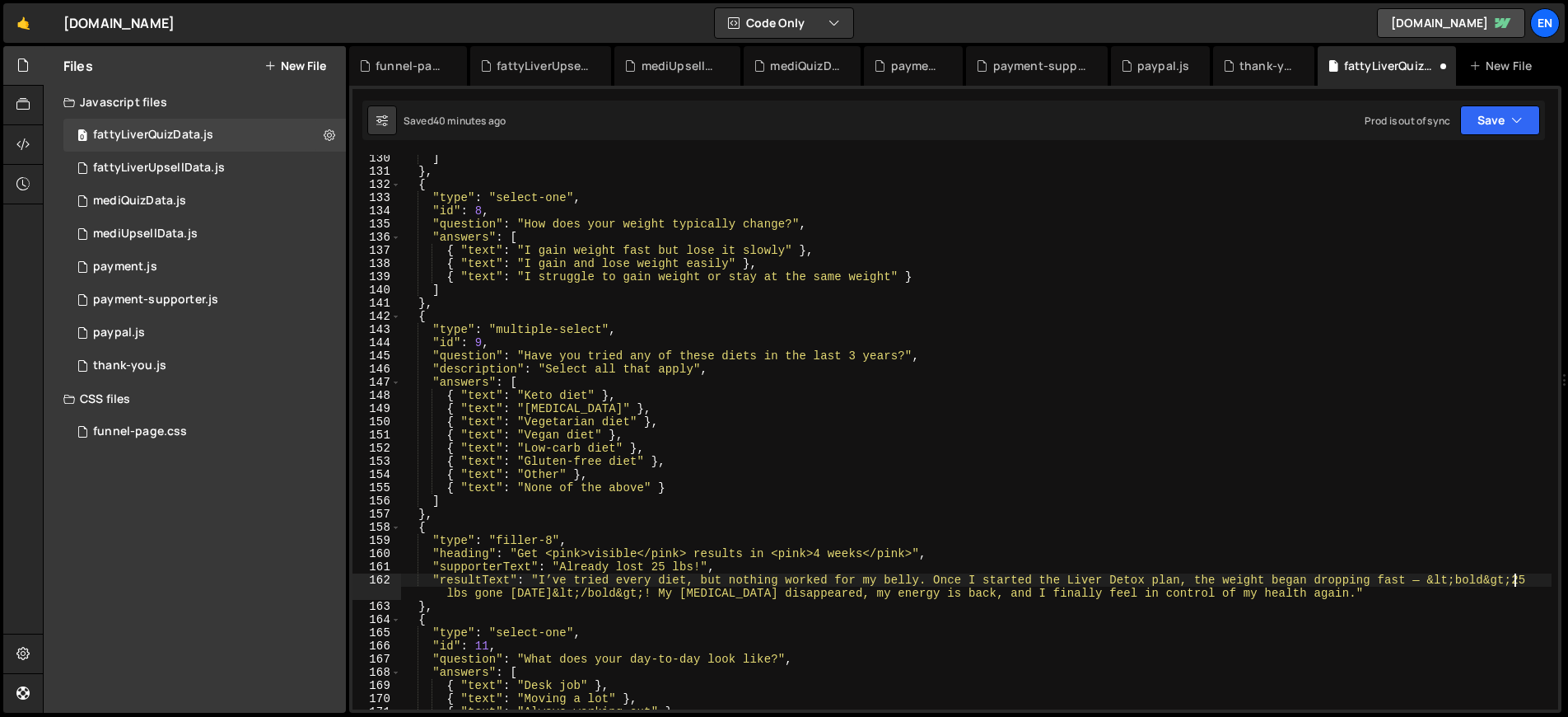
click at [1149, 545] on div "] } , { "type" : "select-one" , "id" : 8 , "question" : "How does your weight t…" at bounding box center [975, 442] width 1150 height 581
click at [1504, 113] on button "Save" at bounding box center [1500, 120] width 80 height 30
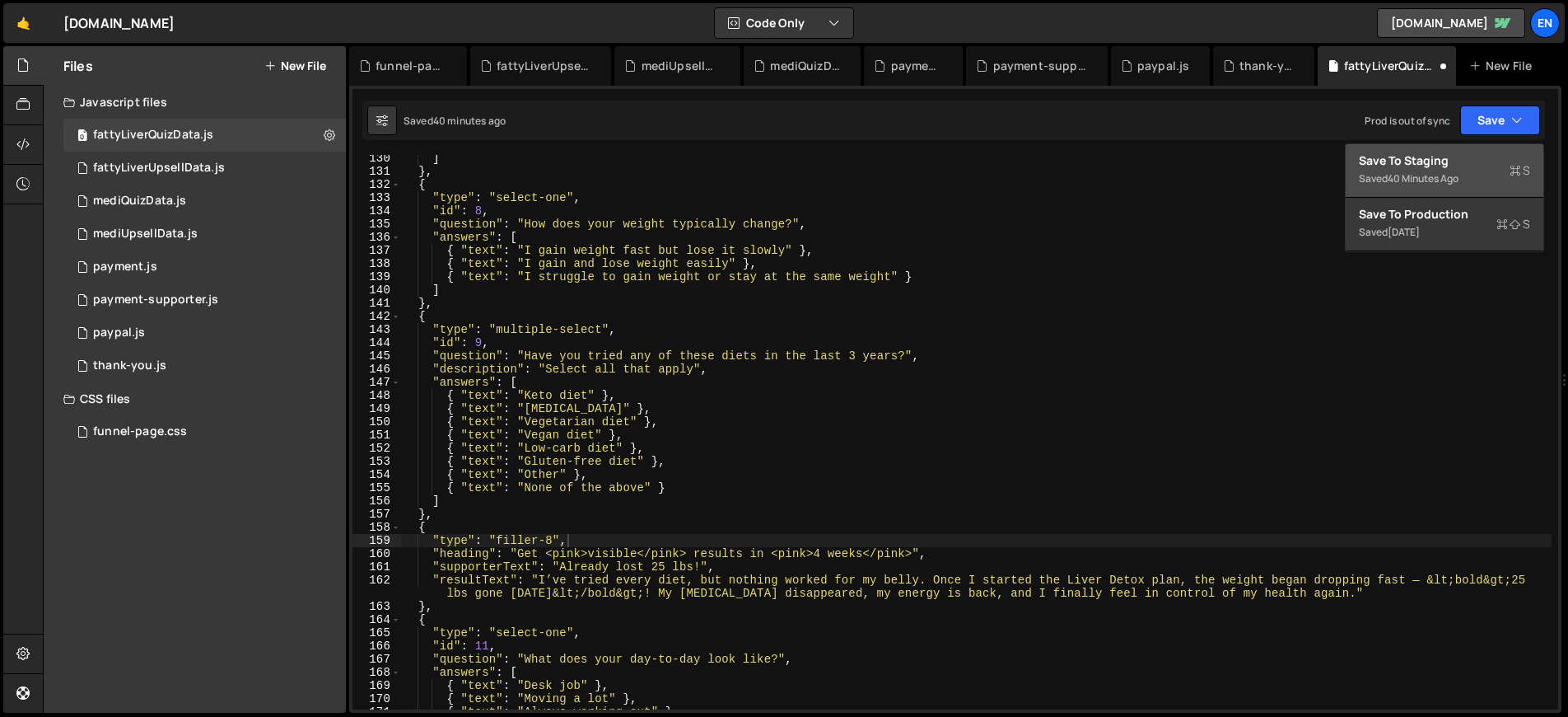
click at [1437, 173] on div "40 minutes ago" at bounding box center [1423, 178] width 71 height 14
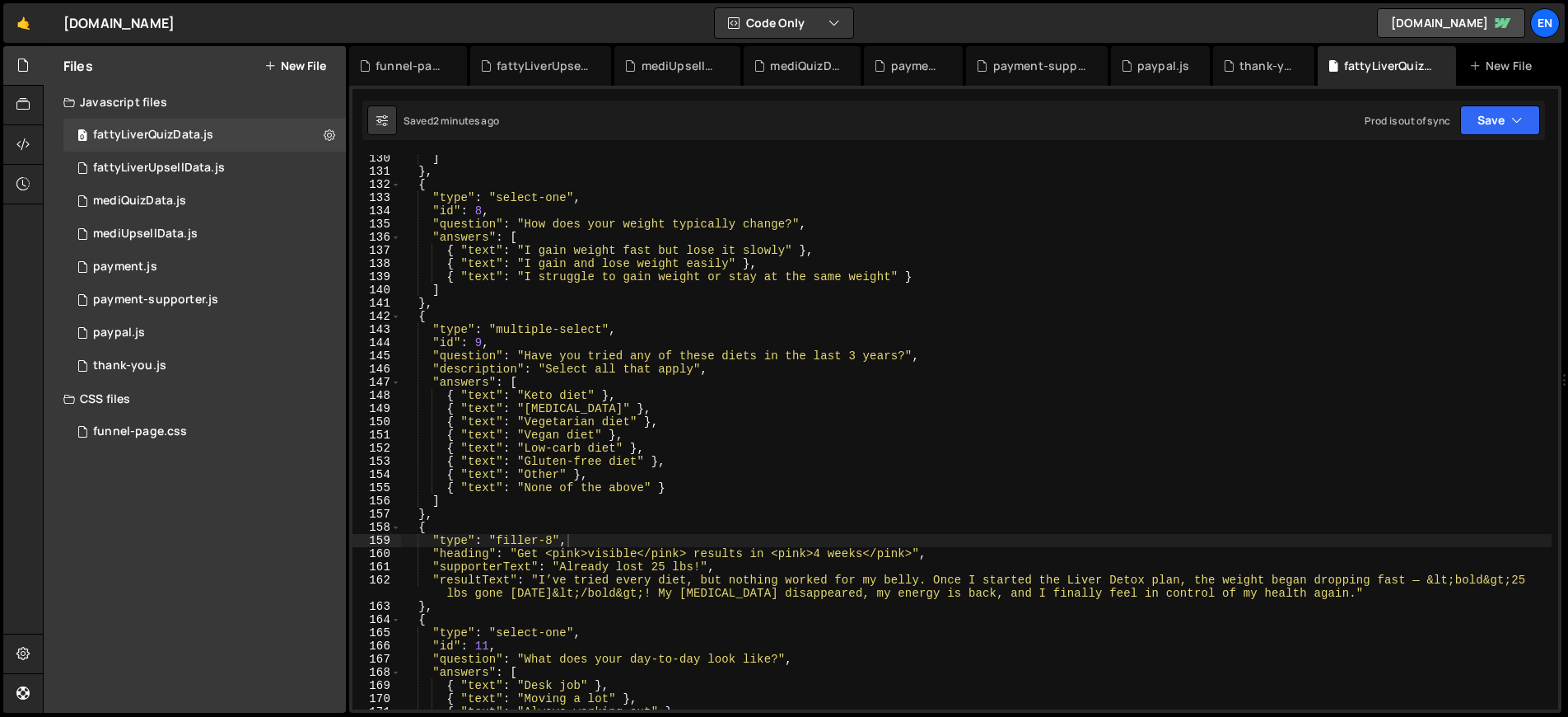
click at [1339, 603] on div "] } , { "type" : "select-one" , "id" : 8 , "question" : "How does your weight t…" at bounding box center [975, 442] width 1150 height 581
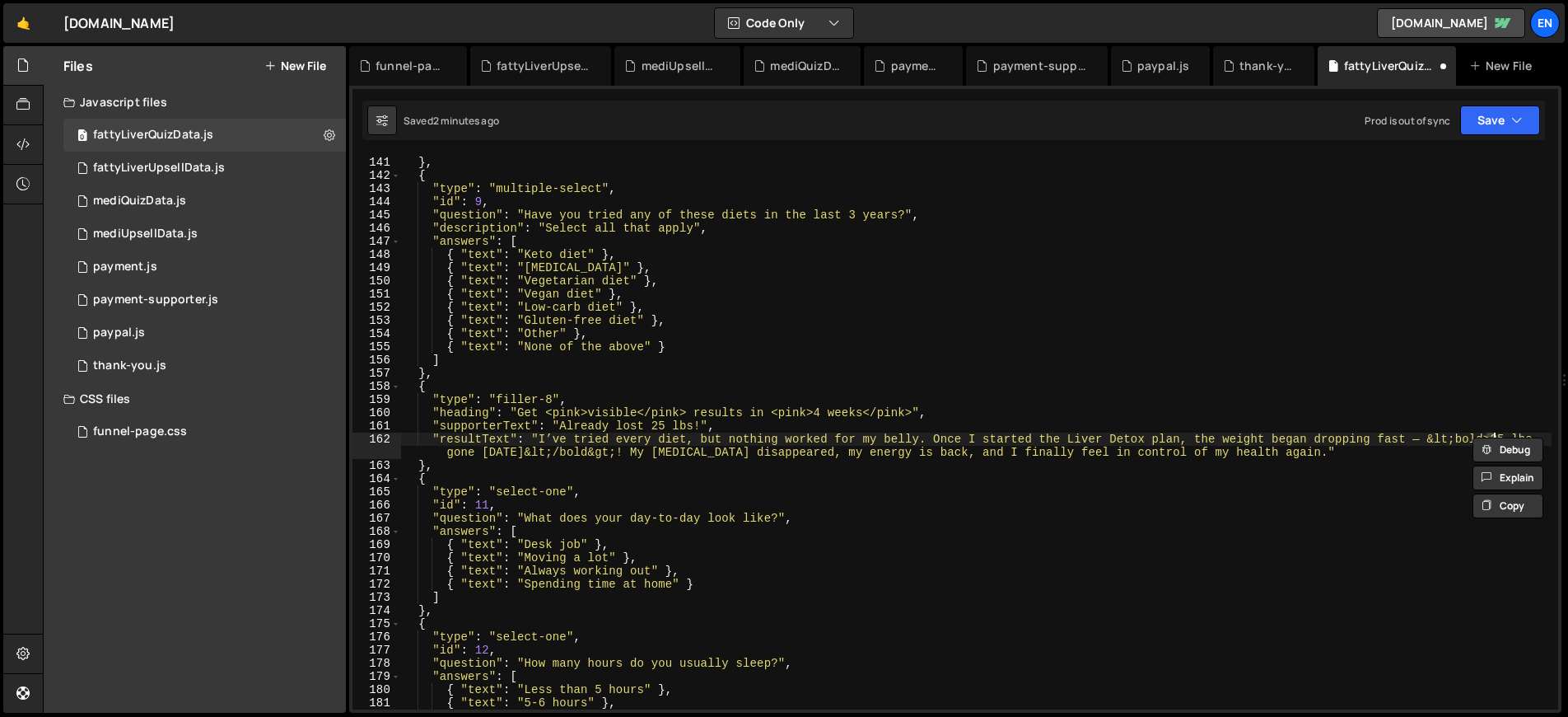
scroll to position [1859, 0]
type textarea "]"
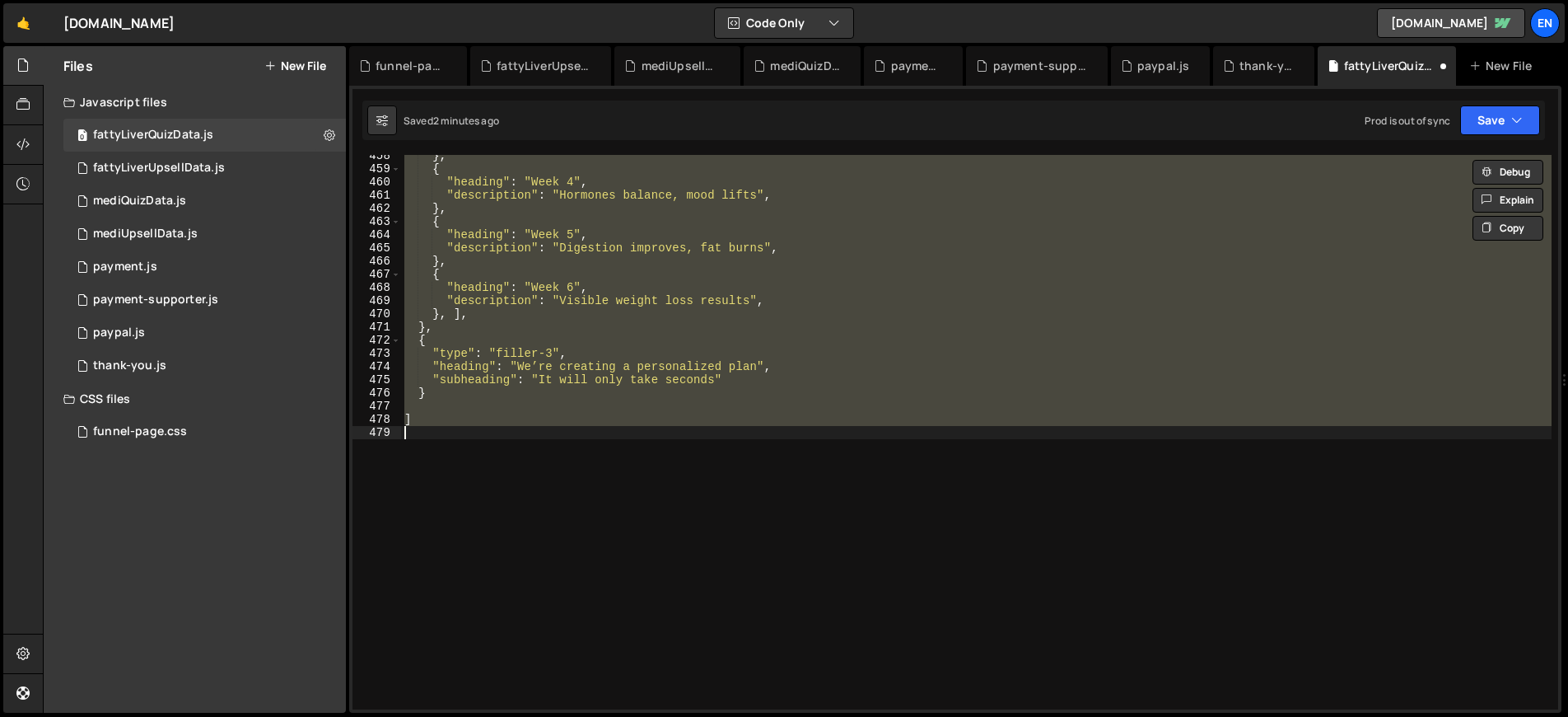
scroll to position [6083, 0]
click at [749, 576] on div "} , { "heading" : "Week 4" , "description" : "Hormones balance, mood lifts" , }…" at bounding box center [975, 432] width 1150 height 555
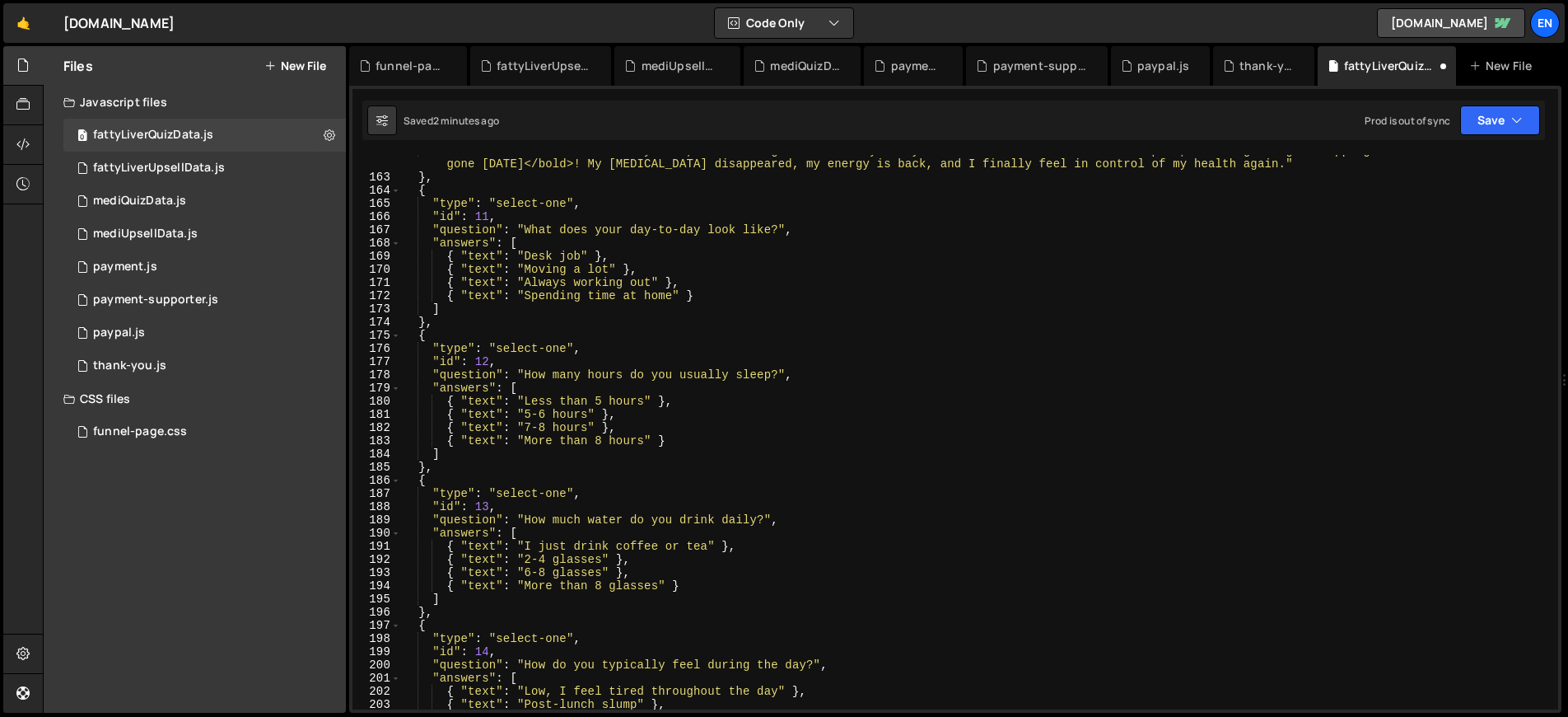
scroll to position [1981, 0]
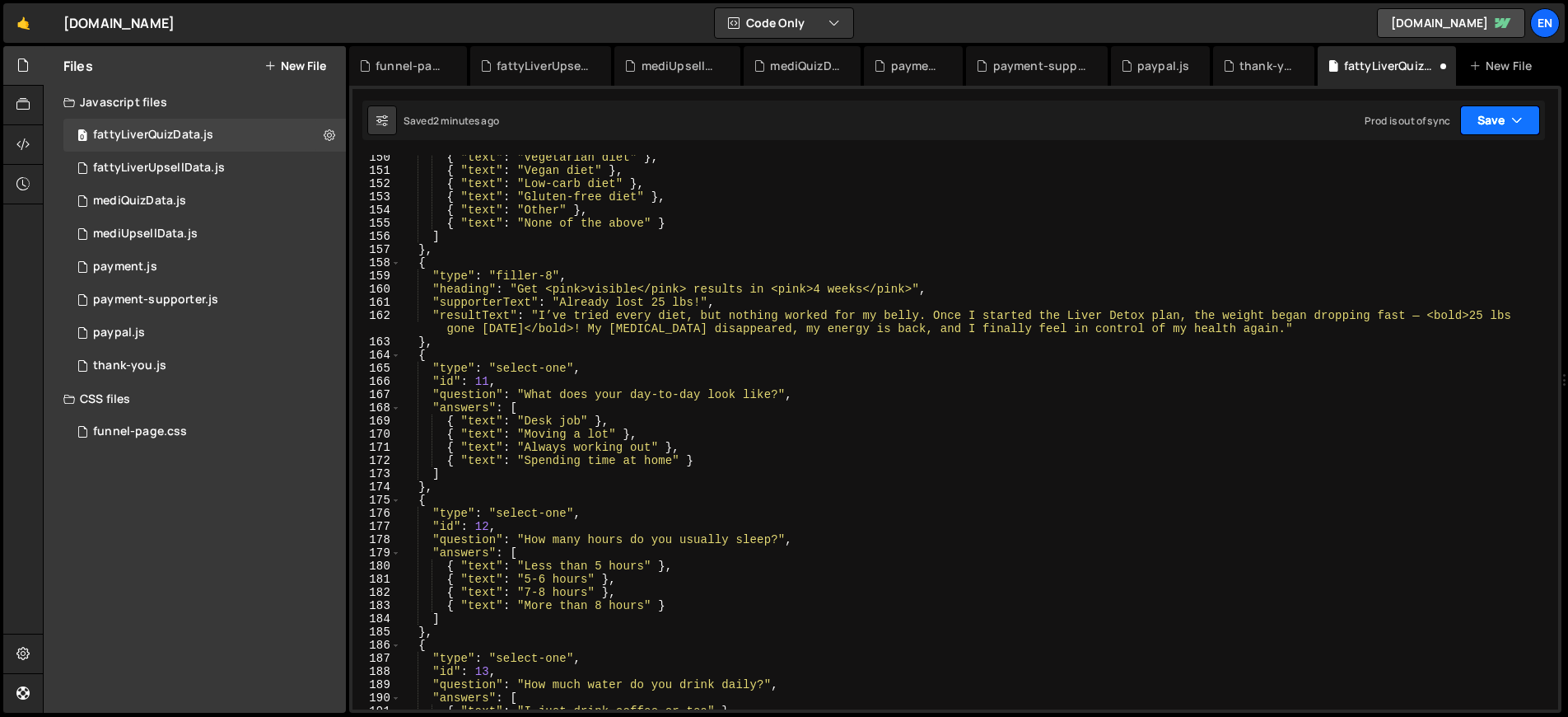
click at [1498, 111] on button "Save" at bounding box center [1500, 120] width 80 height 30
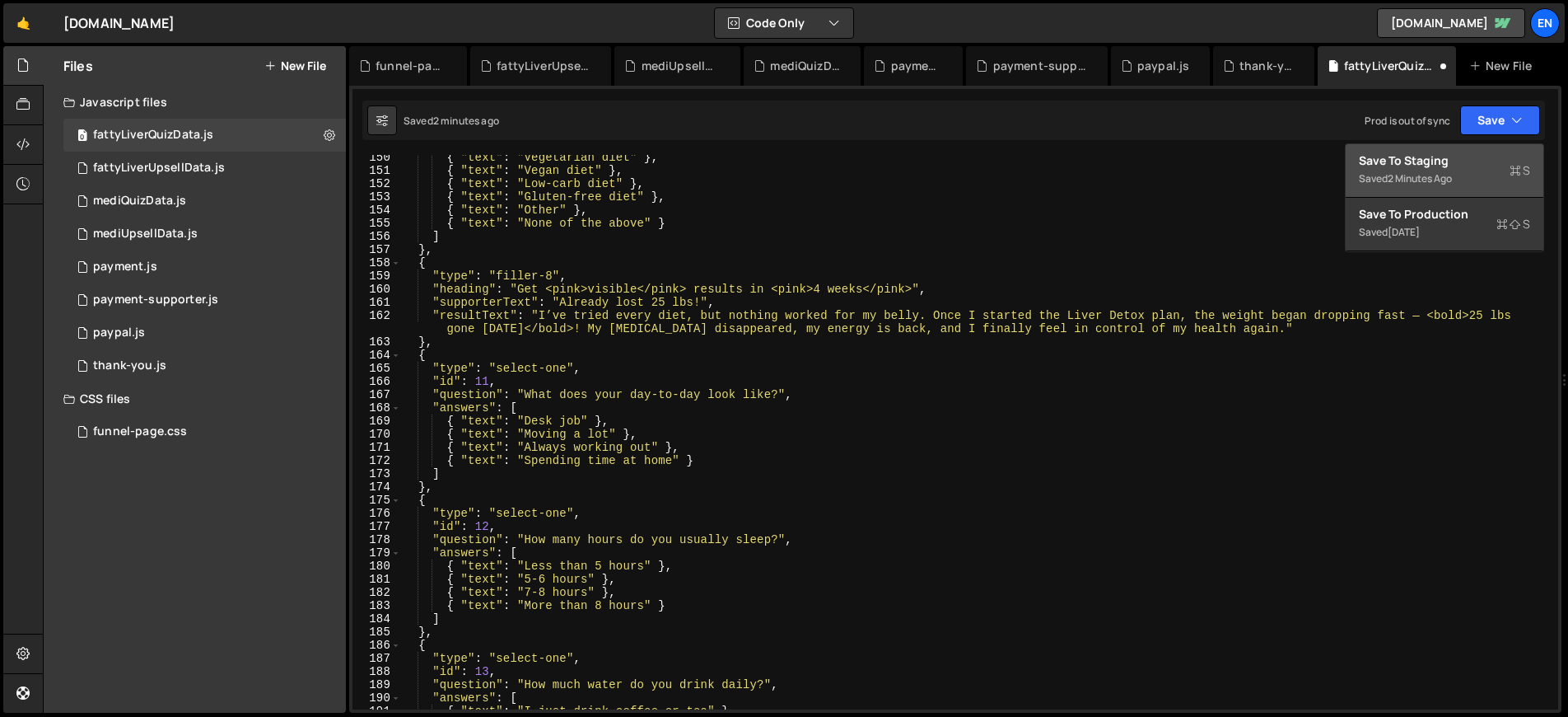
click at [1428, 162] on div "Save to Staging S" at bounding box center [1444, 161] width 171 height 16
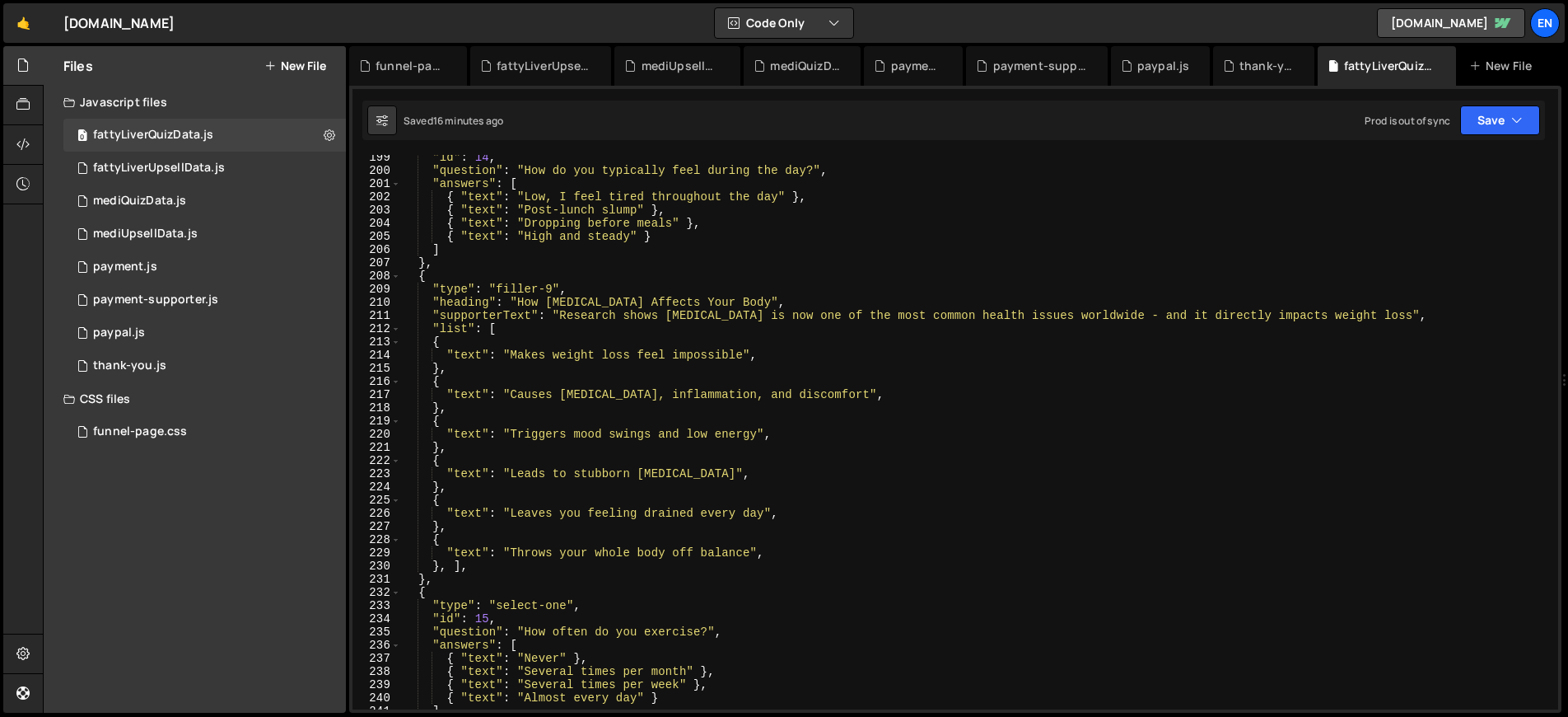
scroll to position [2640, 0]
